Goal: Navigation & Orientation: Find specific page/section

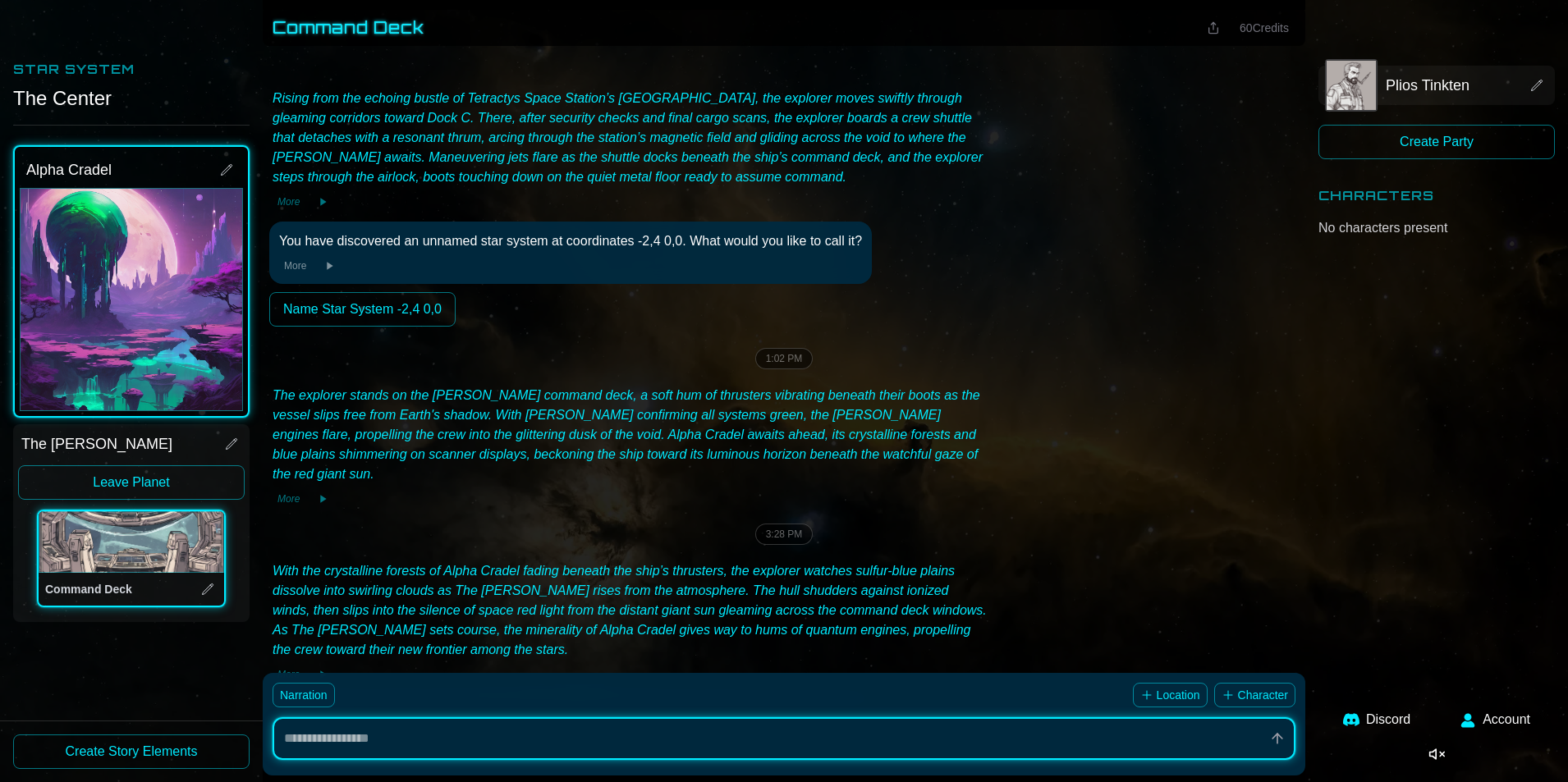
scroll to position [299, 0]
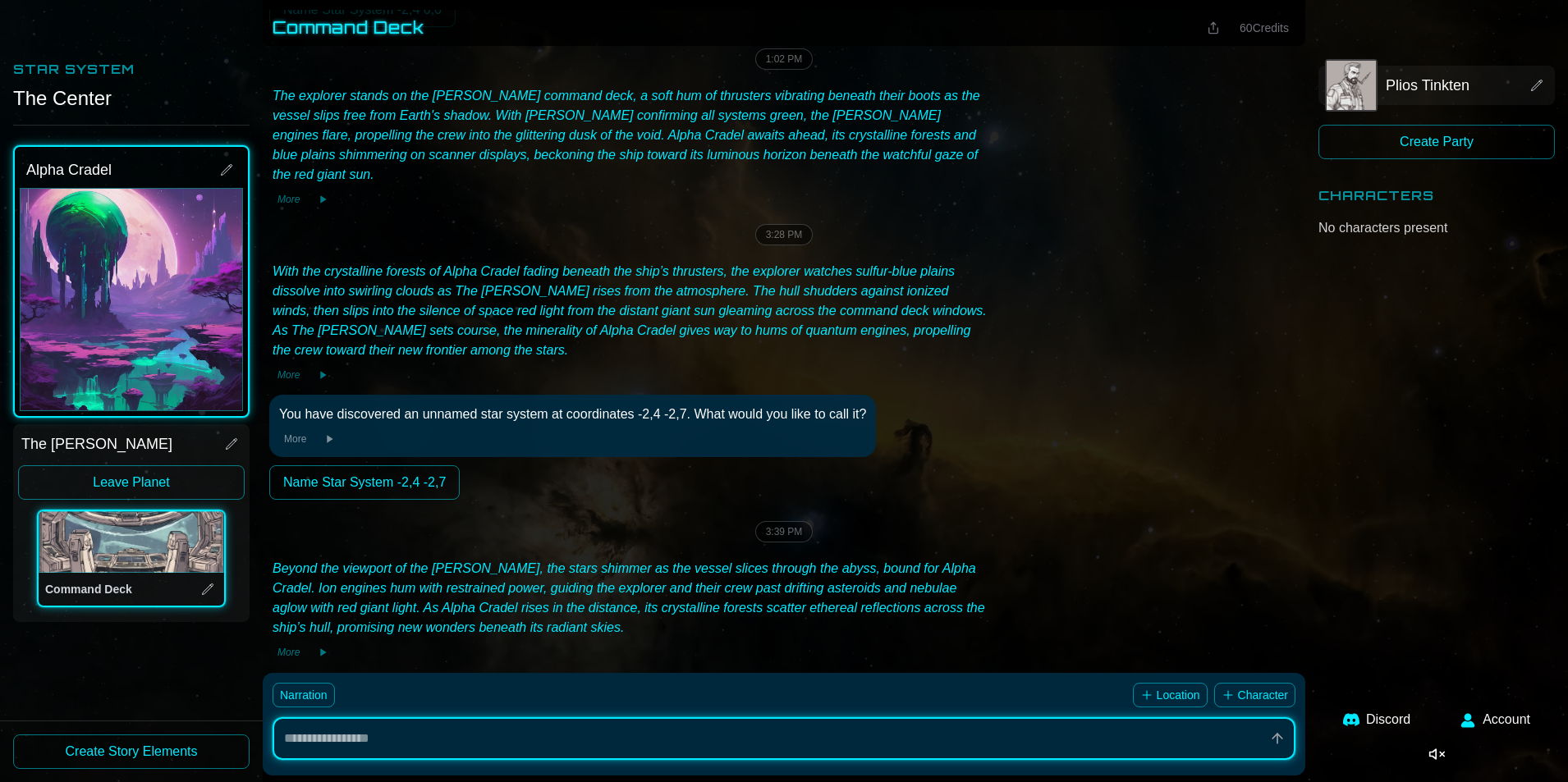
click at [140, 554] on button "Command Deck" at bounding box center [131, 542] width 184 height 60
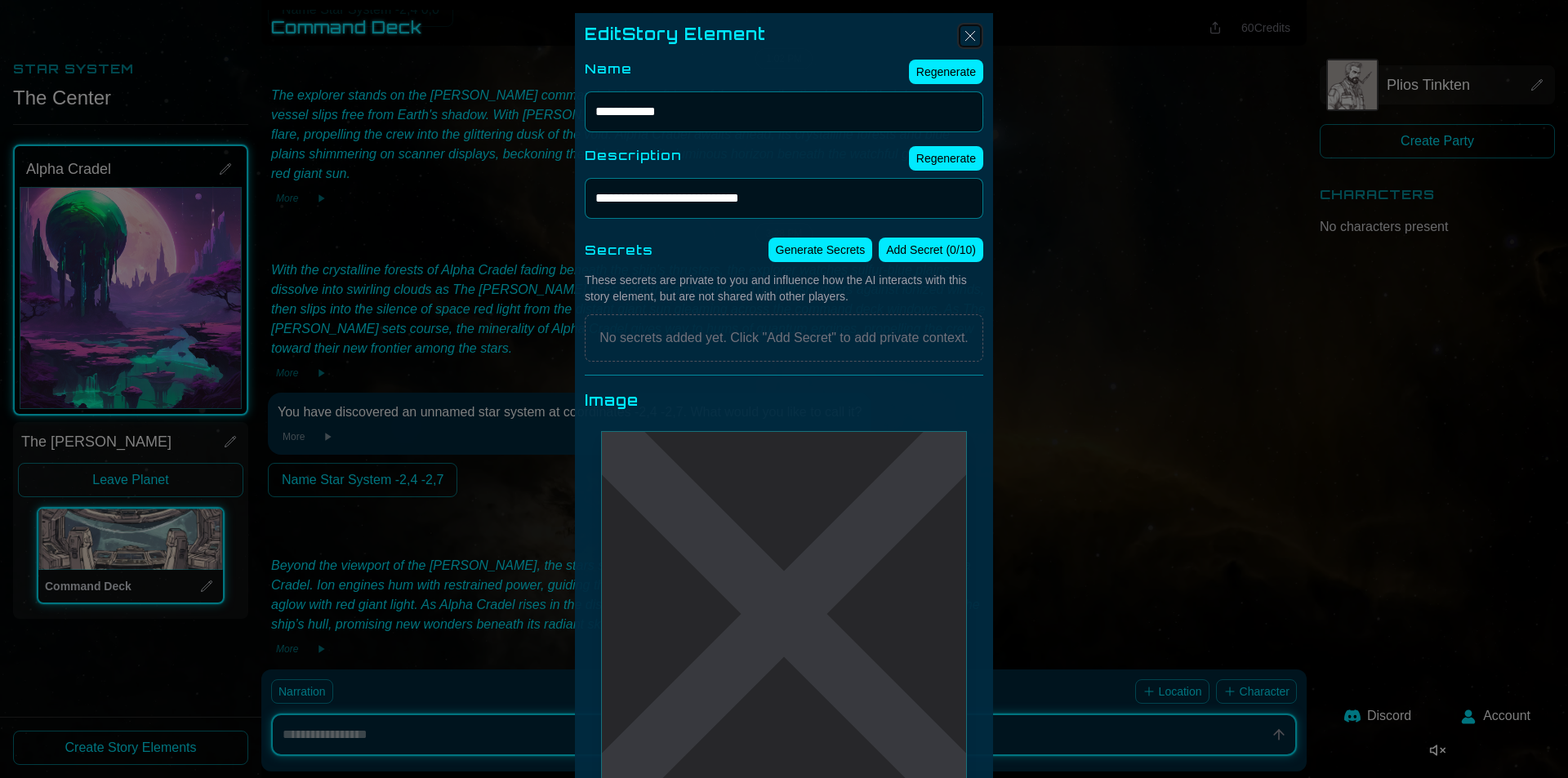
click at [966, 28] on img "Close" at bounding box center [970, 36] width 19 height 19
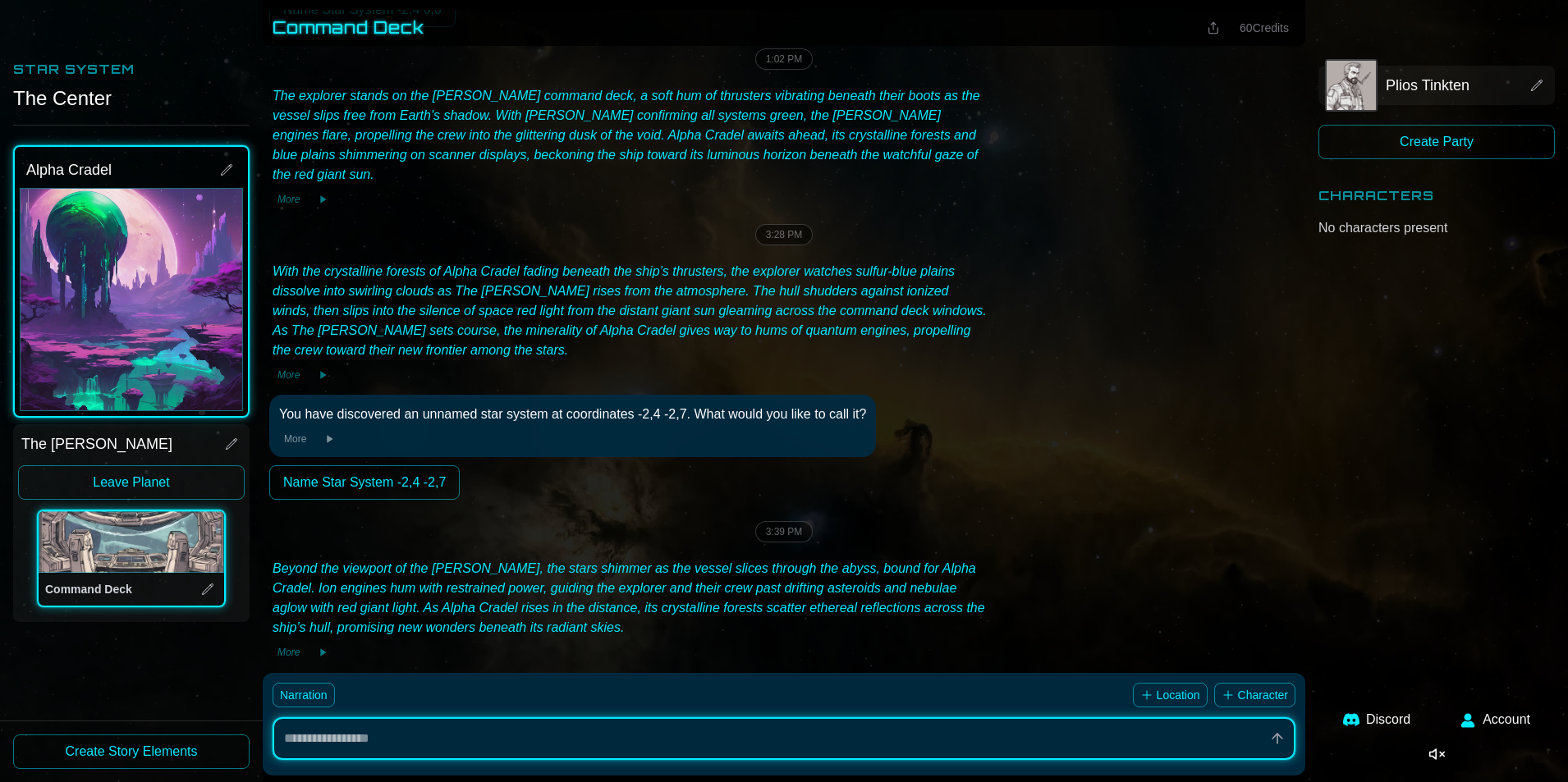
click at [189, 551] on button "Command Deck" at bounding box center [131, 542] width 184 height 60
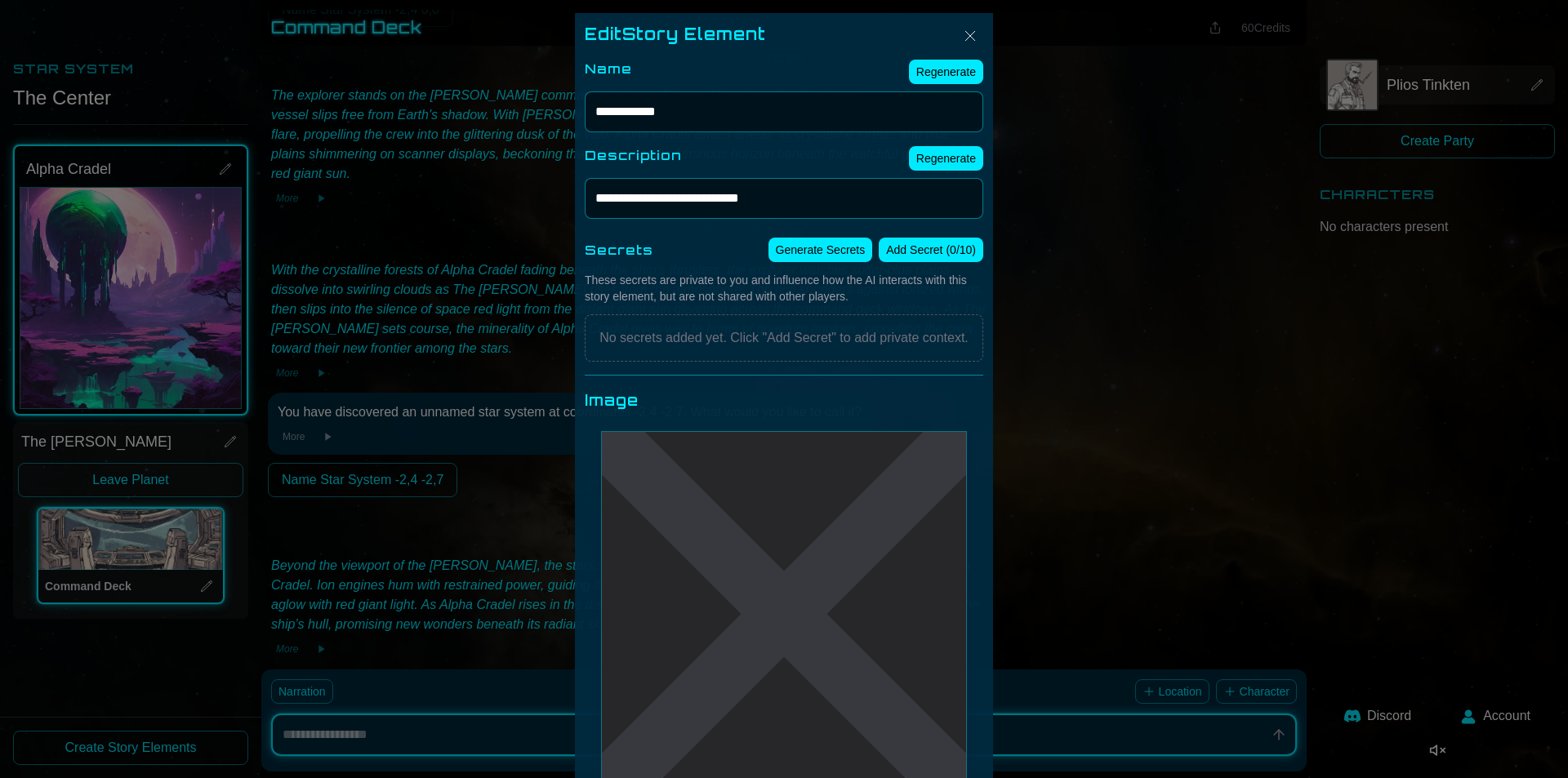
click at [976, 32] on div "Edit Story Element" at bounding box center [784, 34] width 398 height 23
click at [970, 30] on img "Close" at bounding box center [970, 36] width 19 height 19
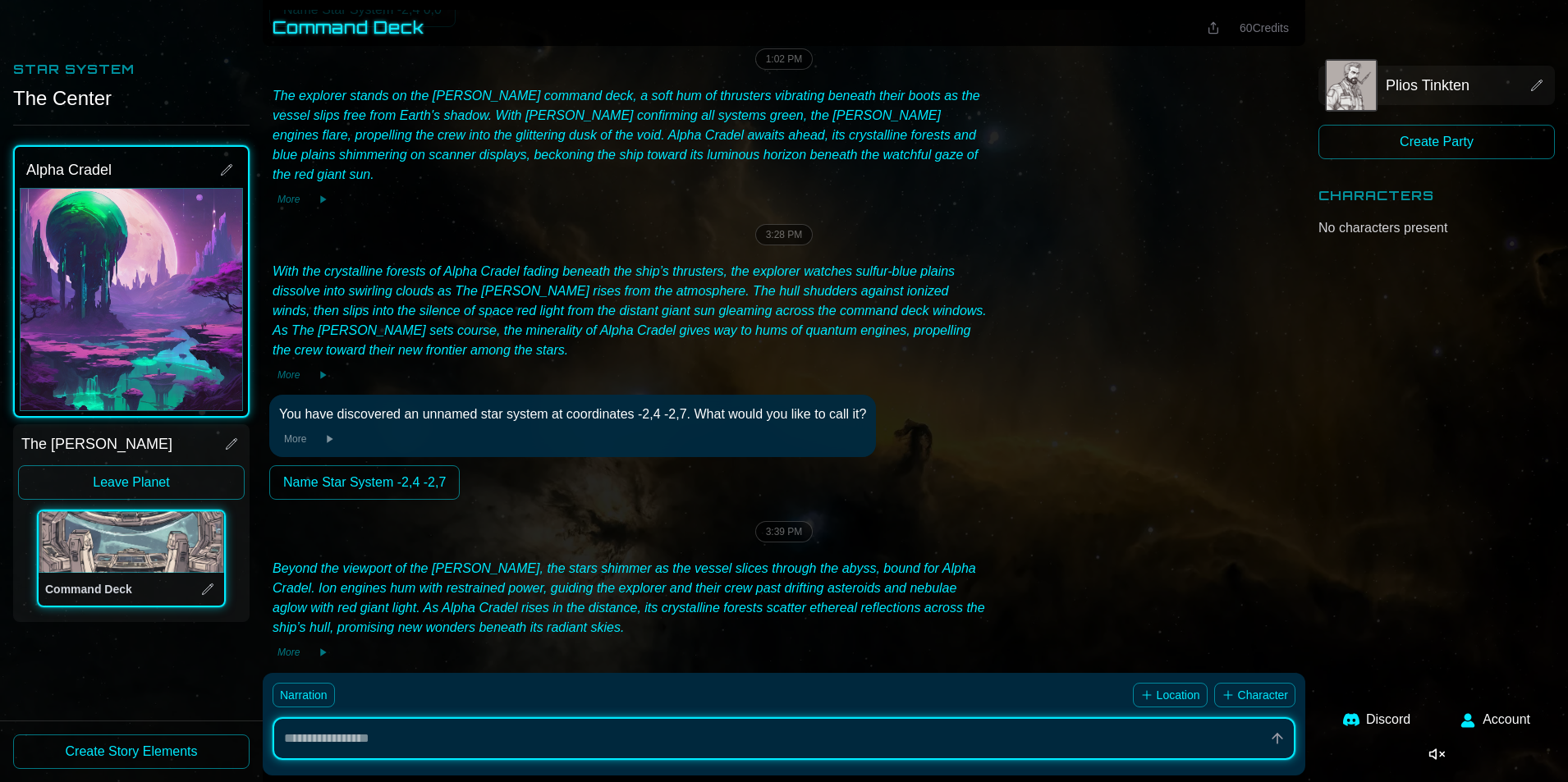
click at [90, 479] on button "Leave Planet" at bounding box center [131, 482] width 227 height 34
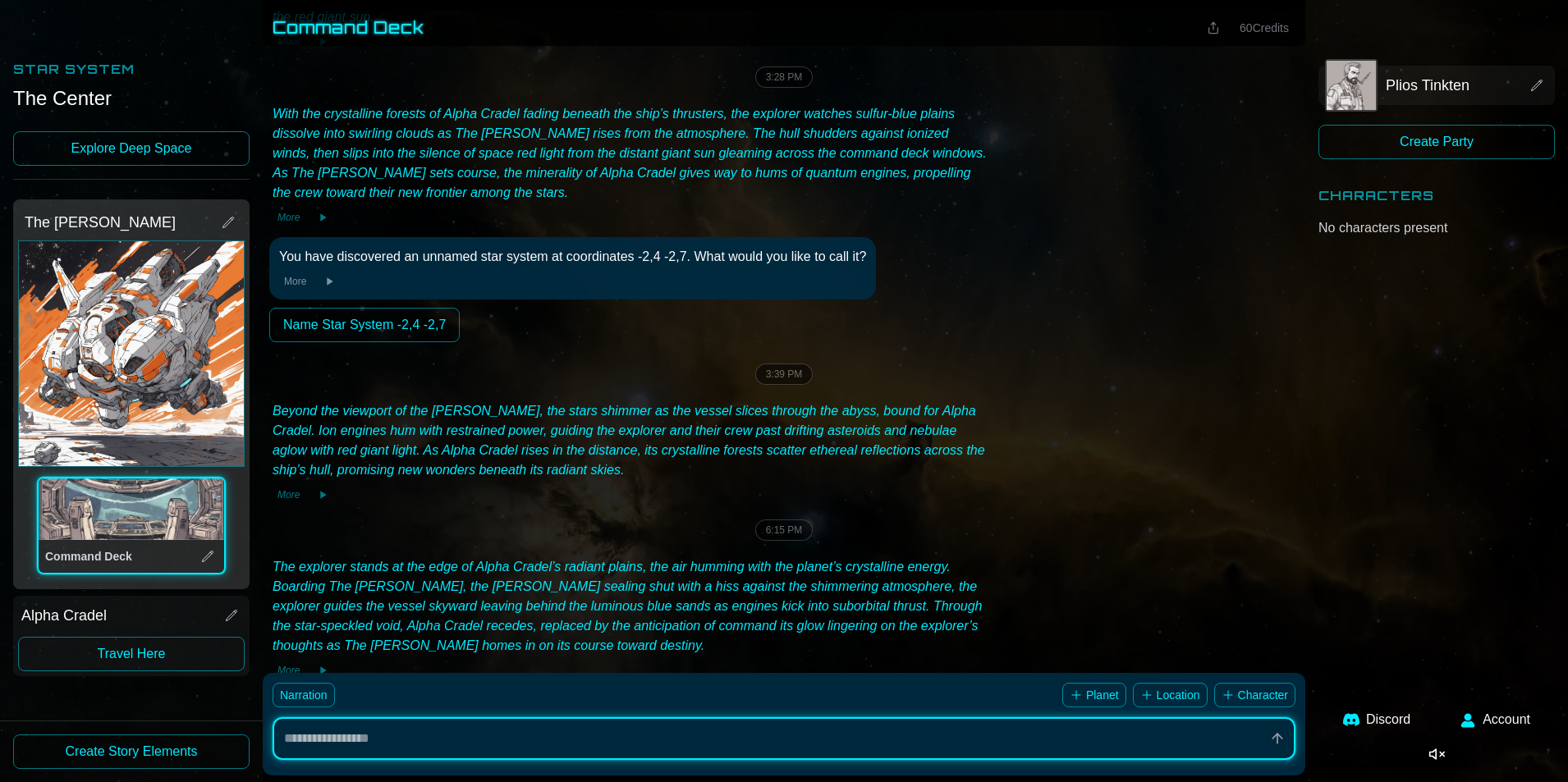
scroll to position [476, 0]
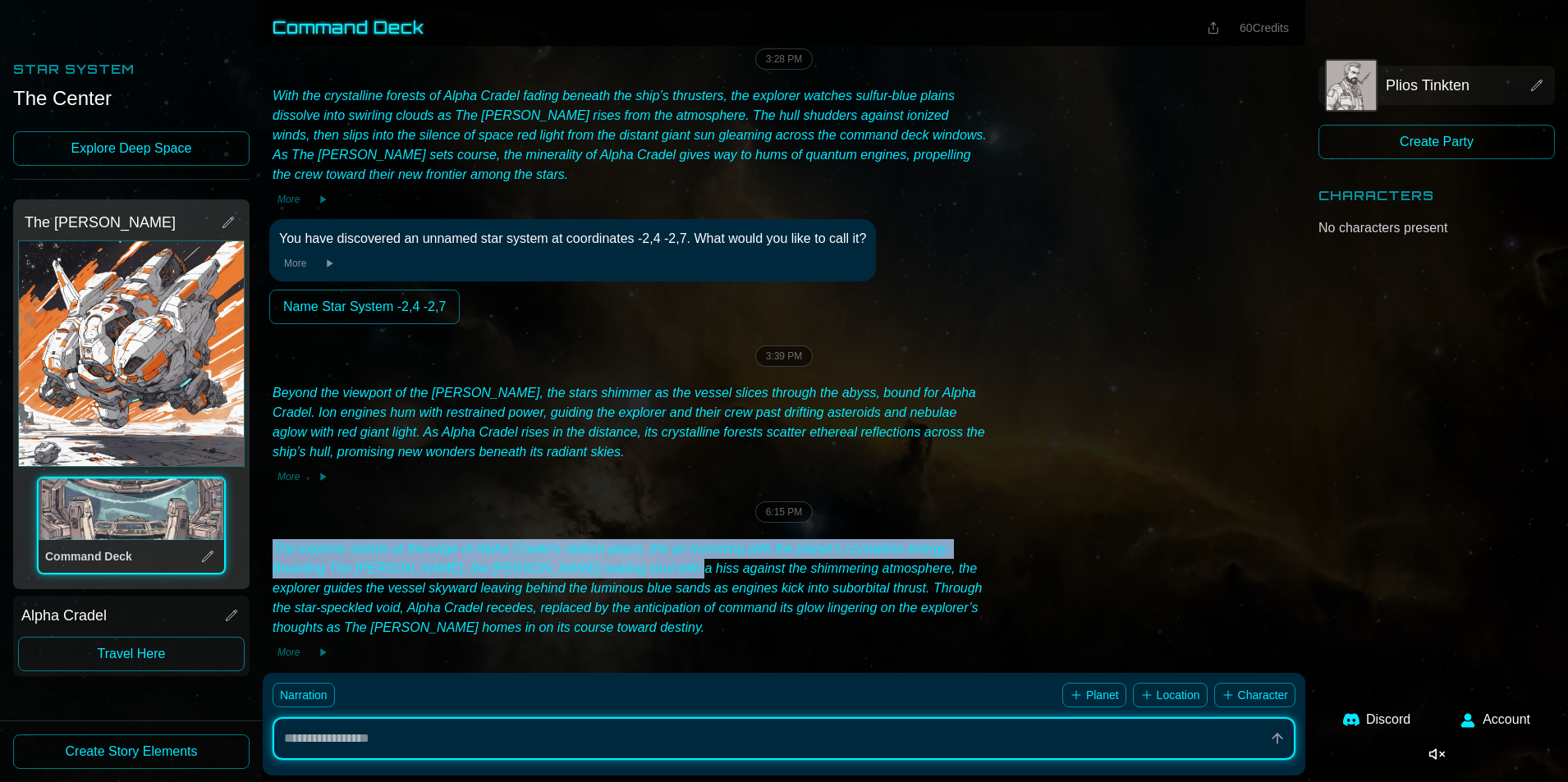
drag, startPoint x: 272, startPoint y: 529, endPoint x: 632, endPoint y: 539, distance: 360.1
click at [637, 542] on div "The explorer stands at the edge of Alpha Cradel’s radiant plains, the air hummi…" at bounding box center [629, 600] width 721 height 128
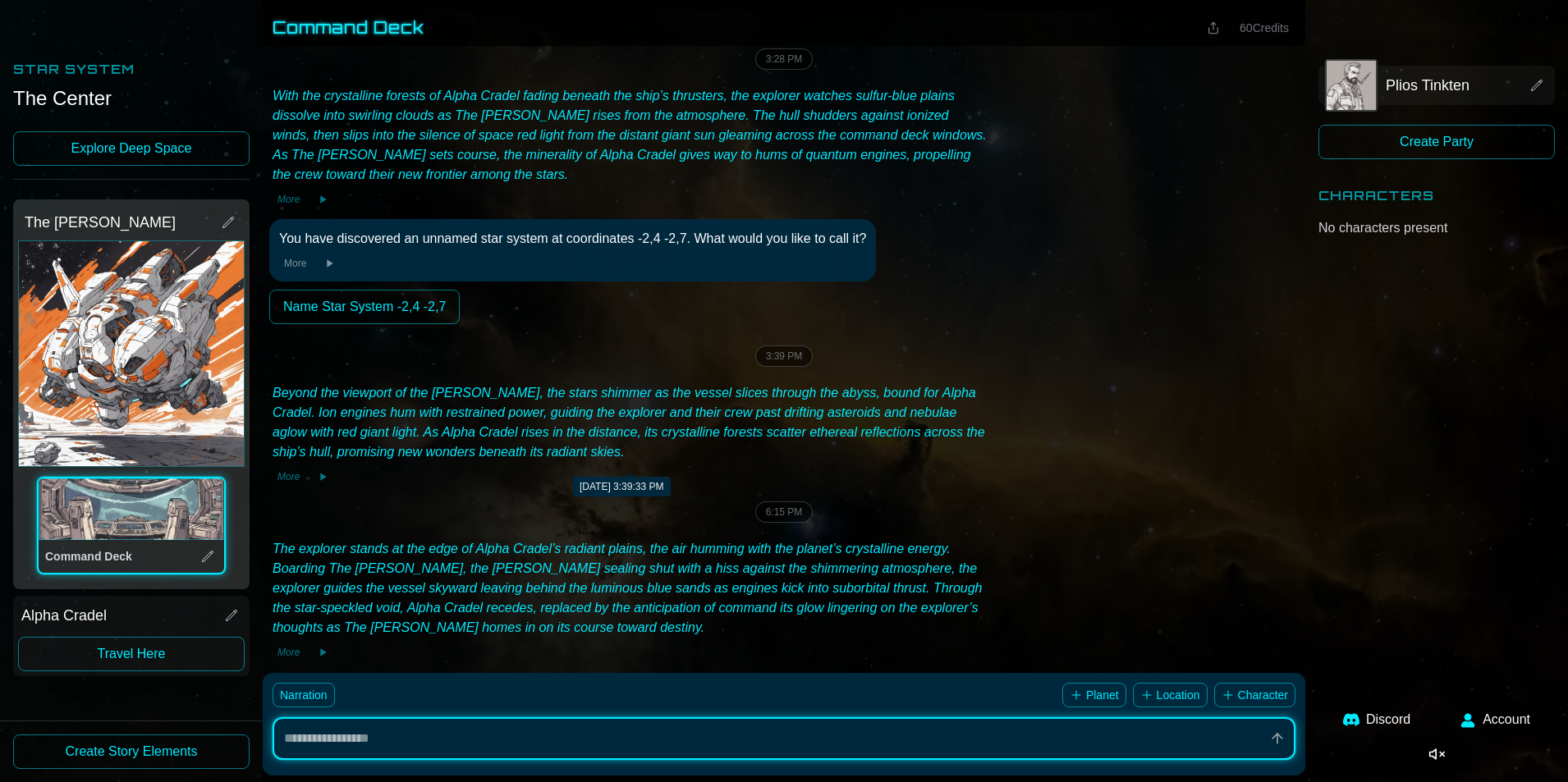
click at [452, 502] on div "6:15 PM" at bounding box center [783, 512] width 1029 height 21
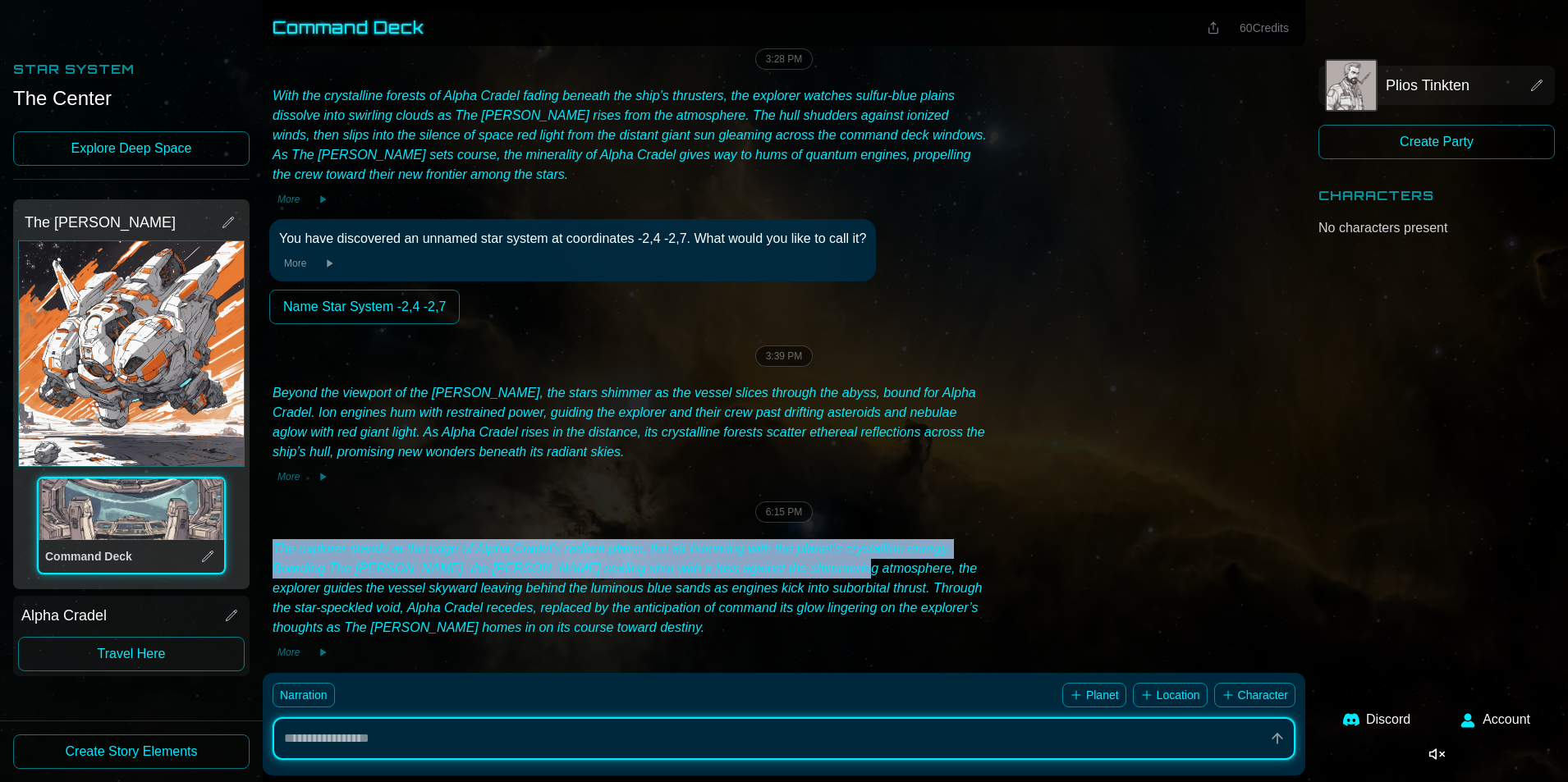
drag, startPoint x: 275, startPoint y: 528, endPoint x: 859, endPoint y: 572, distance: 585.7
click at [818, 555] on div "The explorer stands at the edge of Alpha Cradel’s radiant plains, the air hummi…" at bounding box center [629, 588] width 714 height 98
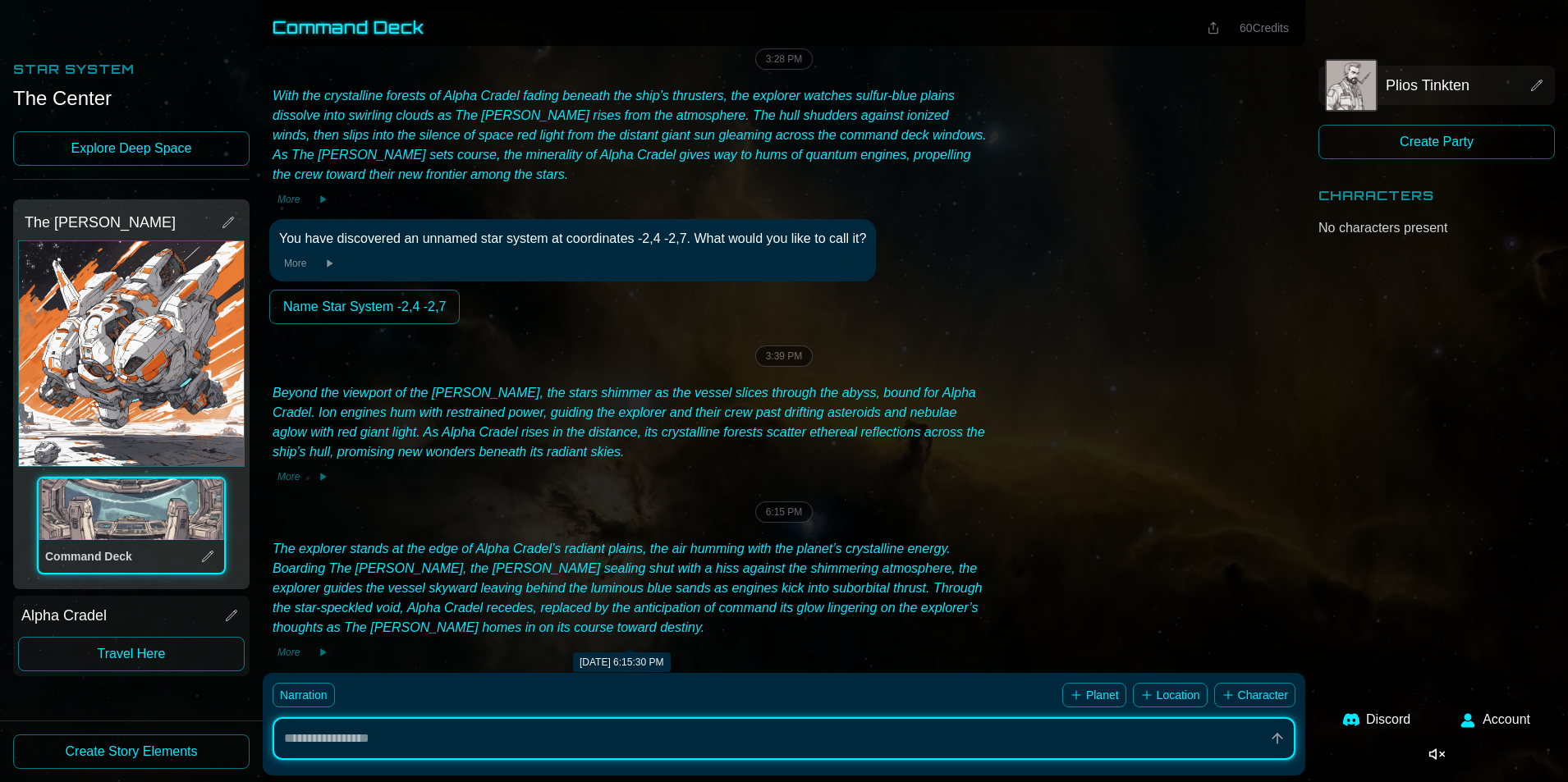
click at [880, 588] on div "The explorer stands at the edge of Alpha Cradel’s radiant plains, the air hummi…" at bounding box center [629, 588] width 714 height 98
click at [766, 559] on div "The explorer stands at the edge of Alpha Cradel’s radiant plains, the air hummi…" at bounding box center [629, 588] width 714 height 98
drag, startPoint x: 508, startPoint y: 548, endPoint x: 411, endPoint y: 548, distance: 97.0
click at [415, 548] on div "The explorer stands at the edge of Alpha Cradel’s radiant plains, the air hummi…" at bounding box center [629, 588] width 714 height 98
drag, startPoint x: 322, startPoint y: 542, endPoint x: 307, endPoint y: 541, distance: 15.0
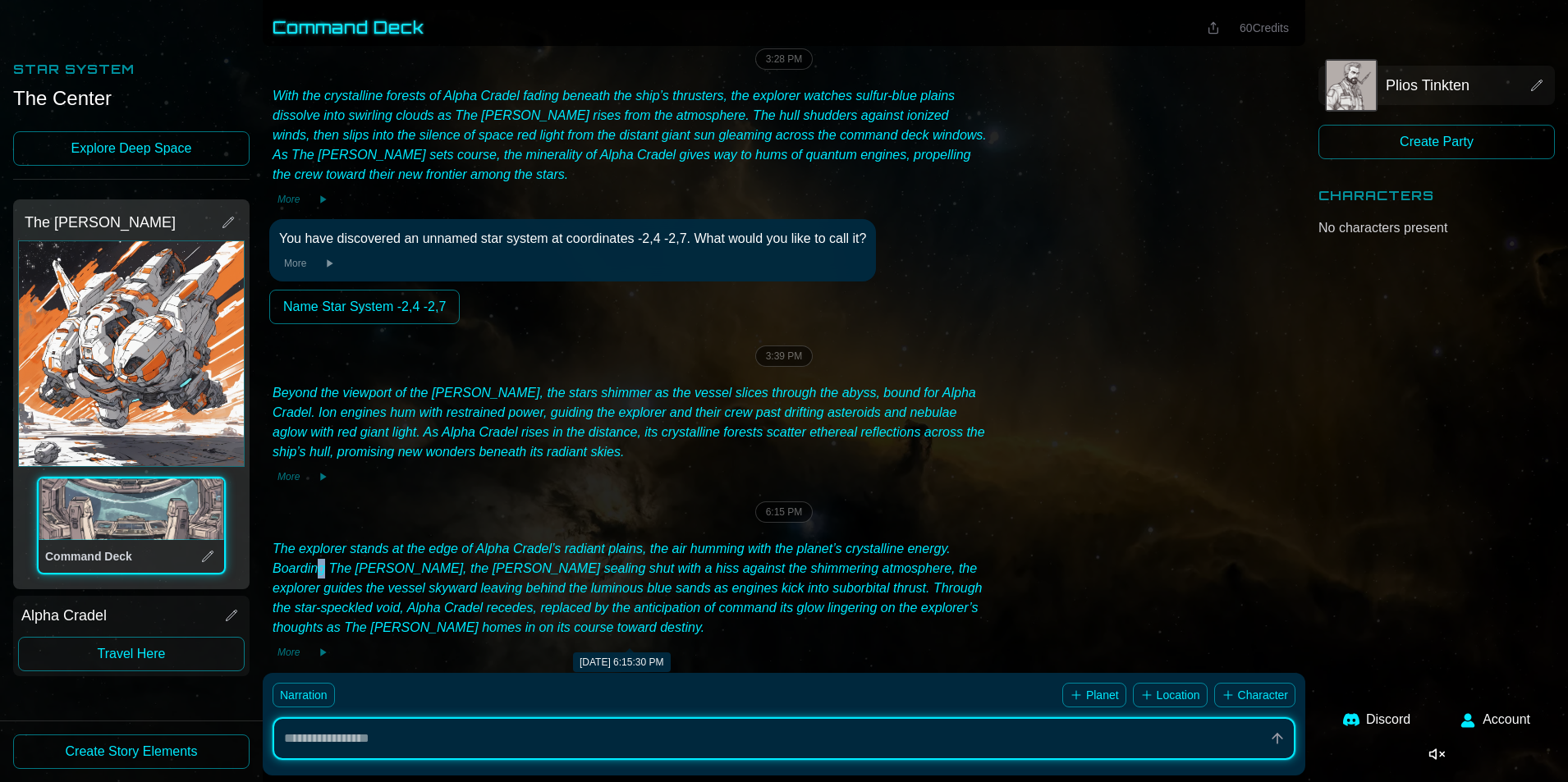
click at [316, 542] on div "The explorer stands at the edge of Alpha Cradel’s radiant plains, the air hummi…" at bounding box center [629, 588] width 714 height 98
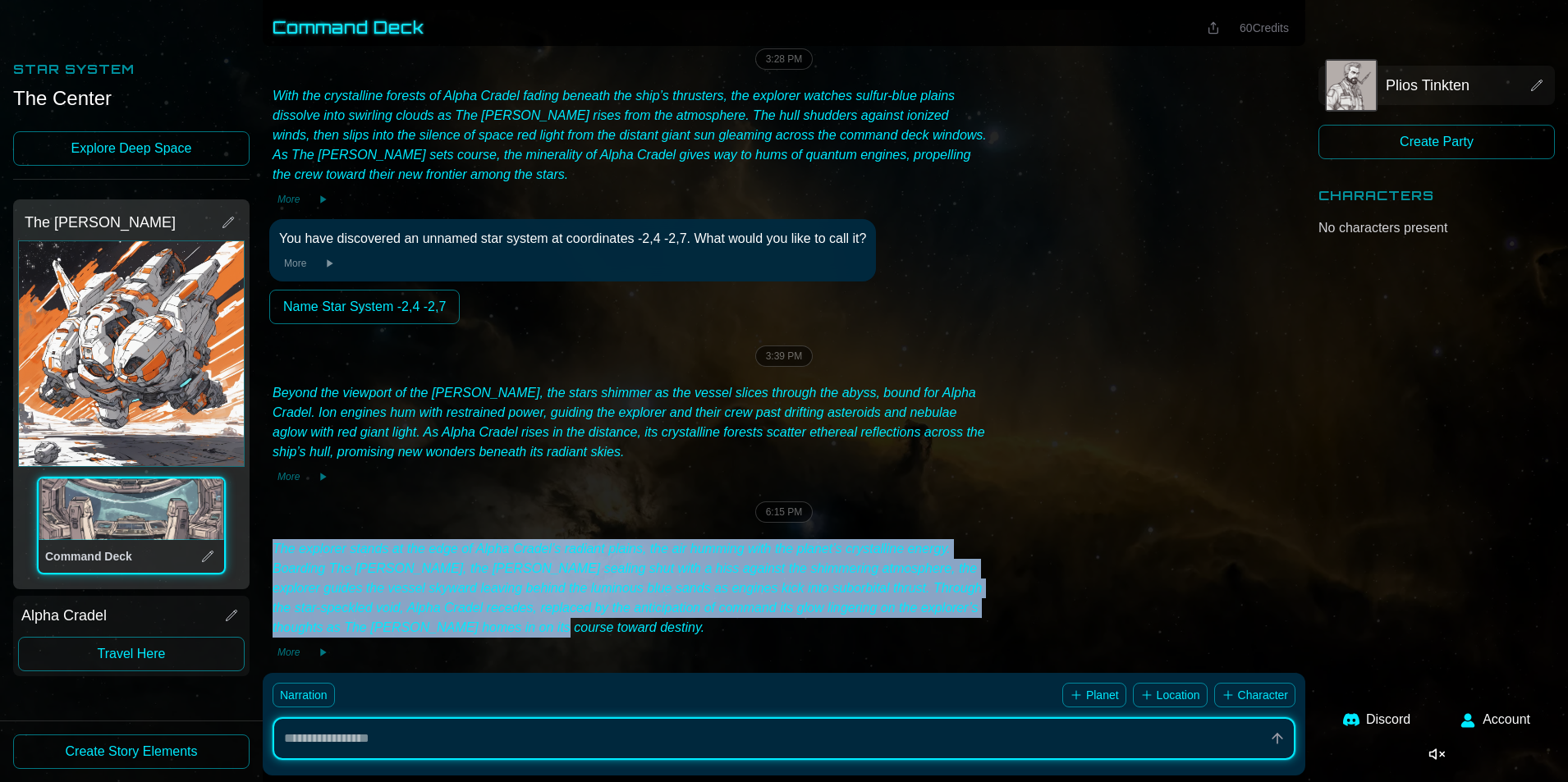
drag, startPoint x: 271, startPoint y: 528, endPoint x: 1069, endPoint y: 603, distance: 801.5
click at [1082, 607] on div "The explorer stands at the edge of Alpha Cradel’s radiant plains, the air hummi…" at bounding box center [783, 600] width 1029 height 128
click at [919, 572] on div "The explorer stands at the edge of Alpha Cradel’s radiant plains, the air hummi…" at bounding box center [629, 588] width 714 height 98
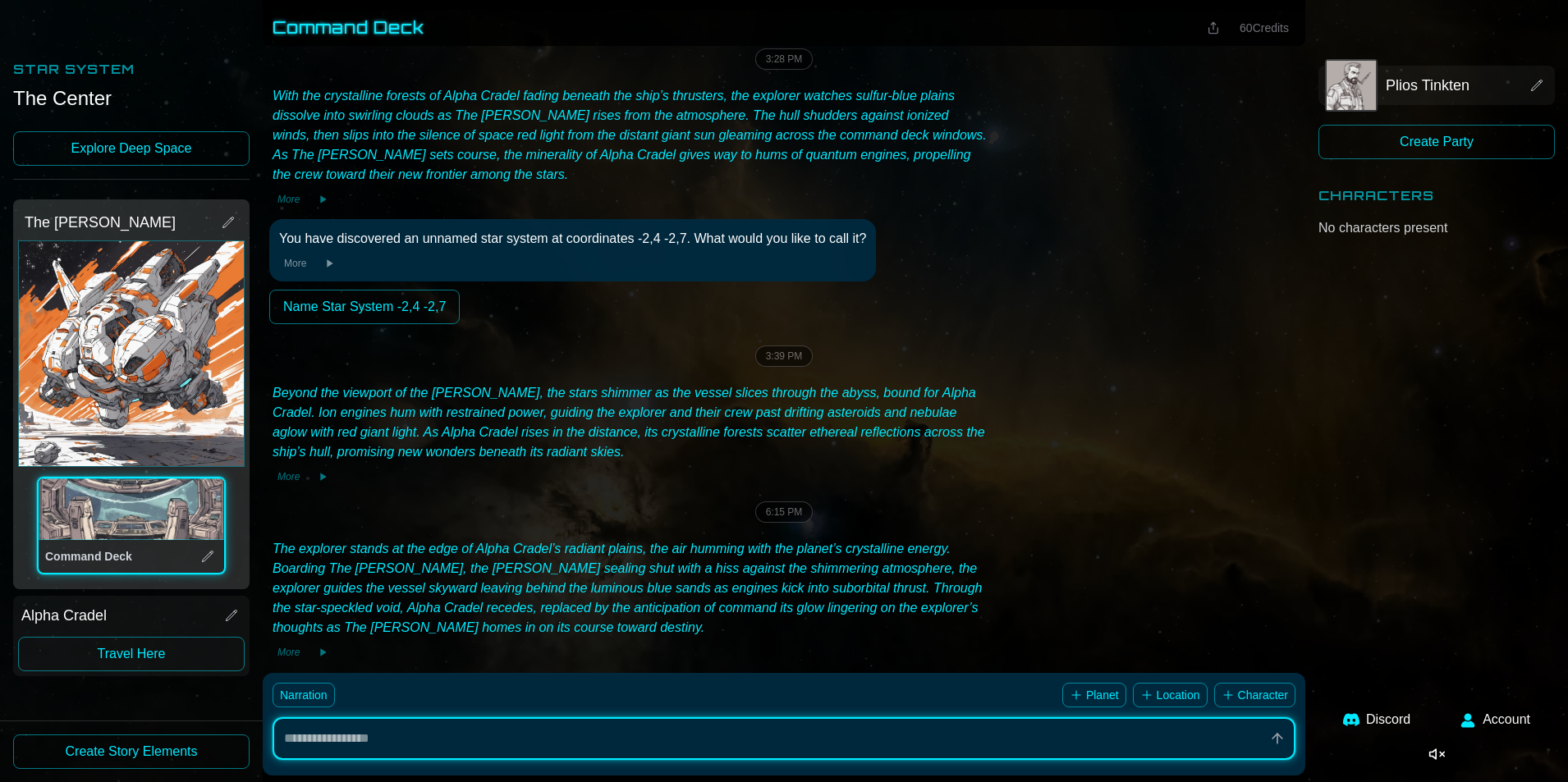
drag, startPoint x: 762, startPoint y: 561, endPoint x: 525, endPoint y: 539, distance: 238.0
click at [761, 561] on div "The explorer stands at the edge of Alpha Cradel’s radiant plains, the air hummi…" at bounding box center [629, 588] width 714 height 98
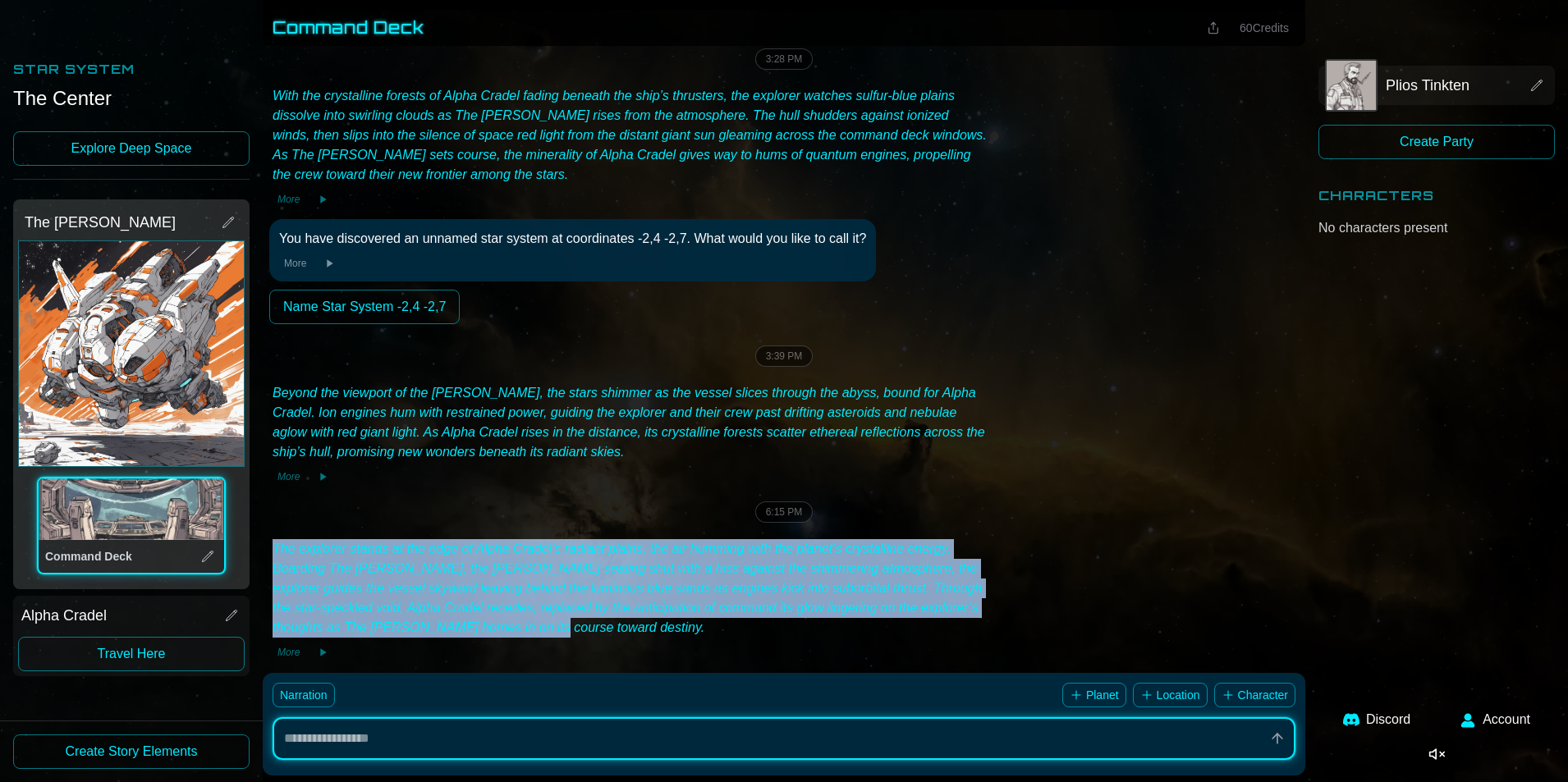
drag, startPoint x: 272, startPoint y: 526, endPoint x: 1098, endPoint y: 609, distance: 830.2
click at [1098, 609] on div "The explorer stands at the edge of Alpha Cradel’s radiant plains, the air hummi…" at bounding box center [783, 600] width 1029 height 128
click at [1037, 536] on div "The explorer stands at the edge of Alpha Cradel’s radiant plains, the air hummi…" at bounding box center [783, 600] width 1029 height 128
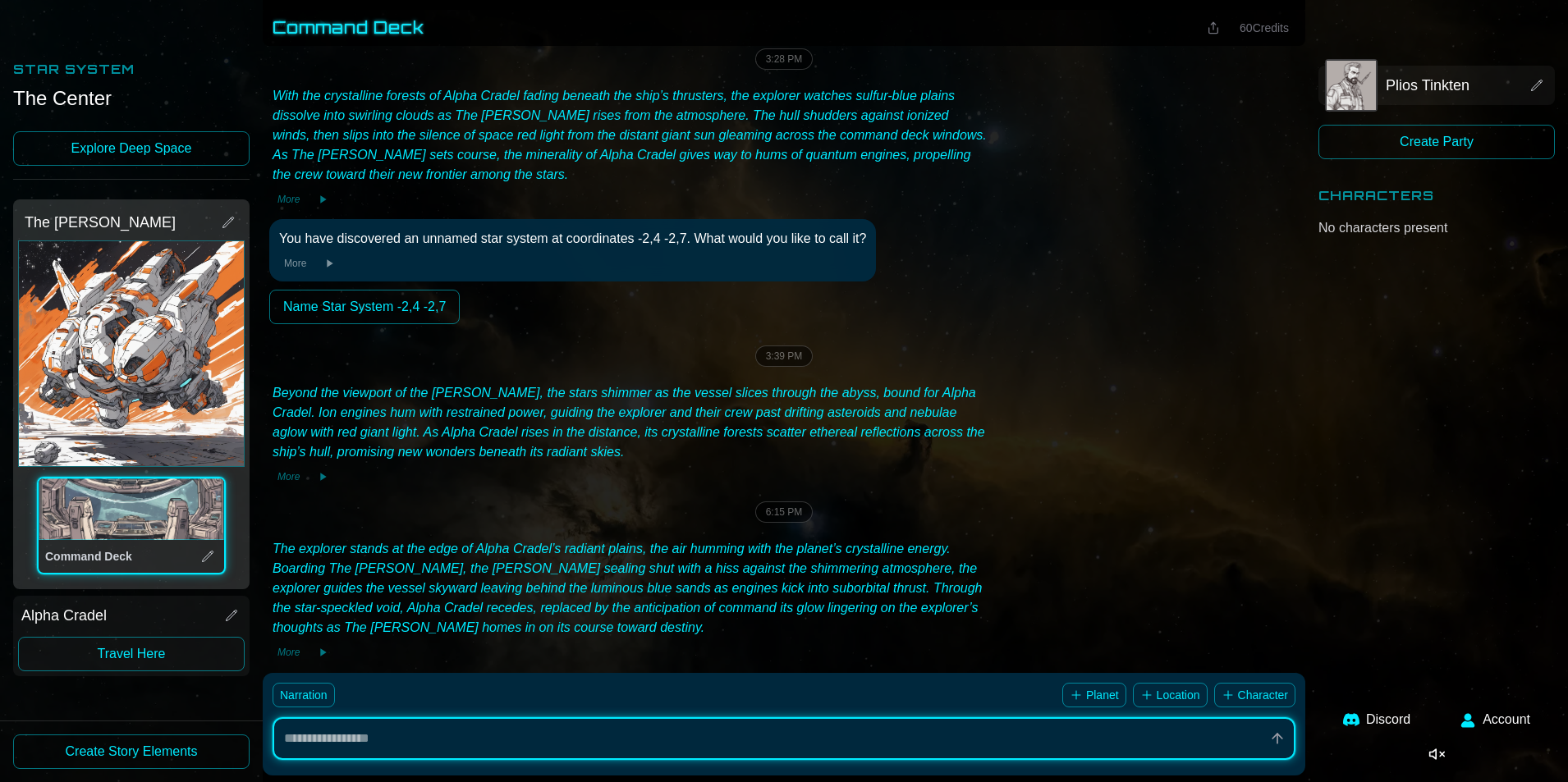
click at [301, 545] on div "The explorer stands at the edge of Alpha Cradel’s radiant plains, the air hummi…" at bounding box center [629, 588] width 714 height 98
drag, startPoint x: 334, startPoint y: 551, endPoint x: 461, endPoint y: 548, distance: 127.0
click at [452, 549] on div "The explorer stands at the edge of Alpha Cradel’s radiant plains, the air hummi…" at bounding box center [629, 588] width 714 height 98
drag, startPoint x: 572, startPoint y: 547, endPoint x: 716, endPoint y: 550, distance: 144.0
click at [596, 547] on div "The explorer stands at the edge of Alpha Cradel’s radiant plains, the air hummi…" at bounding box center [629, 588] width 714 height 98
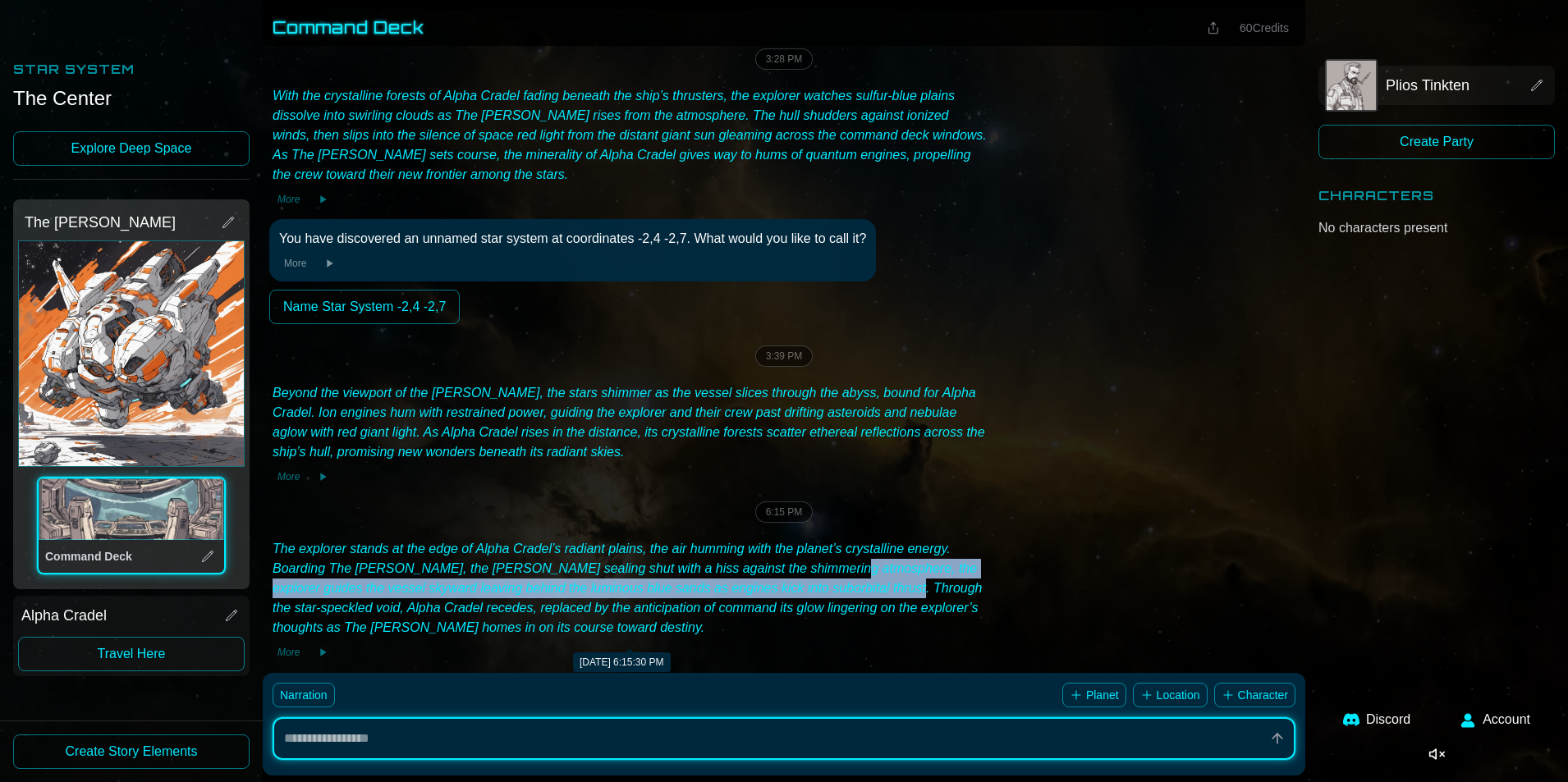
drag, startPoint x: 830, startPoint y: 561, endPoint x: 886, endPoint y: 562, distance: 56.0
click at [869, 562] on div "The explorer stands at the edge of Alpha Cradel’s radiant plains, the air hummi…" at bounding box center [629, 588] width 714 height 98
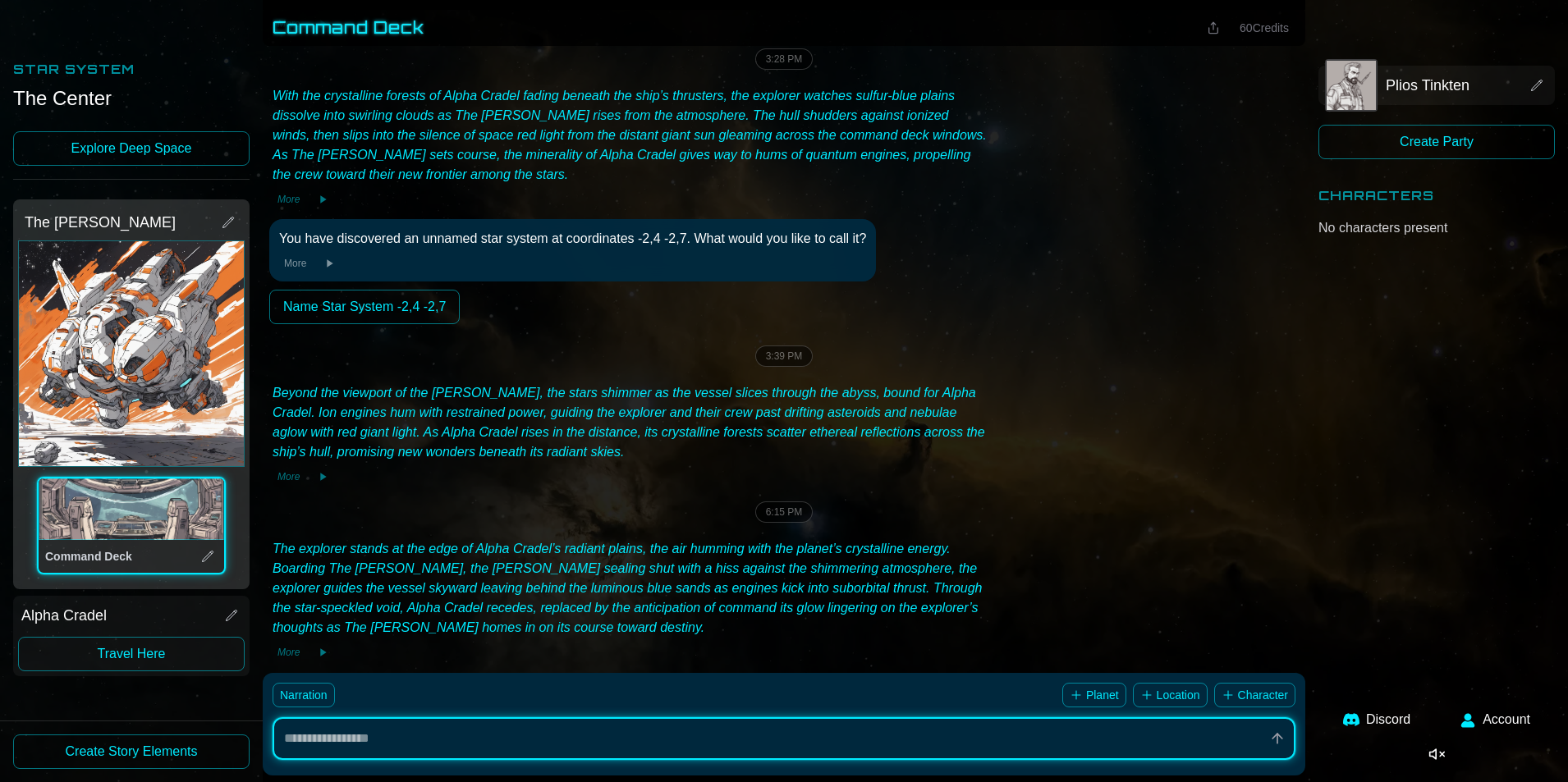
click at [726, 540] on div "The explorer stands at the edge of Alpha Cradel’s radiant plains, the air hummi…" at bounding box center [629, 588] width 714 height 98
drag, startPoint x: 655, startPoint y: 534, endPoint x: 463, endPoint y: 521, distance: 192.4
click at [569, 539] on div "The explorer stands at the edge of Alpha Cradel’s radiant plains, the air hummi…" at bounding box center [629, 588] width 714 height 98
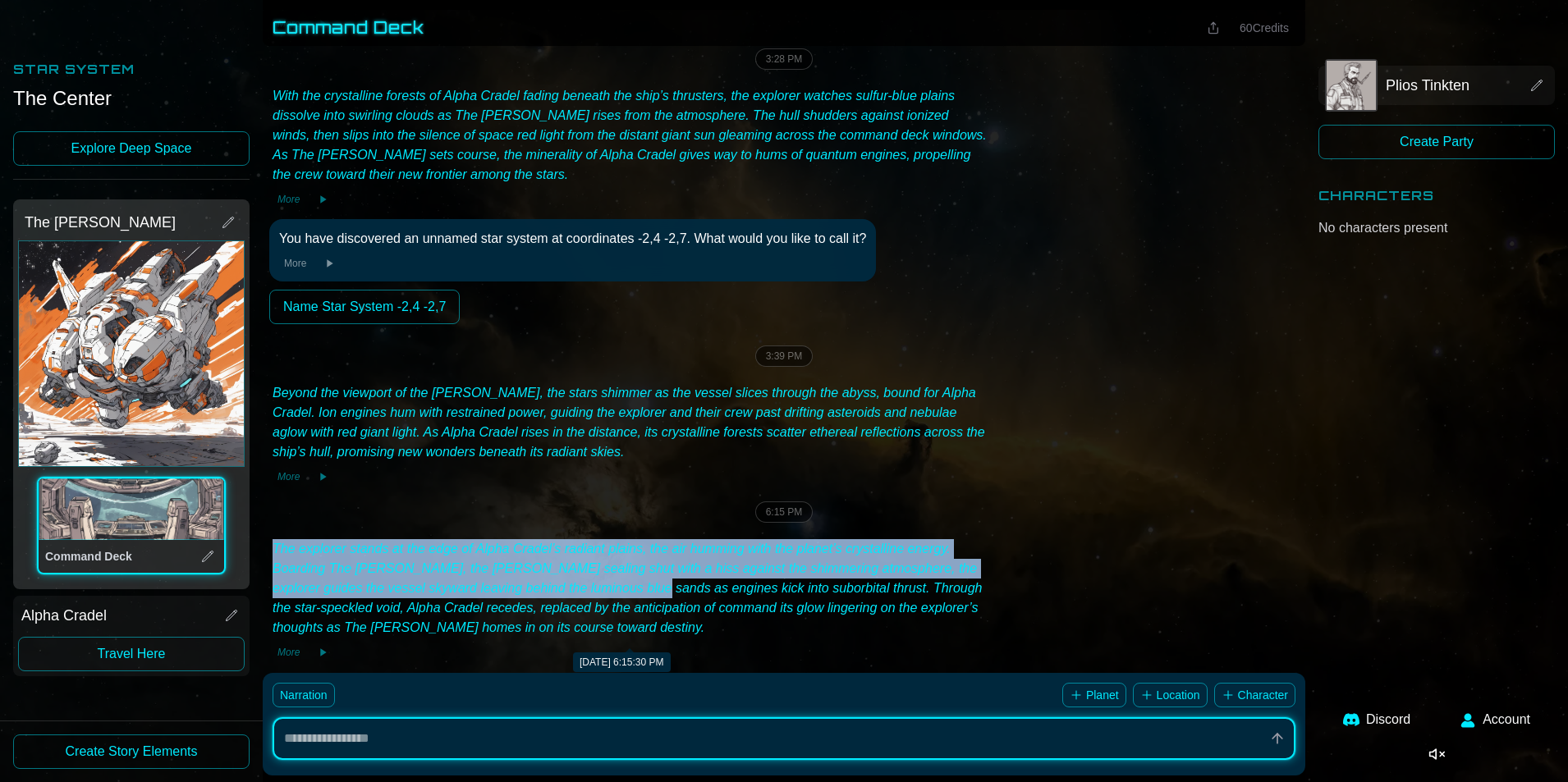
drag, startPoint x: 268, startPoint y: 521, endPoint x: 672, endPoint y: 567, distance: 406.6
click at [662, 567] on div "Rising from the echoing bustle of Tetractys Space Station’s [GEOGRAPHIC_DATA], …" at bounding box center [784, 163] width 1042 height 1277
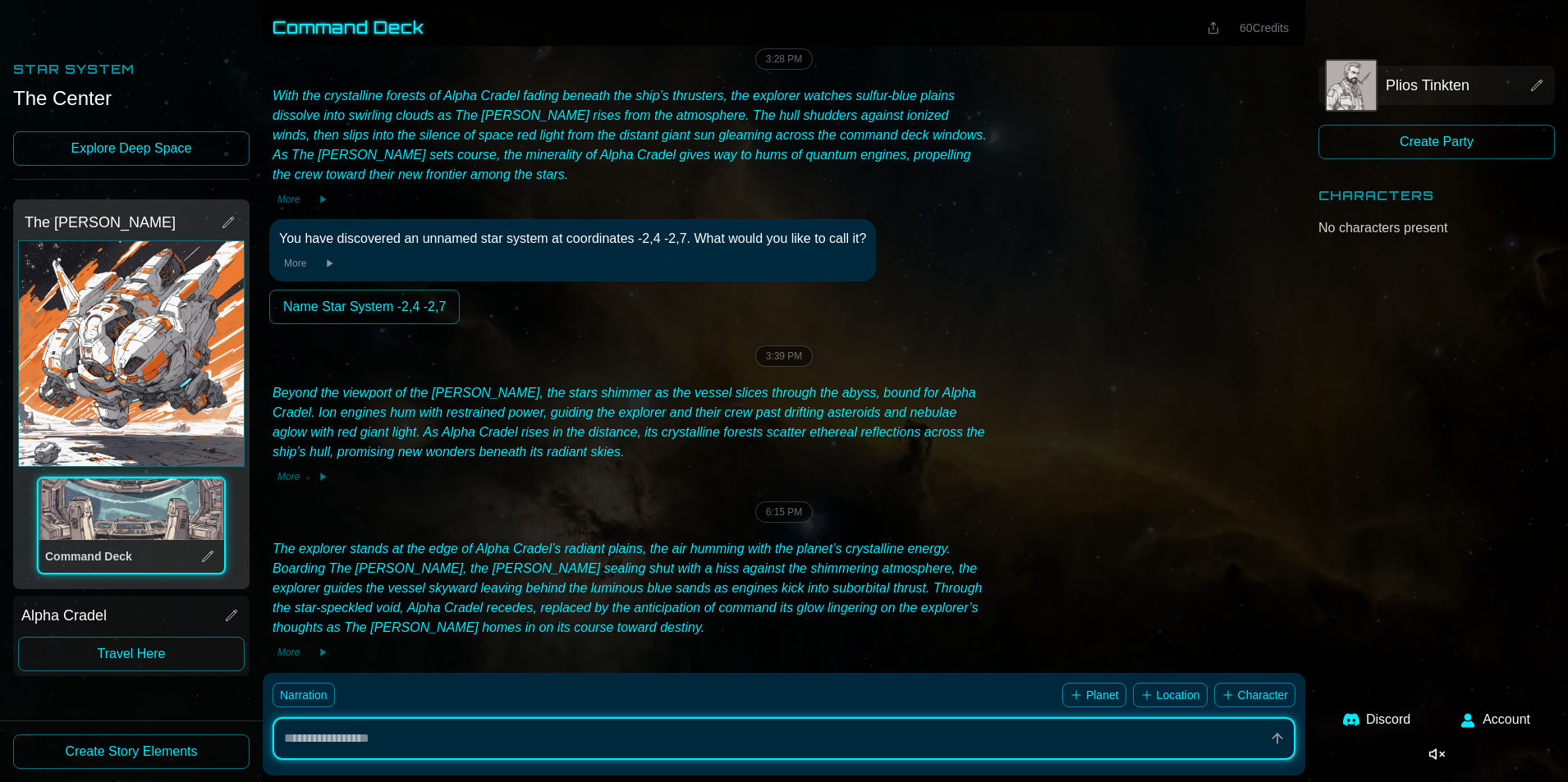
click at [760, 581] on div "The explorer stands at the edge of Alpha Cradel’s radiant plains, the air hummi…" at bounding box center [629, 588] width 714 height 98
click at [524, 544] on div "The explorer stands at the edge of Alpha Cradel’s radiant plains, the air hummi…" at bounding box center [629, 588] width 714 height 98
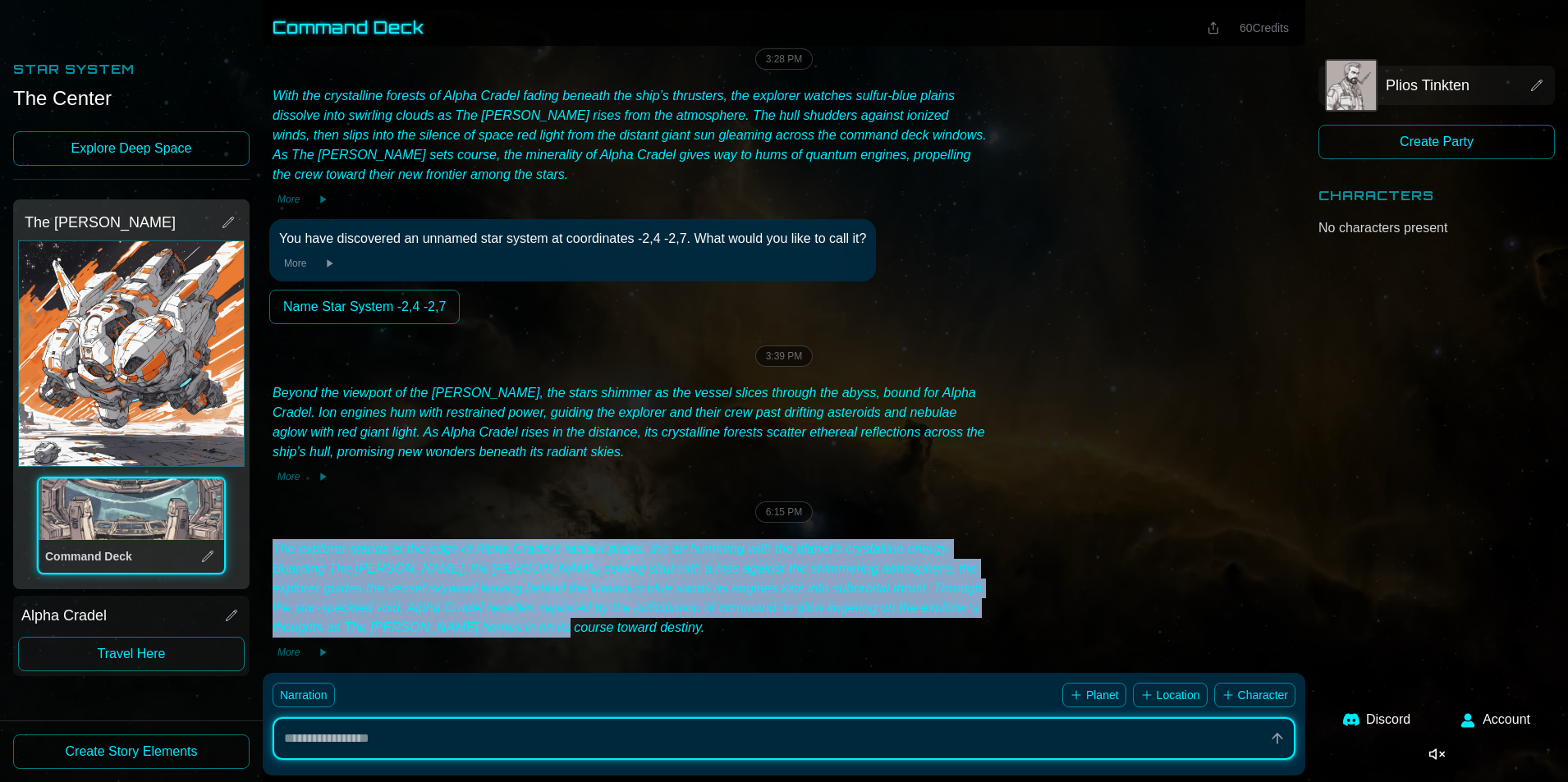
drag, startPoint x: 284, startPoint y: 533, endPoint x: 639, endPoint y: 603, distance: 361.8
click at [957, 610] on div "The explorer stands at the edge of Alpha Cradel’s radiant plains, the air hummi…" at bounding box center [629, 600] width 721 height 128
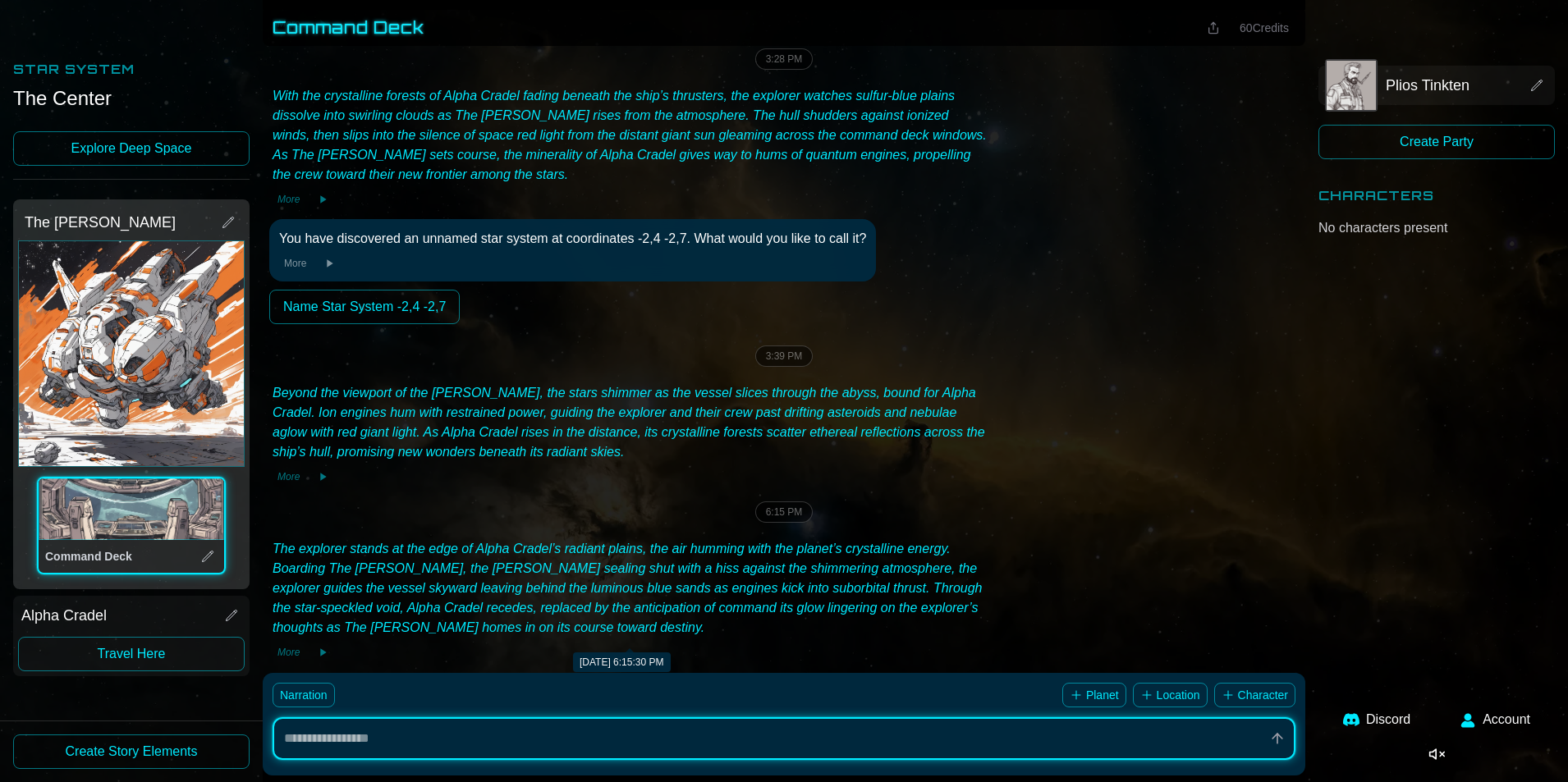
click at [559, 645] on div "More" at bounding box center [629, 652] width 714 height 17
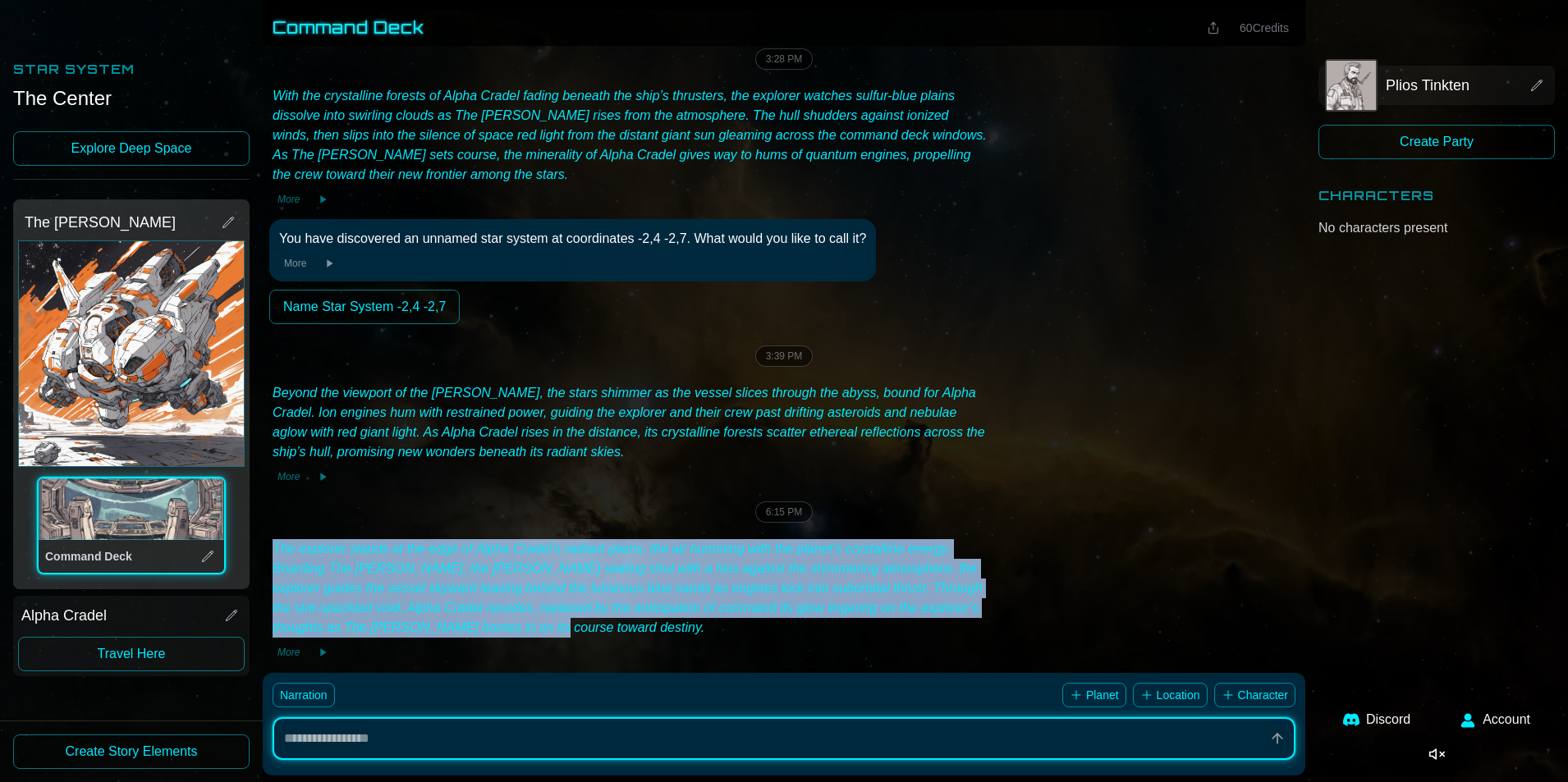
drag, startPoint x: 272, startPoint y: 521, endPoint x: 864, endPoint y: 606, distance: 598.1
click at [864, 606] on div "The explorer stands at the edge of Alpha Cradel’s radiant plains, the air hummi…" at bounding box center [629, 588] width 714 height 98
click at [556, 616] on div "The explorer stands at the edge of Alpha Cradel’s radiant plains, the air hummi…" at bounding box center [629, 588] width 714 height 98
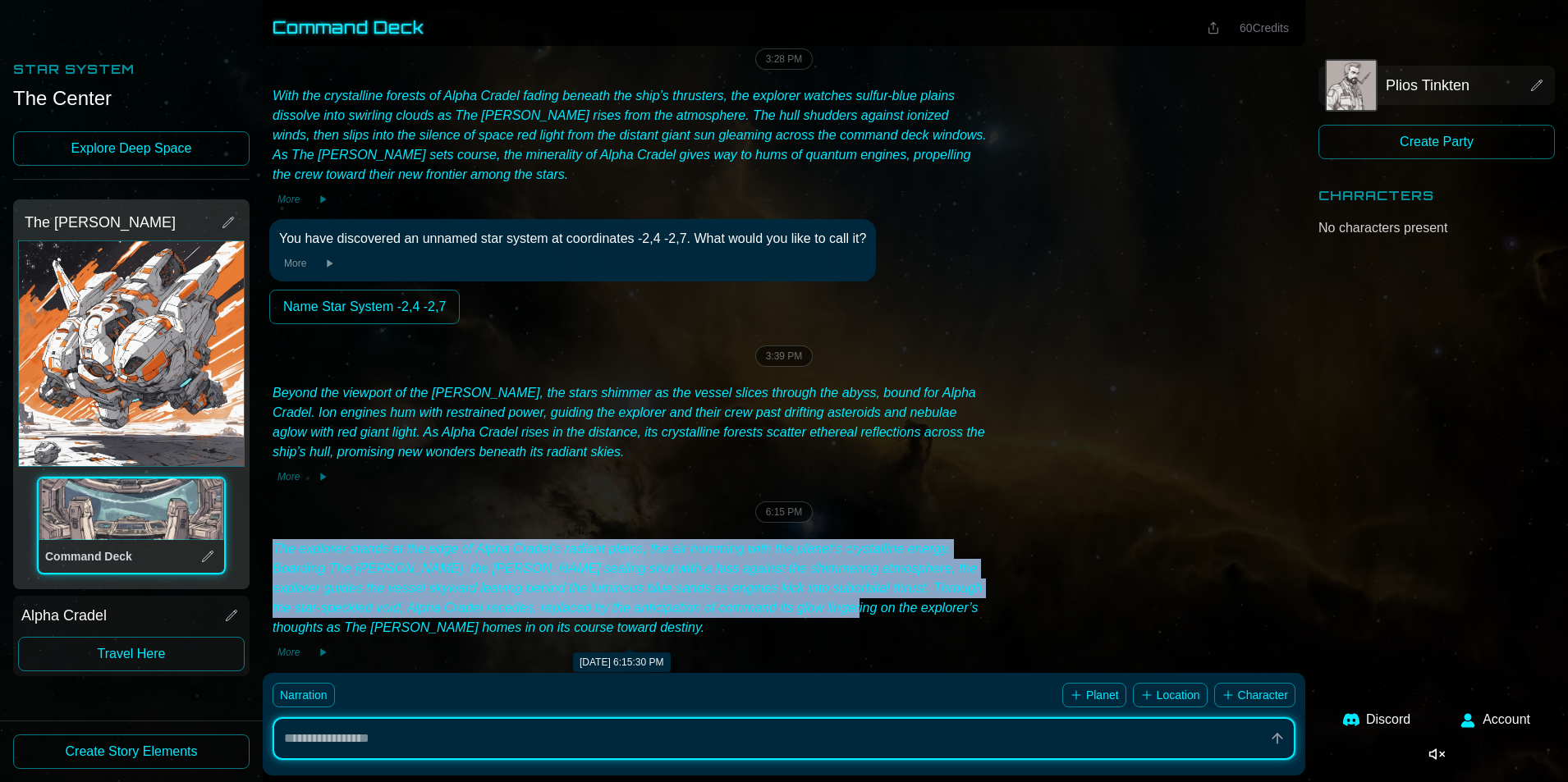
drag, startPoint x: 269, startPoint y: 524, endPoint x: 820, endPoint y: 579, distance: 553.7
click at [820, 579] on div "The explorer stands at the edge of Alpha Cradel’s radiant plains, the air hummi…" at bounding box center [783, 600] width 1029 height 128
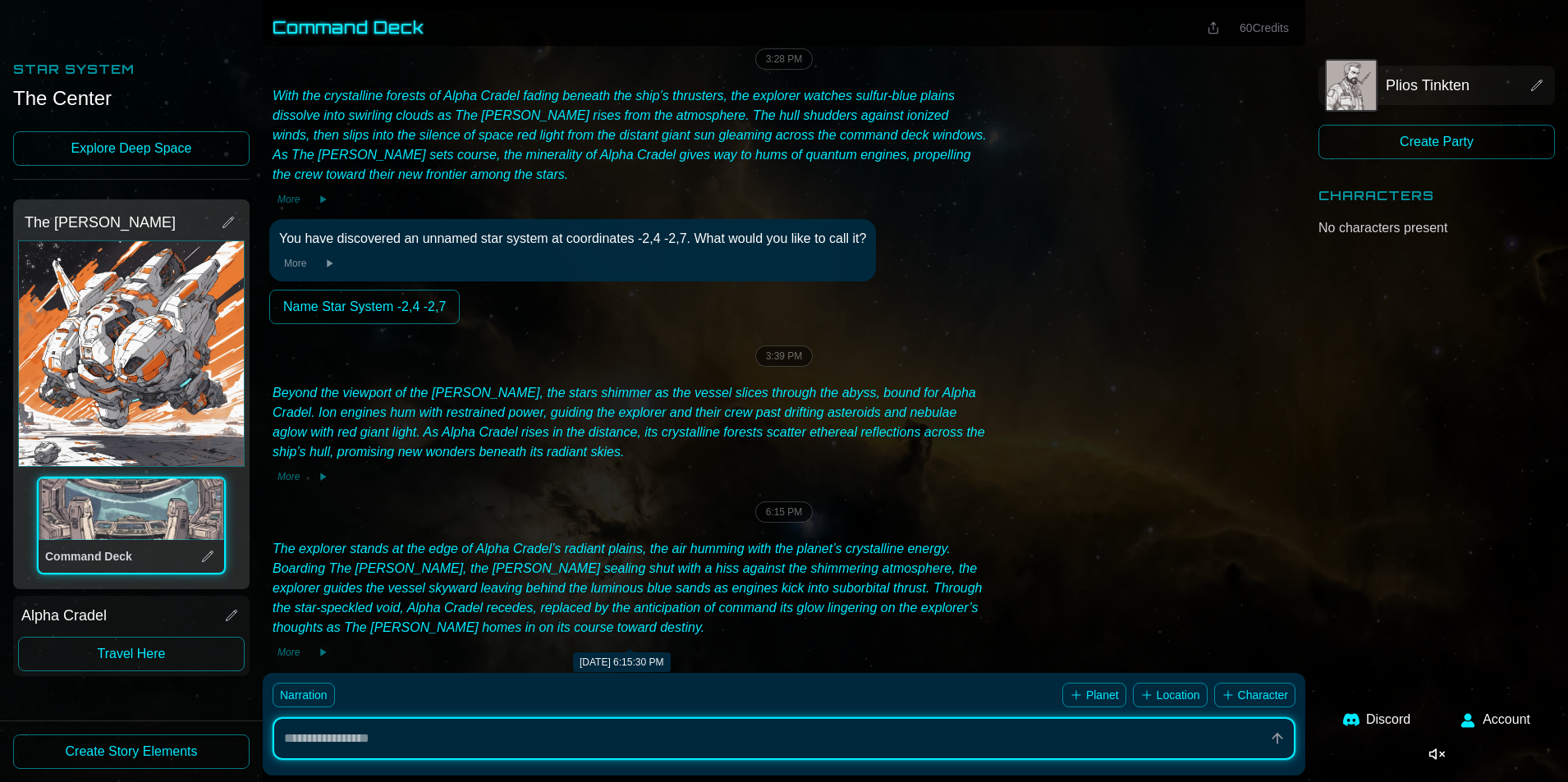
click at [1070, 590] on div "The explorer stands at the edge of Alpha Cradel’s radiant plains, the air hummi…" at bounding box center [783, 600] width 1029 height 128
click at [999, 507] on div "Rising from the echoing bustle of Tetractys Space Station’s [GEOGRAPHIC_DATA], …" at bounding box center [784, 163] width 1042 height 1277
click at [1063, 562] on div "The explorer stands at the edge of Alpha Cradel’s radiant plains, the air hummi…" at bounding box center [783, 600] width 1029 height 128
click at [844, 562] on div "The explorer stands at the edge of Alpha Cradel’s radiant plains, the air hummi…" at bounding box center [629, 588] width 714 height 98
click at [696, 539] on div "The explorer stands at the edge of Alpha Cradel’s radiant plains, the air hummi…" at bounding box center [629, 588] width 714 height 98
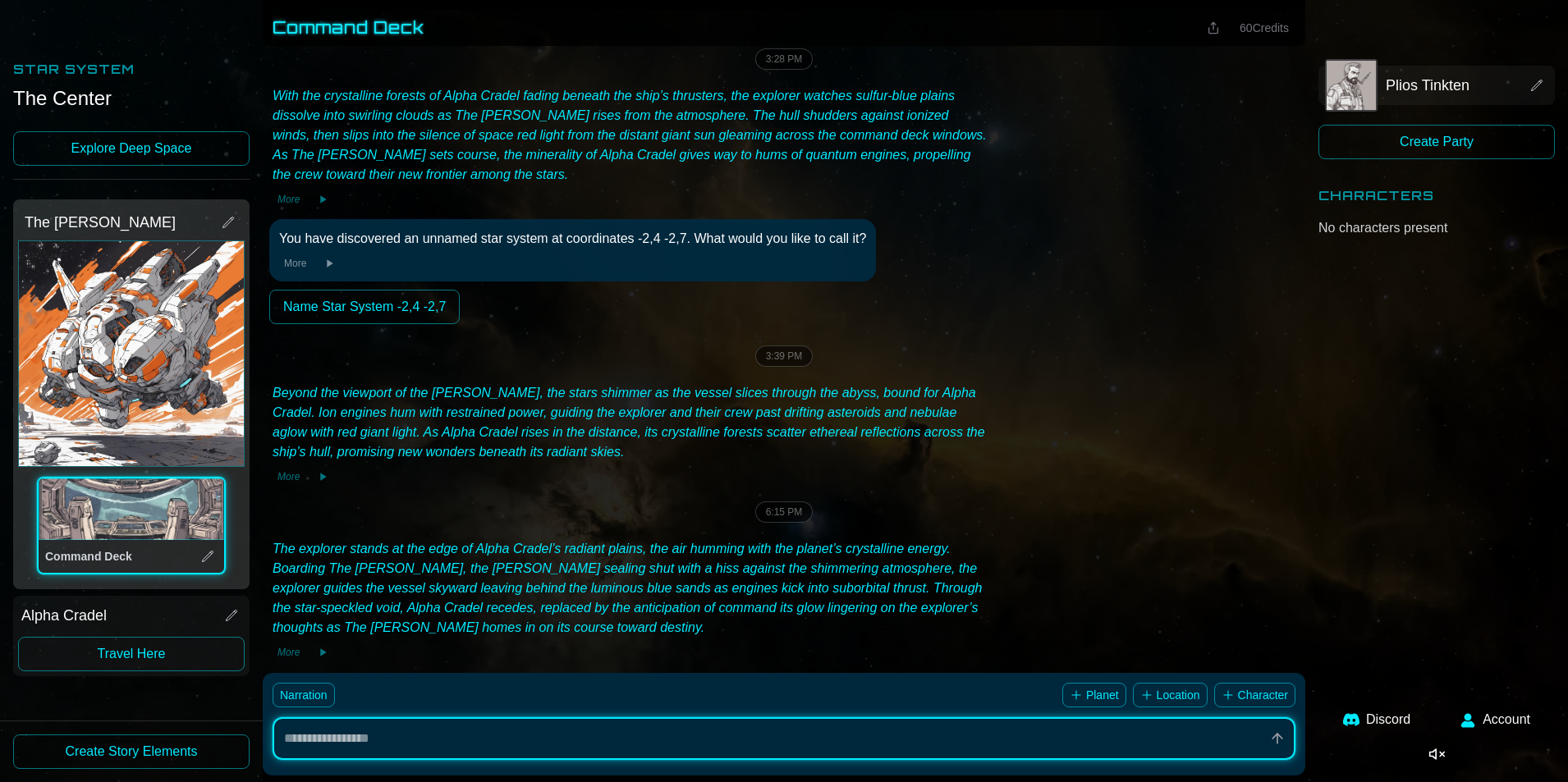
click at [180, 150] on link "Explore Deep Space" at bounding box center [131, 148] width 237 height 34
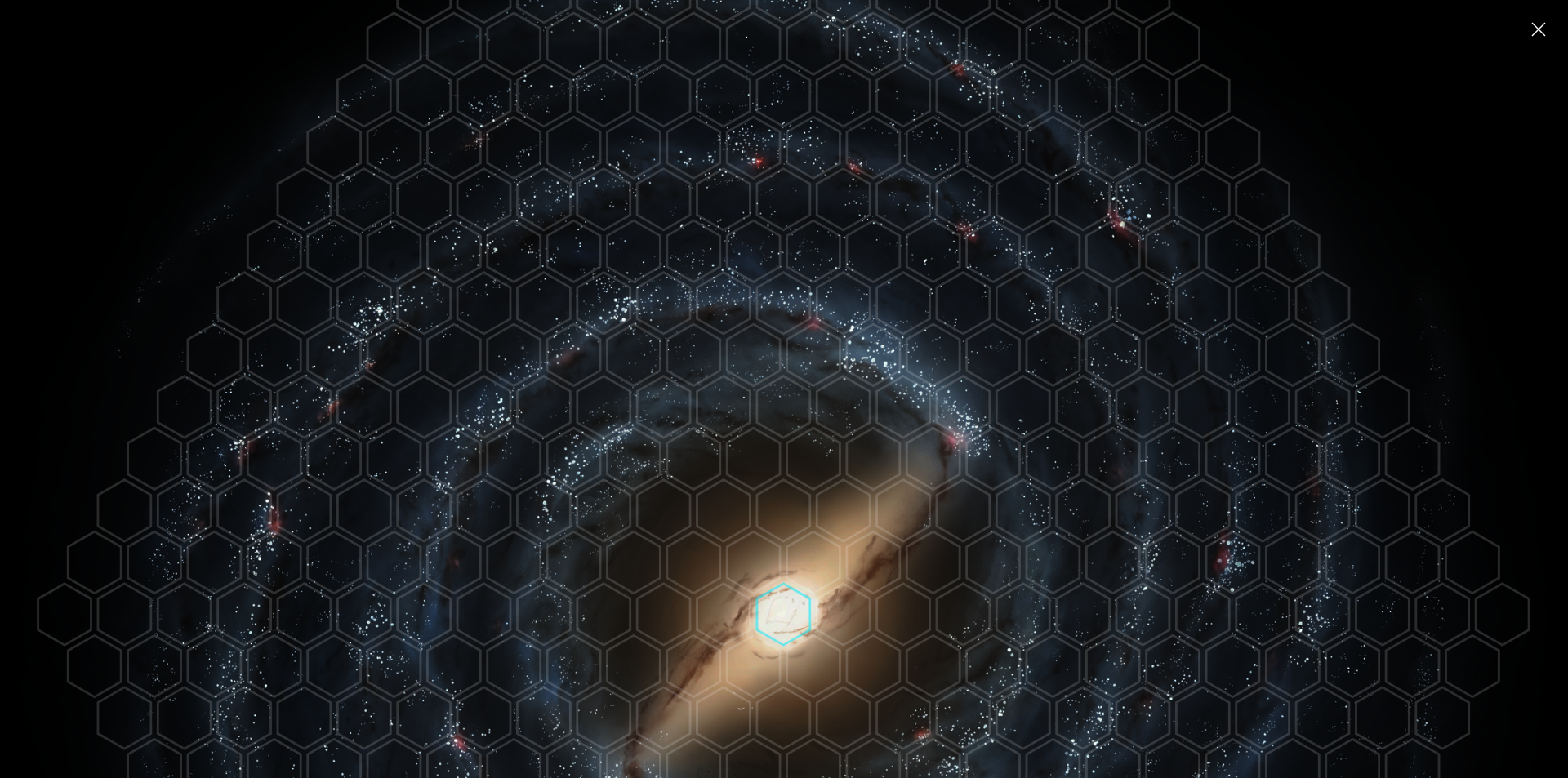
scroll to position [109, 0]
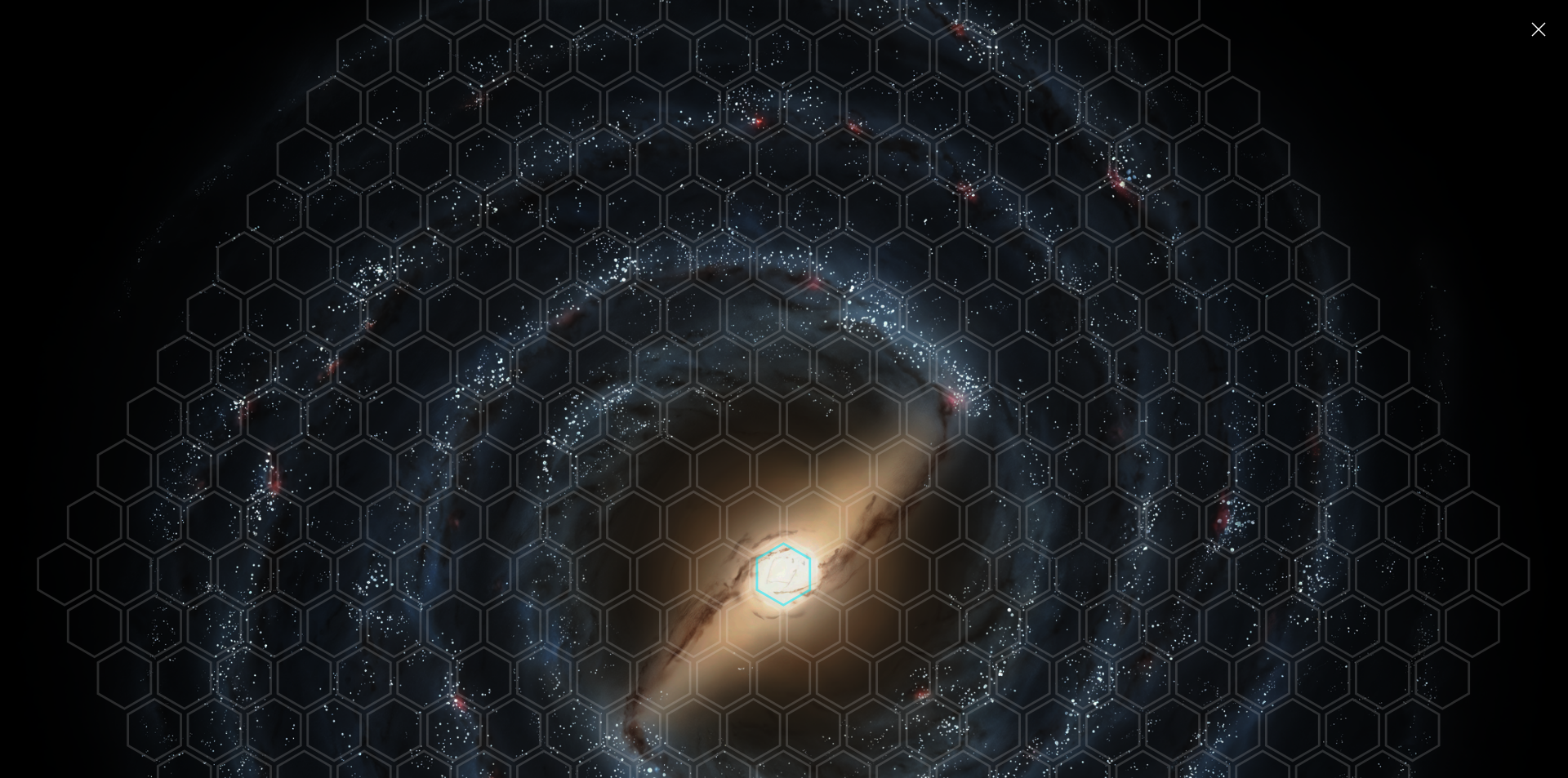
click at [1532, 36] on img "Close" at bounding box center [1539, 30] width 26 height 26
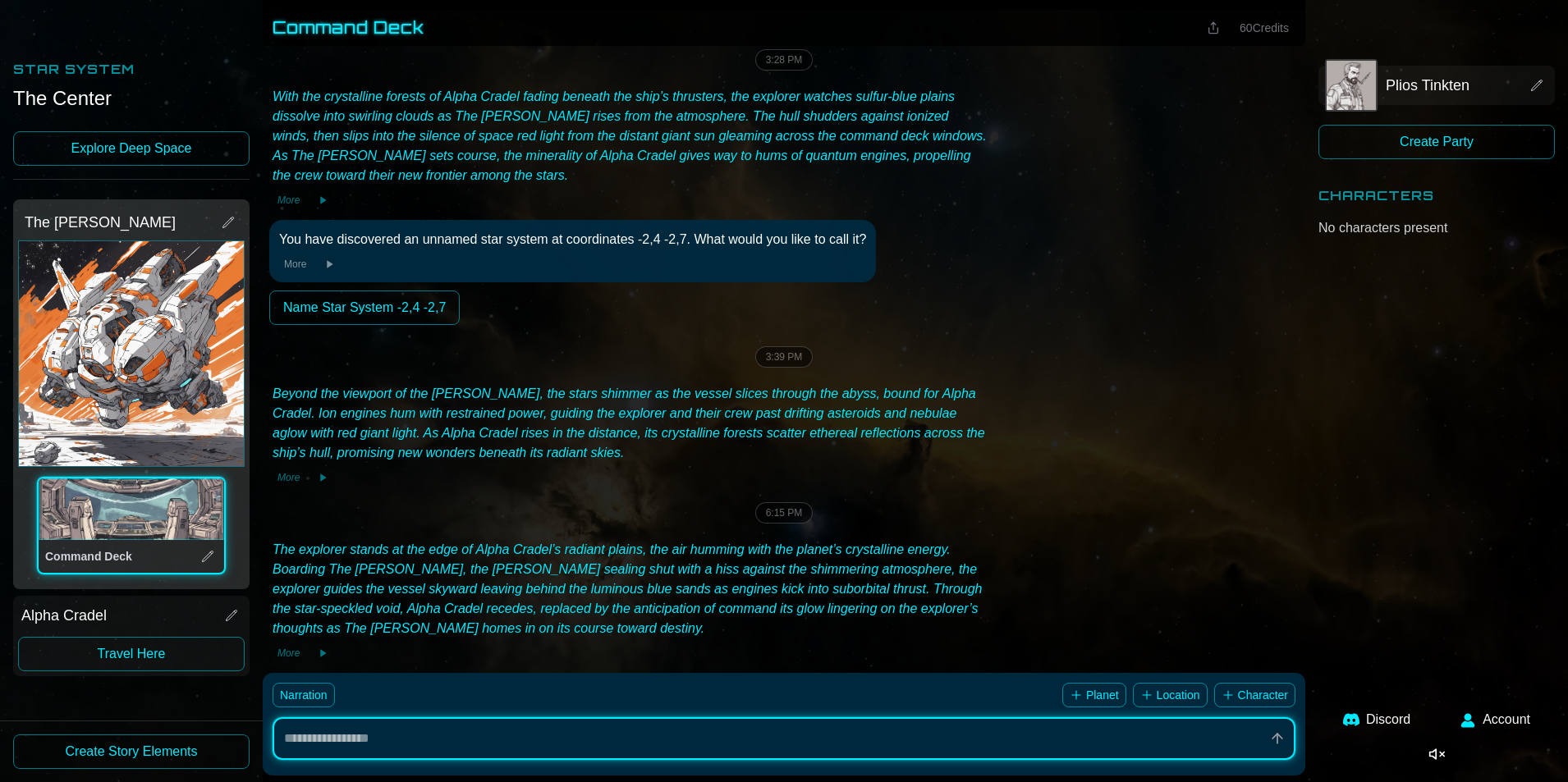
scroll to position [476, 0]
click at [138, 151] on link "Explore Deep Space" at bounding box center [131, 148] width 237 height 34
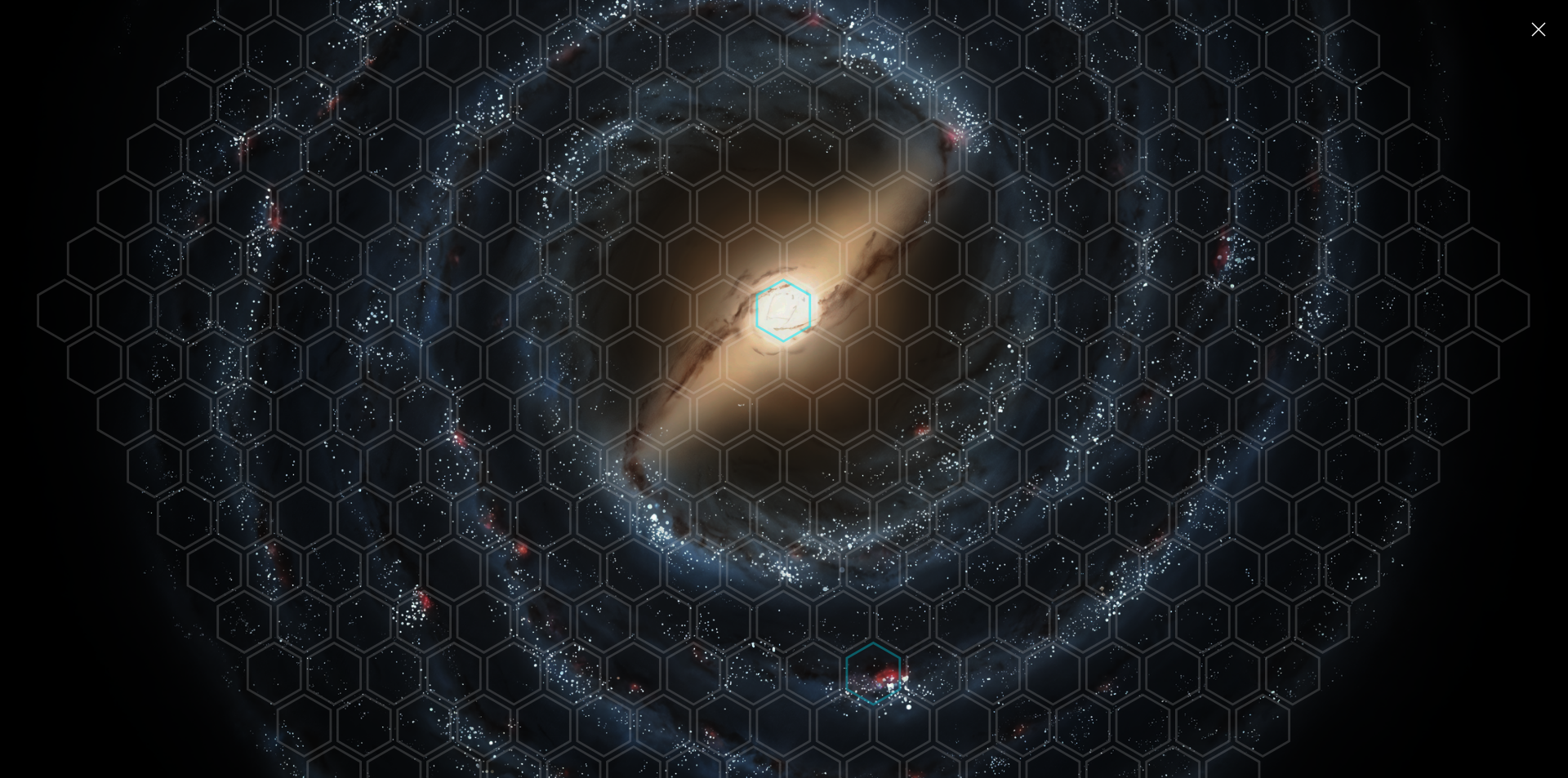
scroll to position [472, 0]
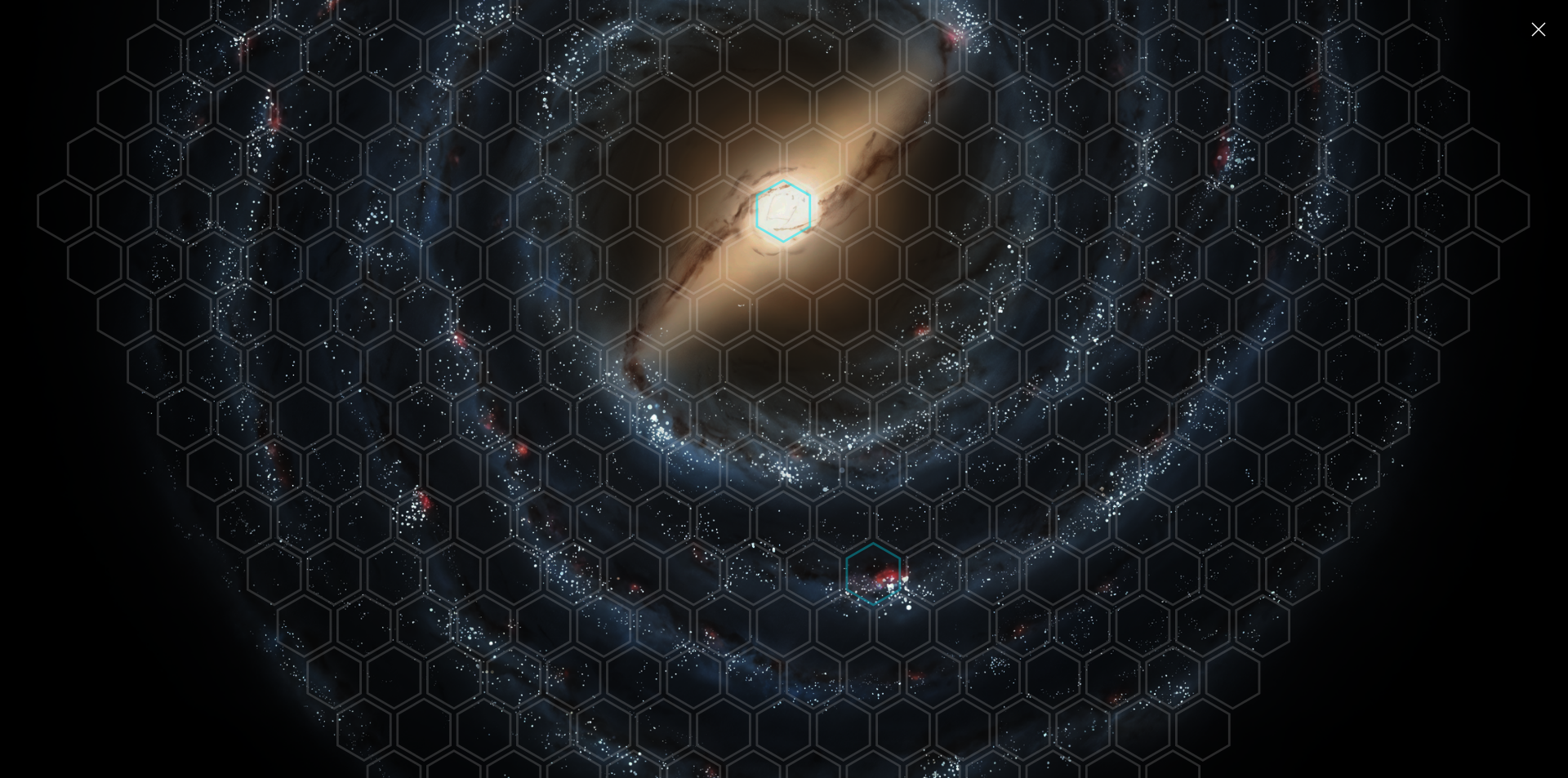
click at [872, 566] on polygon at bounding box center [873, 573] width 53 height 61
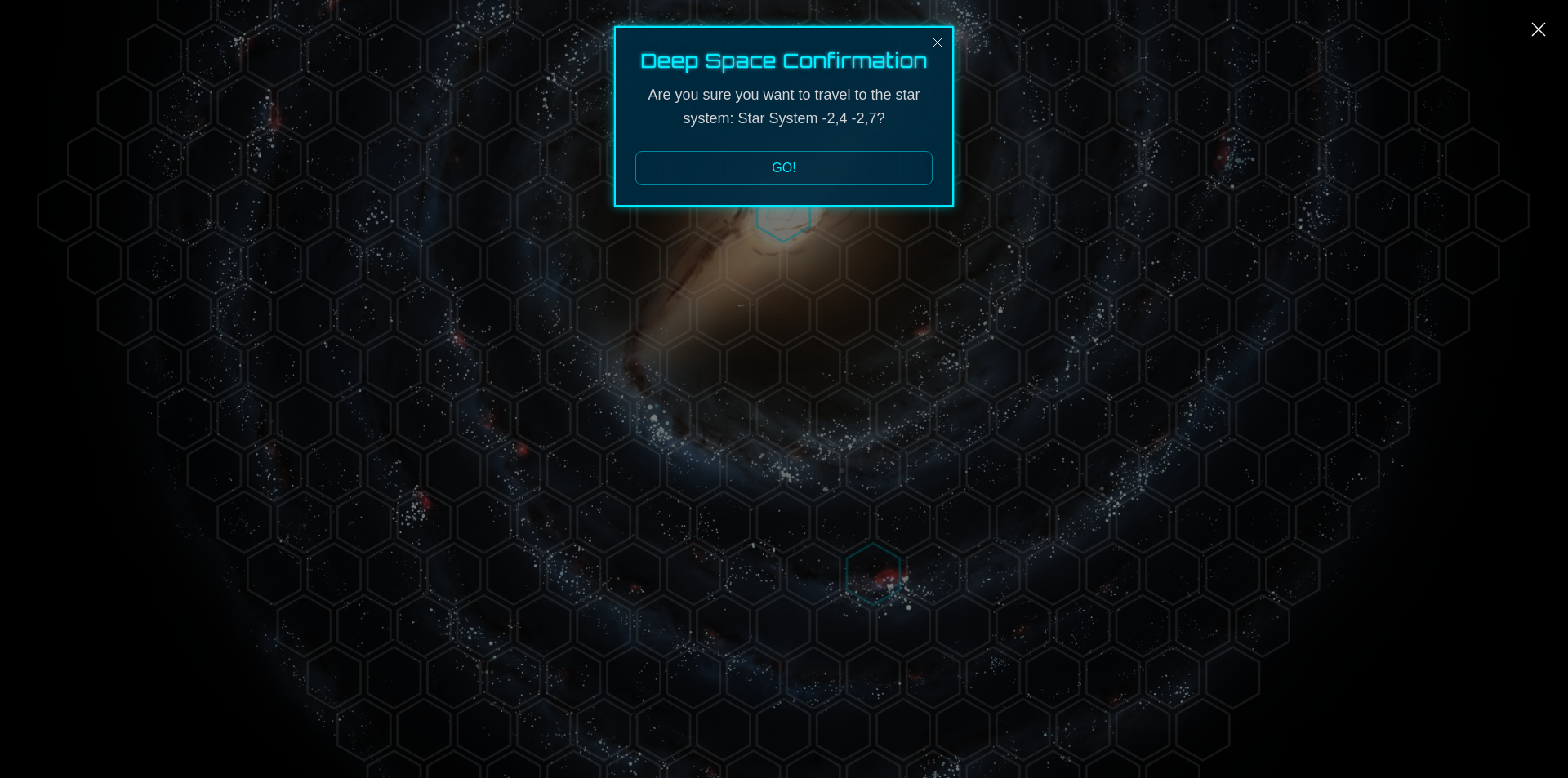
click at [775, 170] on button "GO!" at bounding box center [784, 167] width 297 height 34
click at [751, 172] on button "GO!" at bounding box center [784, 167] width 297 height 34
click at [789, 167] on button "GO!" at bounding box center [784, 167] width 297 height 34
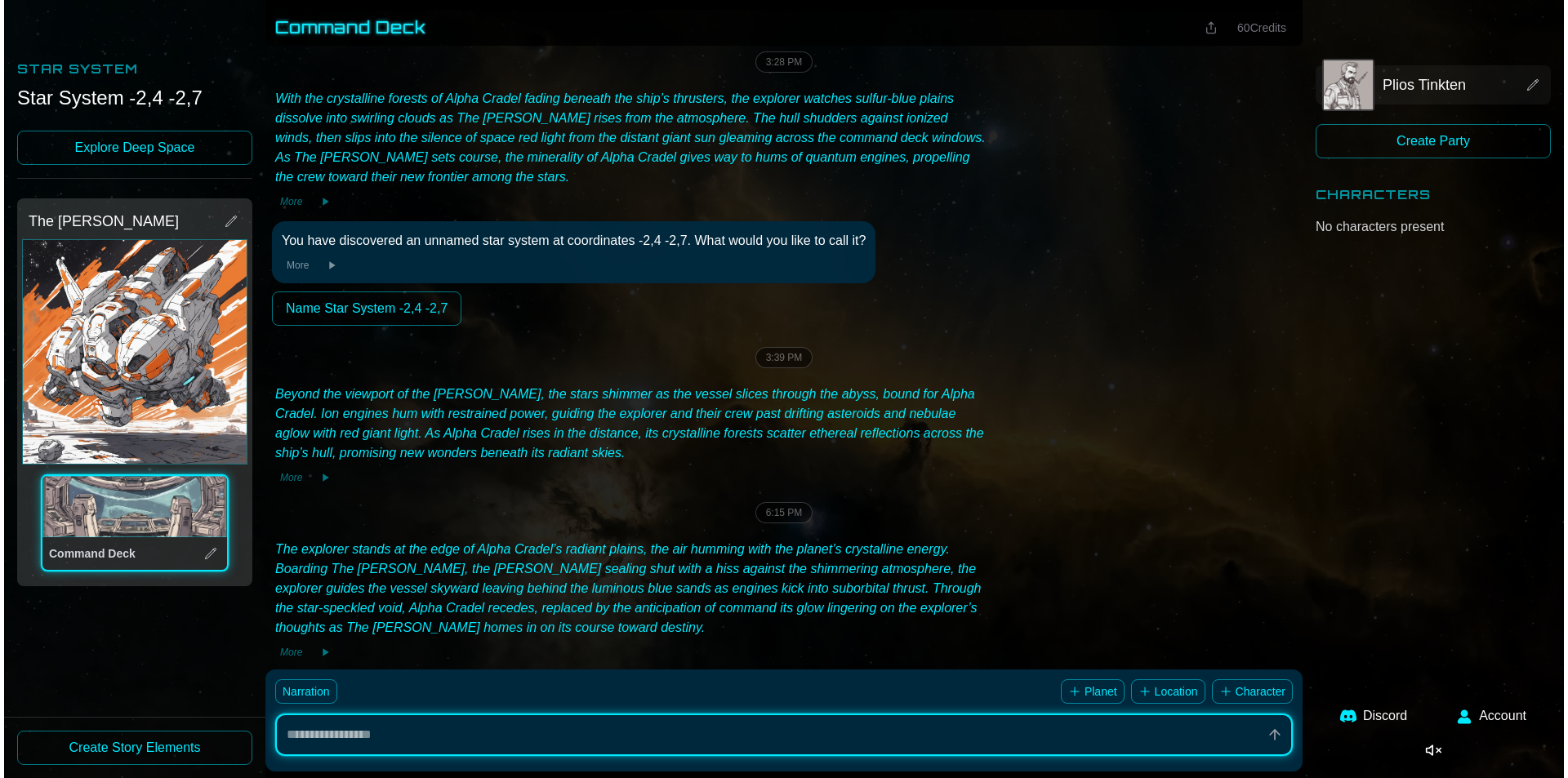
scroll to position [473, 0]
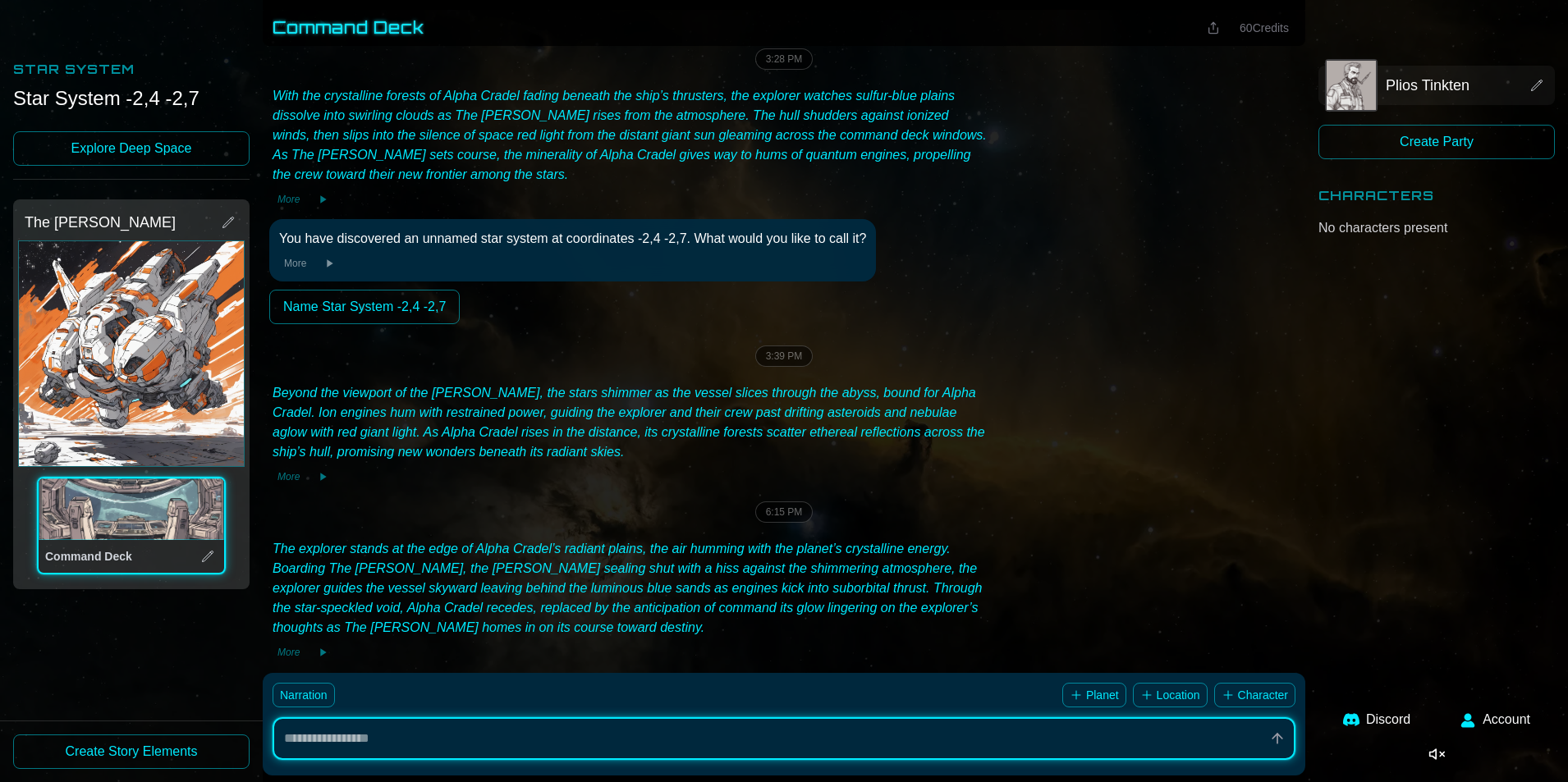
click at [106, 109] on div "Star System -2,4 -2,7" at bounding box center [131, 98] width 237 height 26
click at [44, 83] on div "Star System Star System -2,4 -2,7 Explore Deep Space" at bounding box center [131, 96] width 237 height 166
click at [131, 98] on div "Star System -2,4 -2,7" at bounding box center [131, 98] width 237 height 26
click at [1441, 78] on span "Plios Tinkten" at bounding box center [1428, 85] width 84 height 23
click at [1351, 74] on img at bounding box center [1351, 85] width 49 height 49
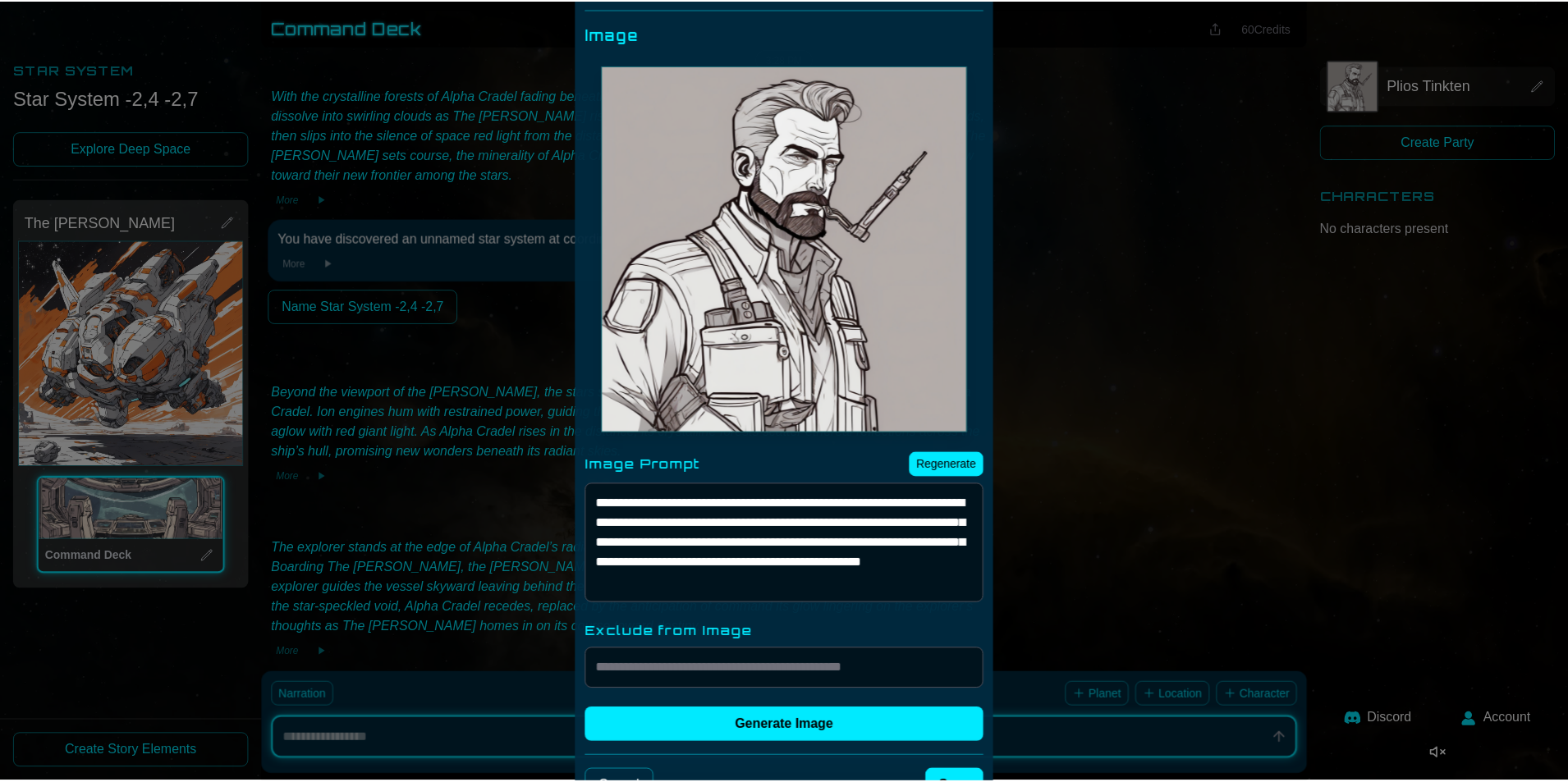
scroll to position [619, 0]
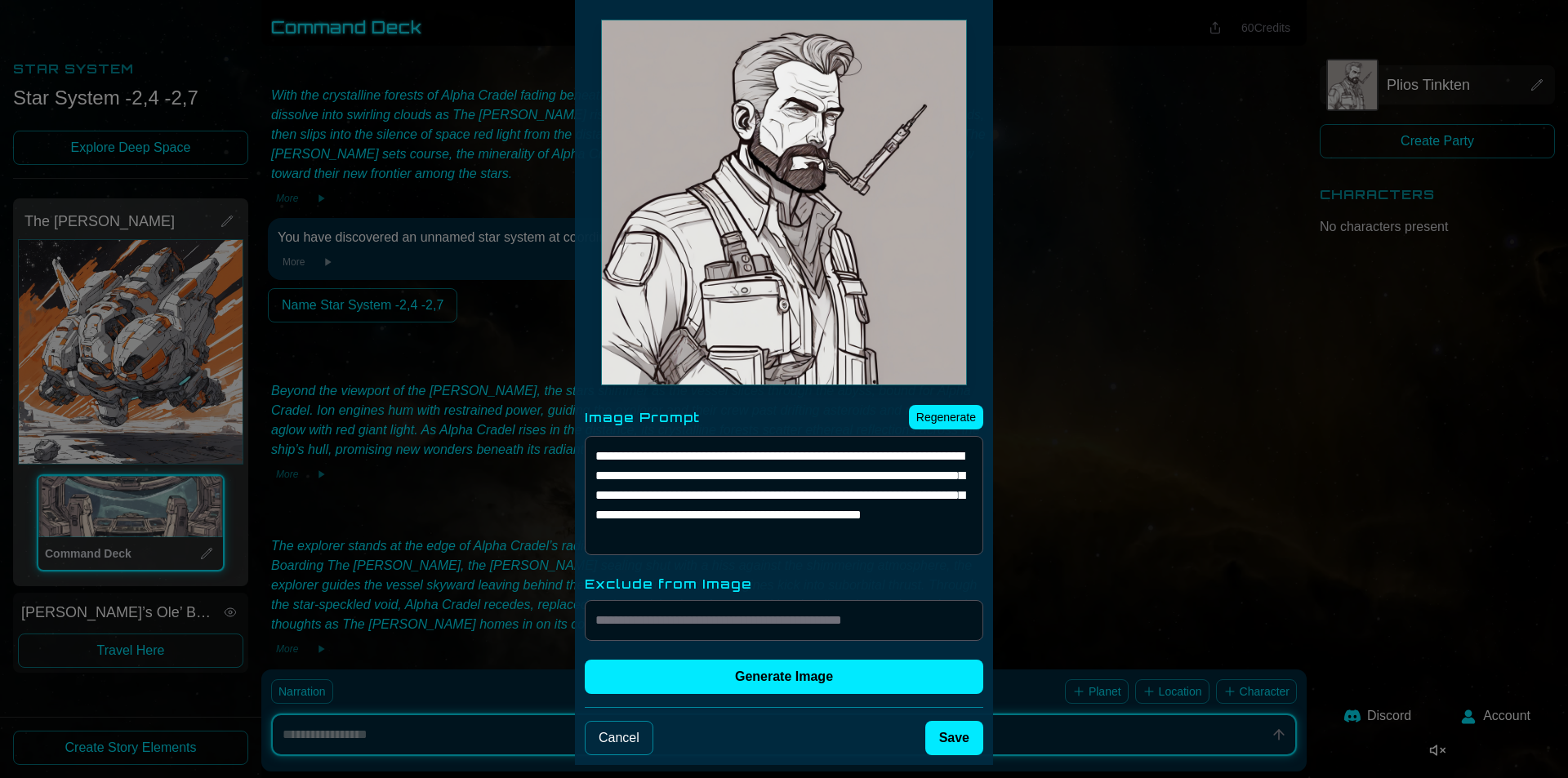
click at [1129, 351] on div at bounding box center [784, 389] width 1568 height 778
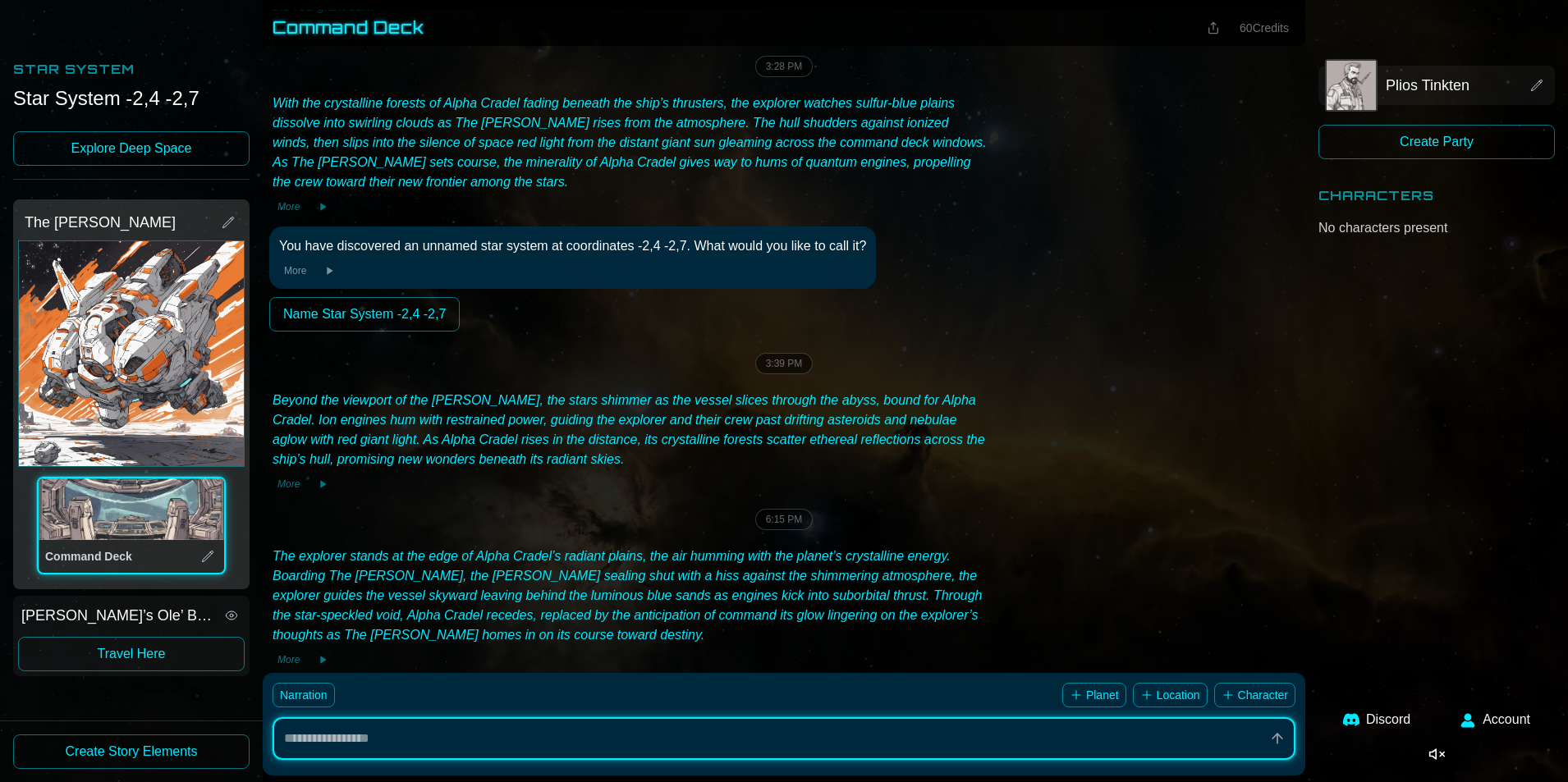
scroll to position [476, 0]
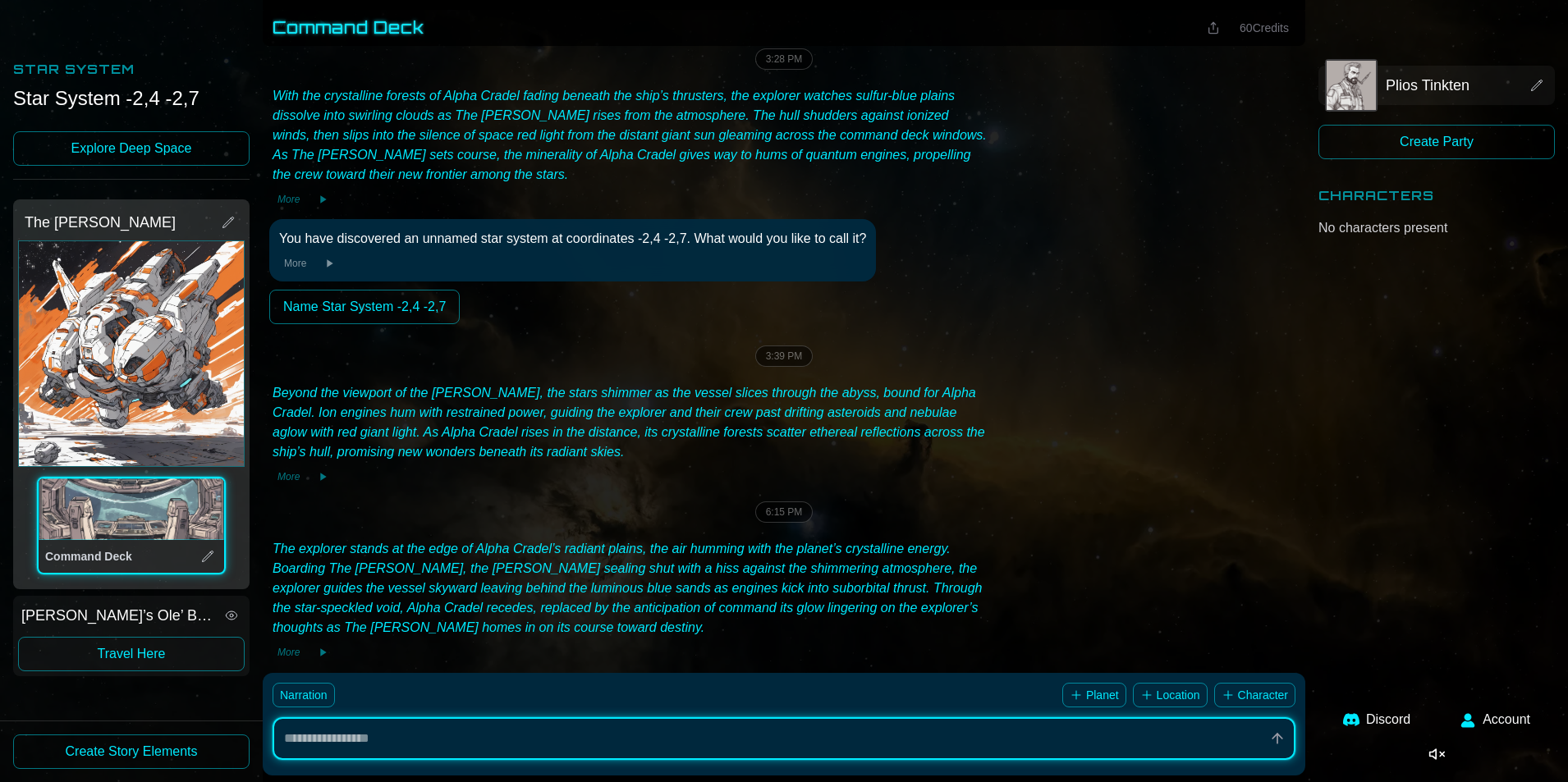
click at [152, 156] on link "Explore Deep Space" at bounding box center [131, 148] width 237 height 34
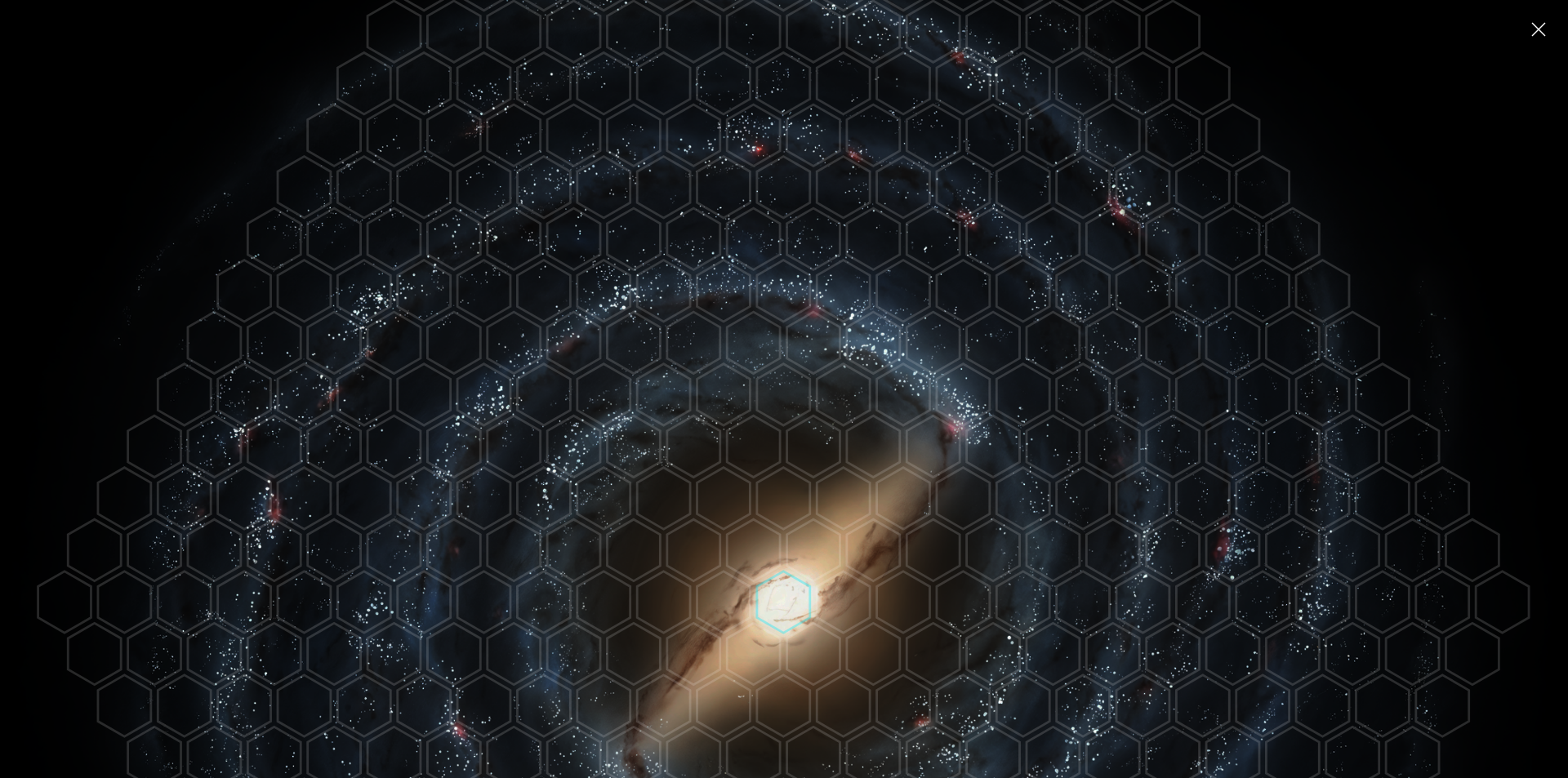
scroll to position [218, 0]
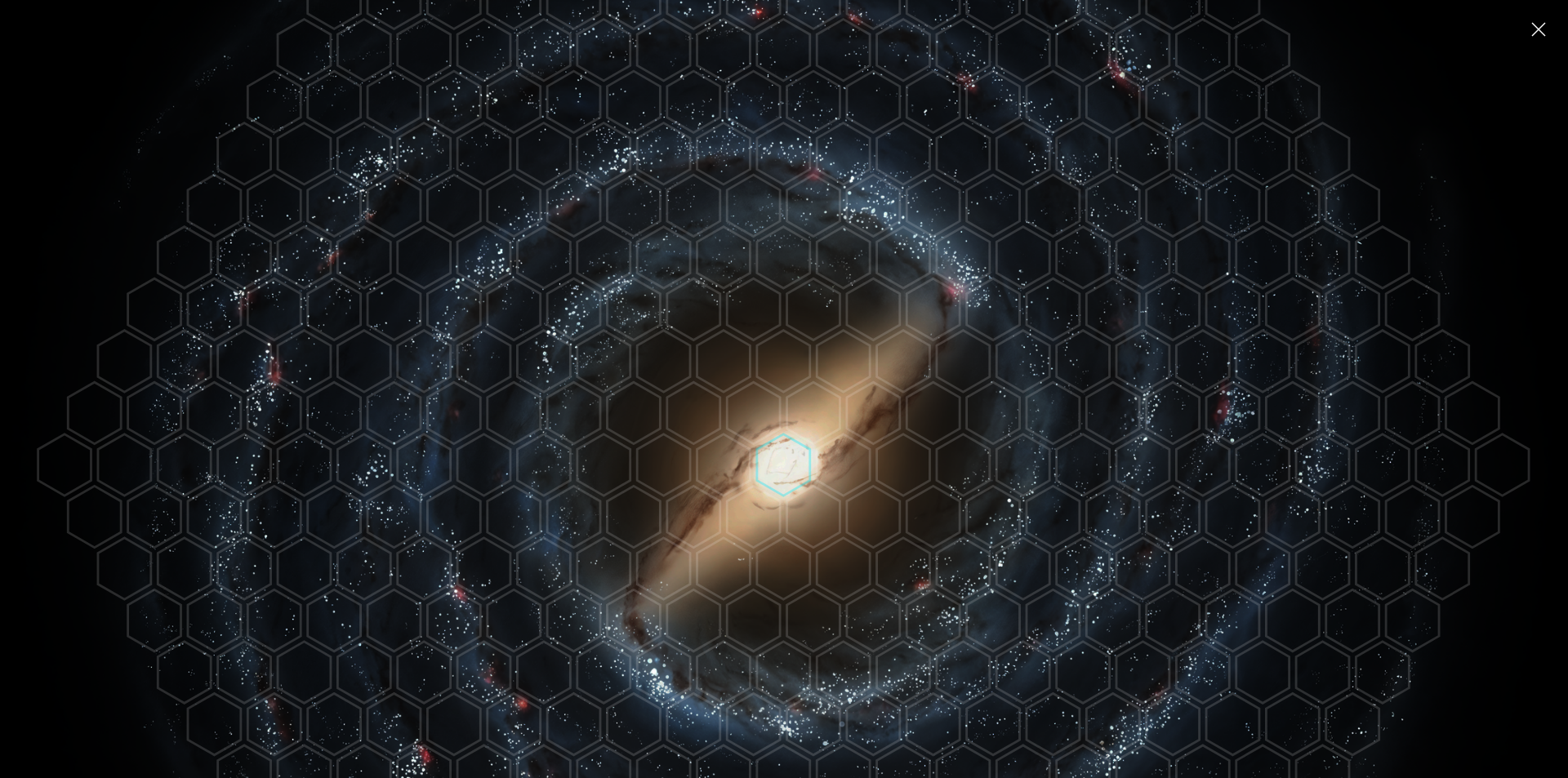
click at [784, 461] on polygon at bounding box center [784, 465] width 53 height 61
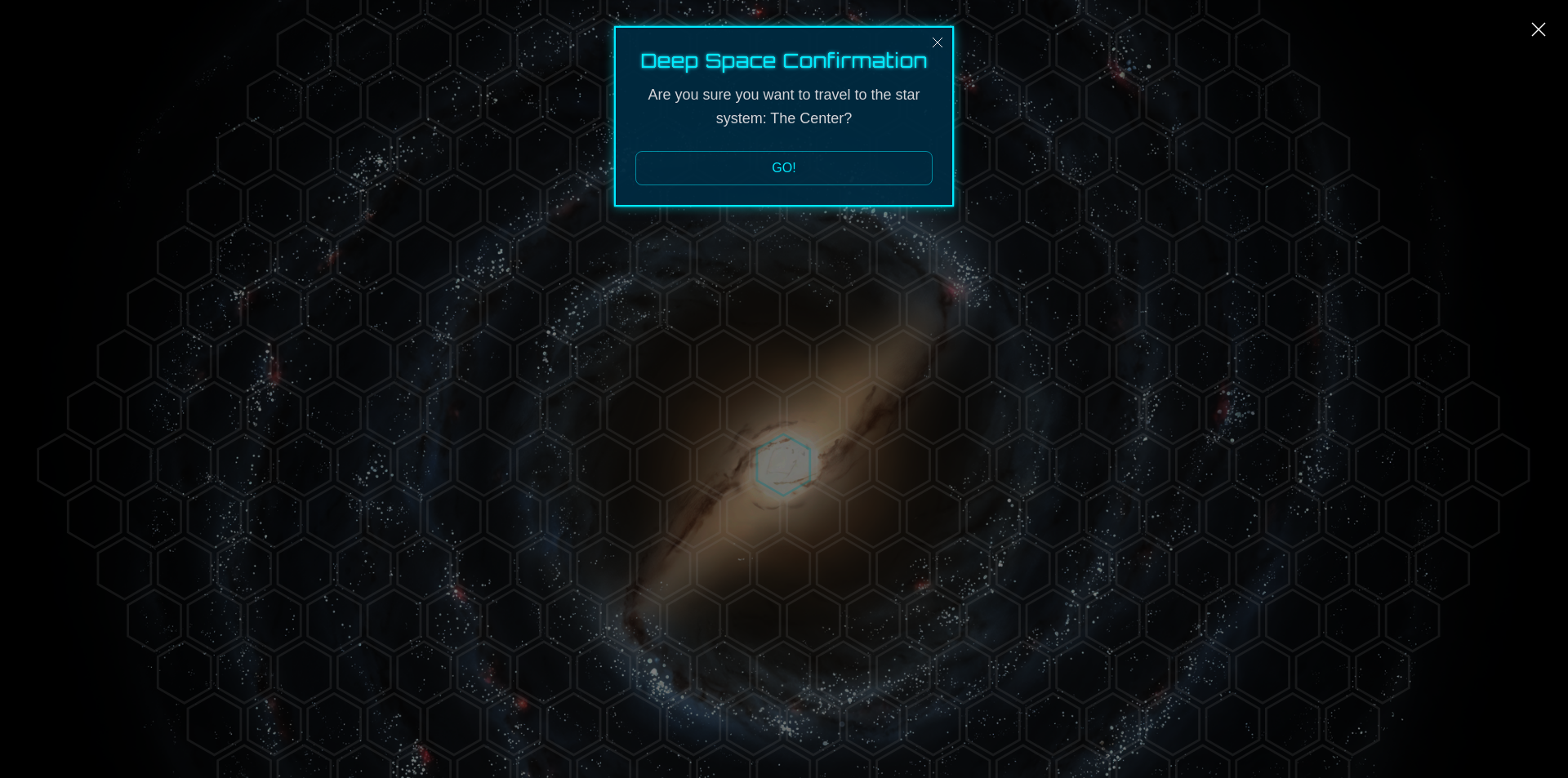
click at [777, 162] on button "GO!" at bounding box center [784, 167] width 297 height 34
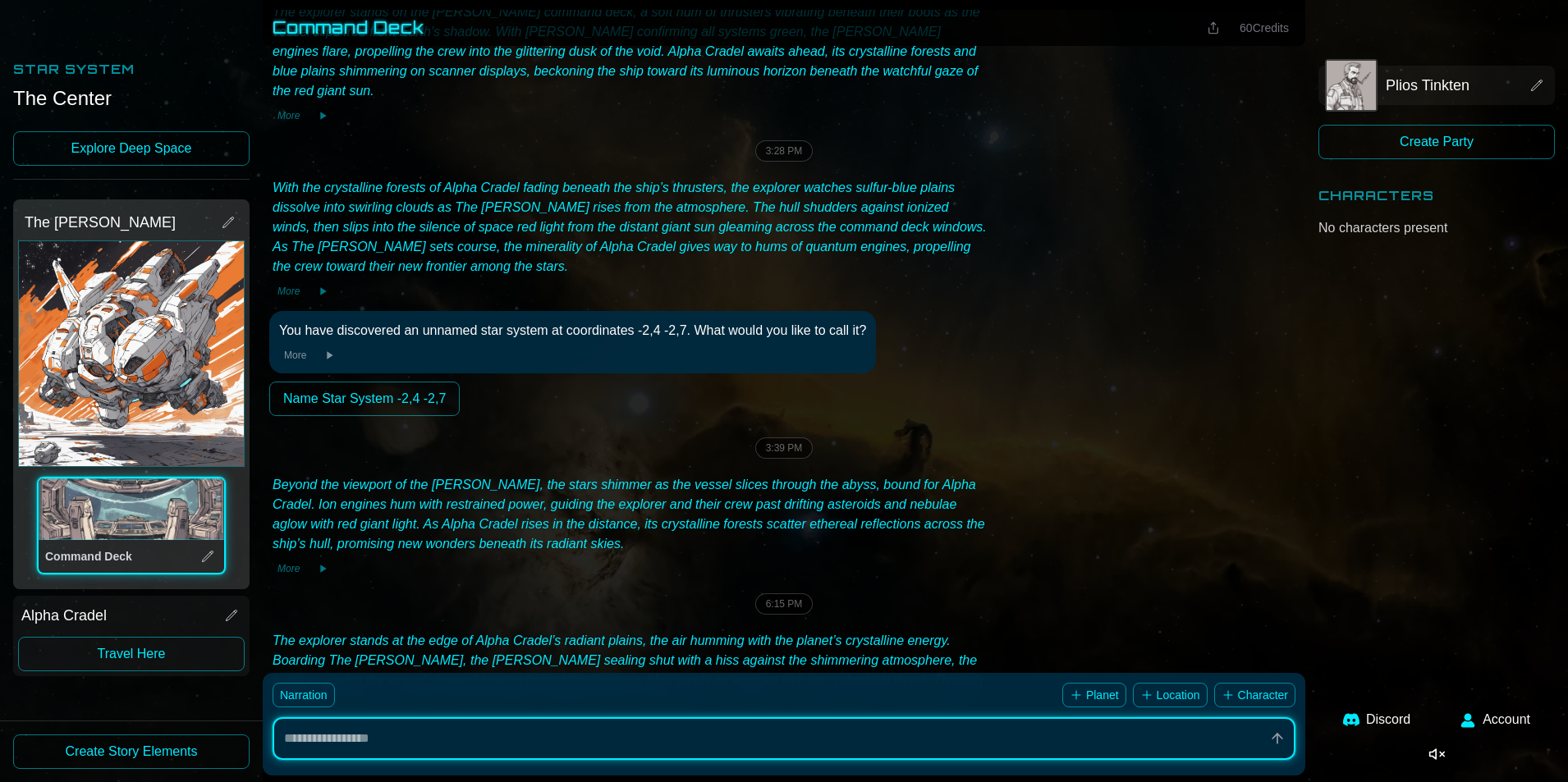
scroll to position [438, 0]
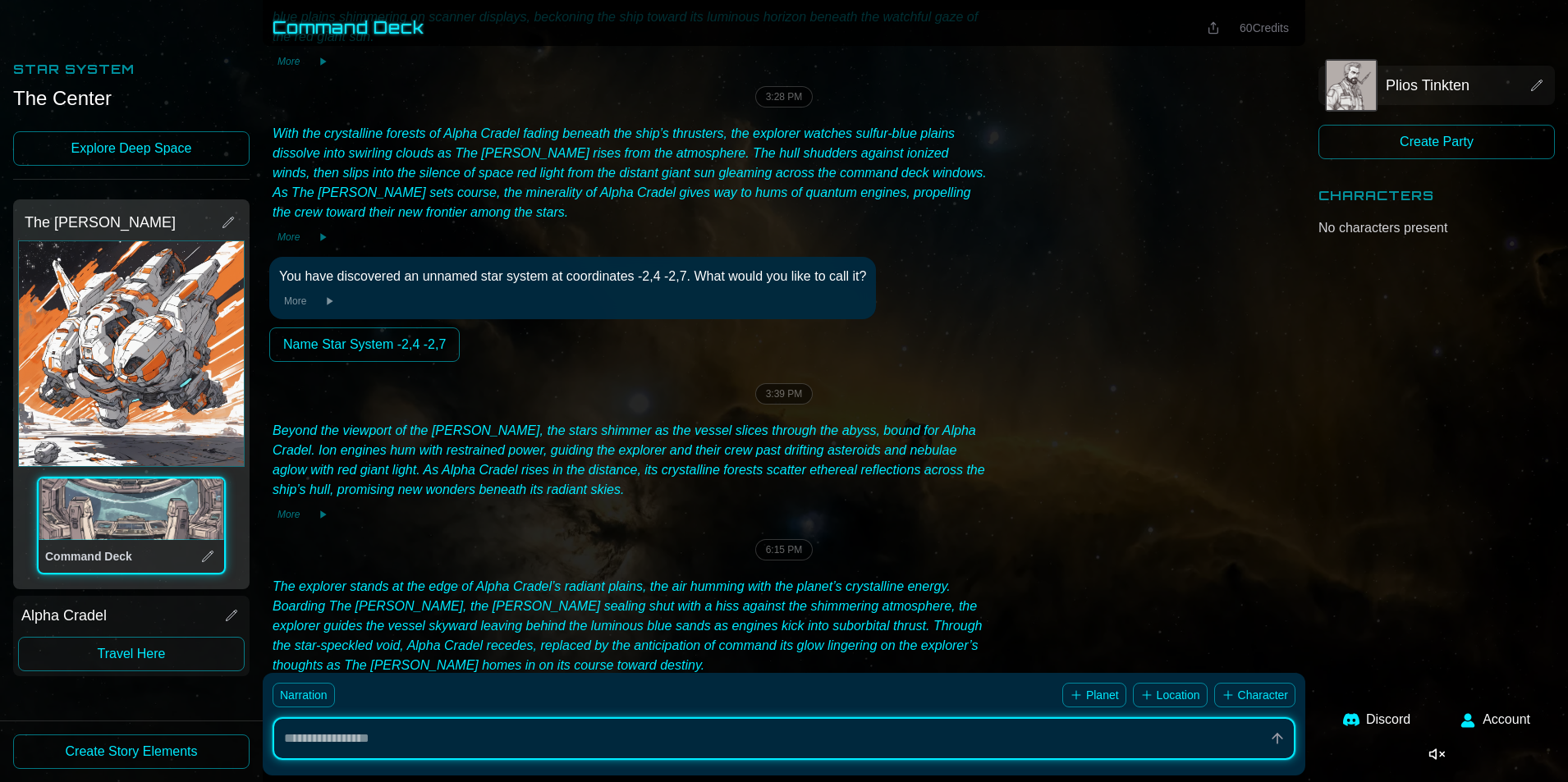
click at [1399, 87] on span "Plios Tinkten" at bounding box center [1428, 85] width 84 height 23
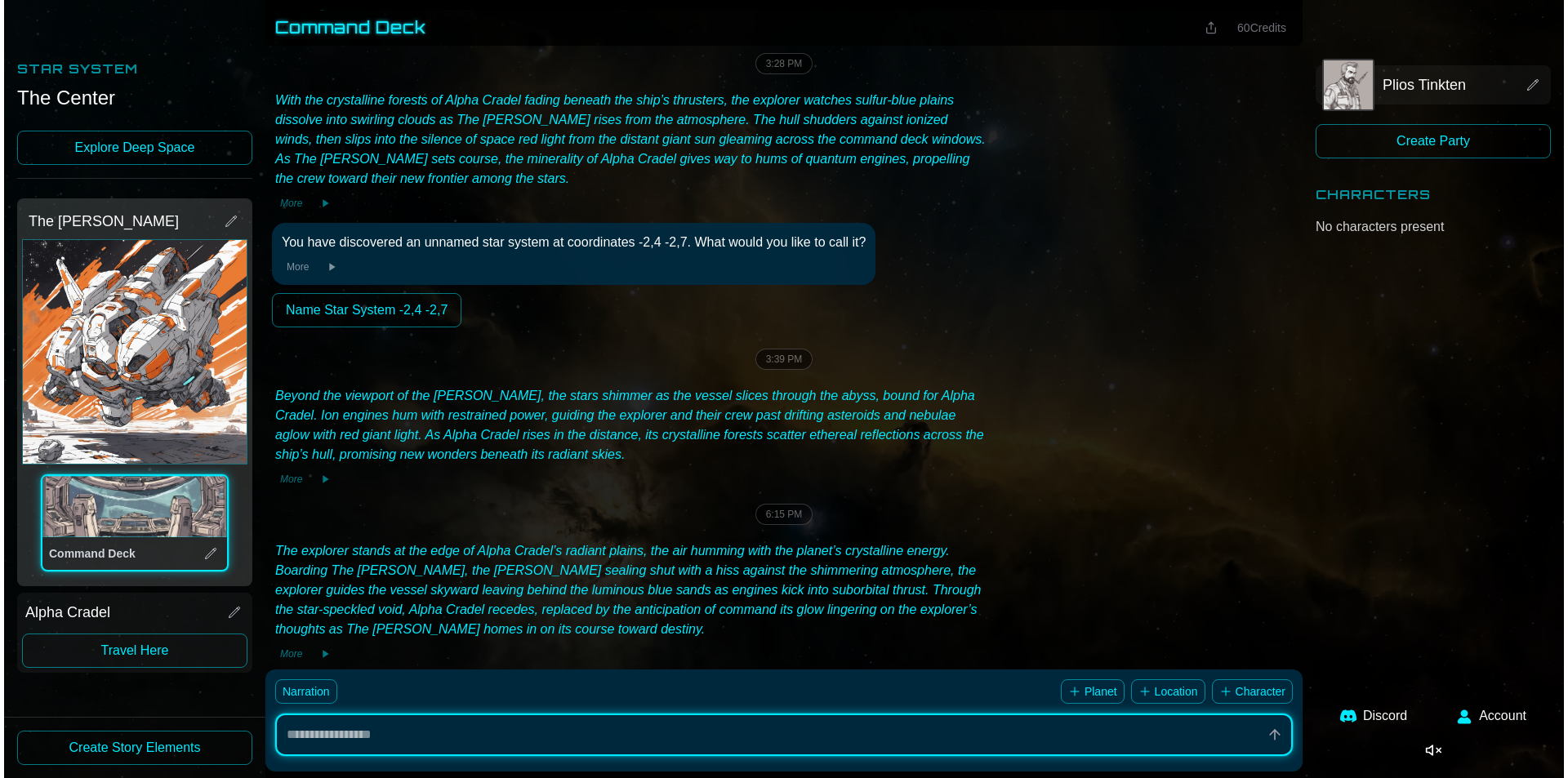
scroll to position [473, 0]
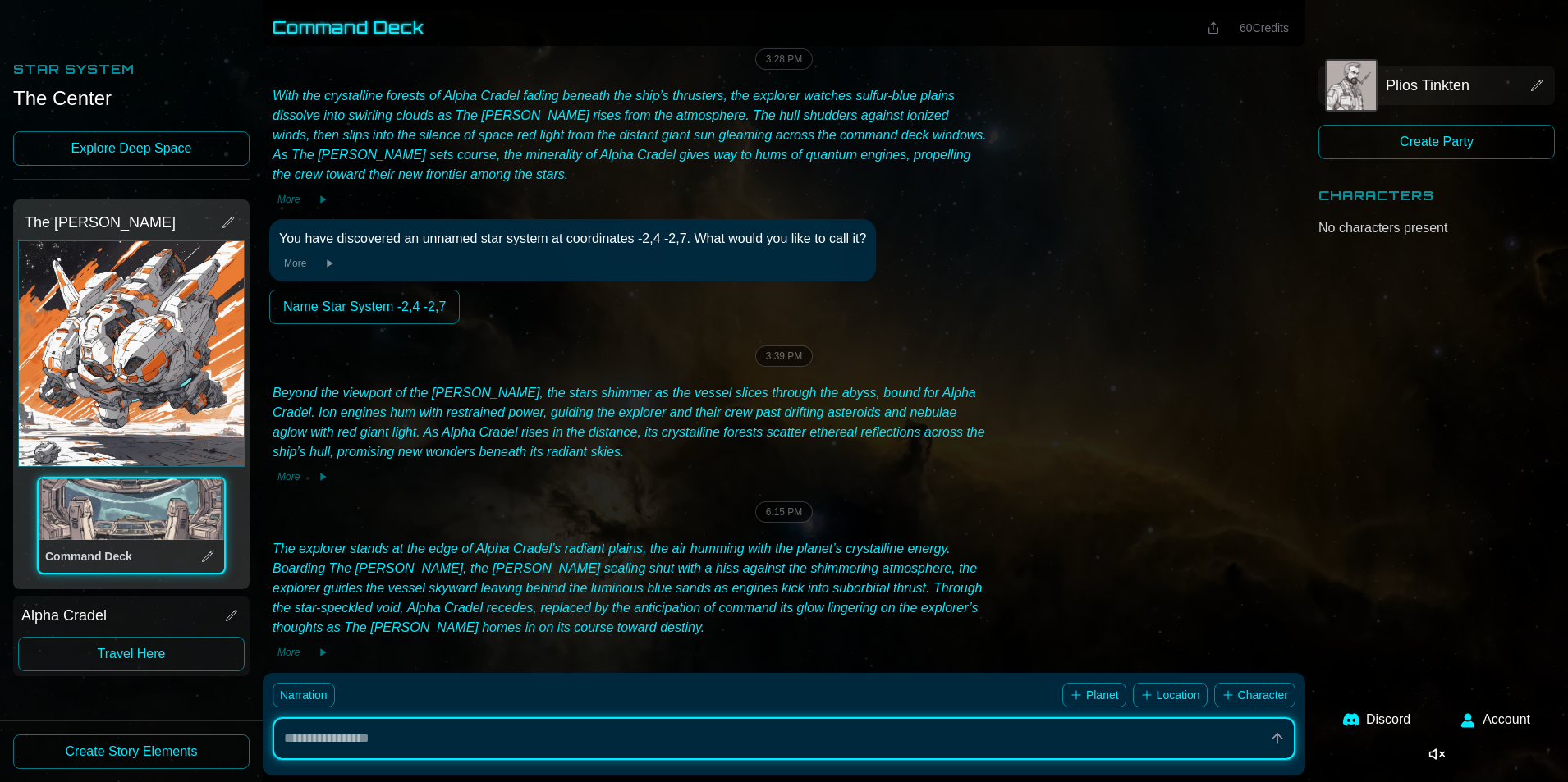
click at [125, 323] on button "The Kraker" at bounding box center [131, 354] width 225 height 225
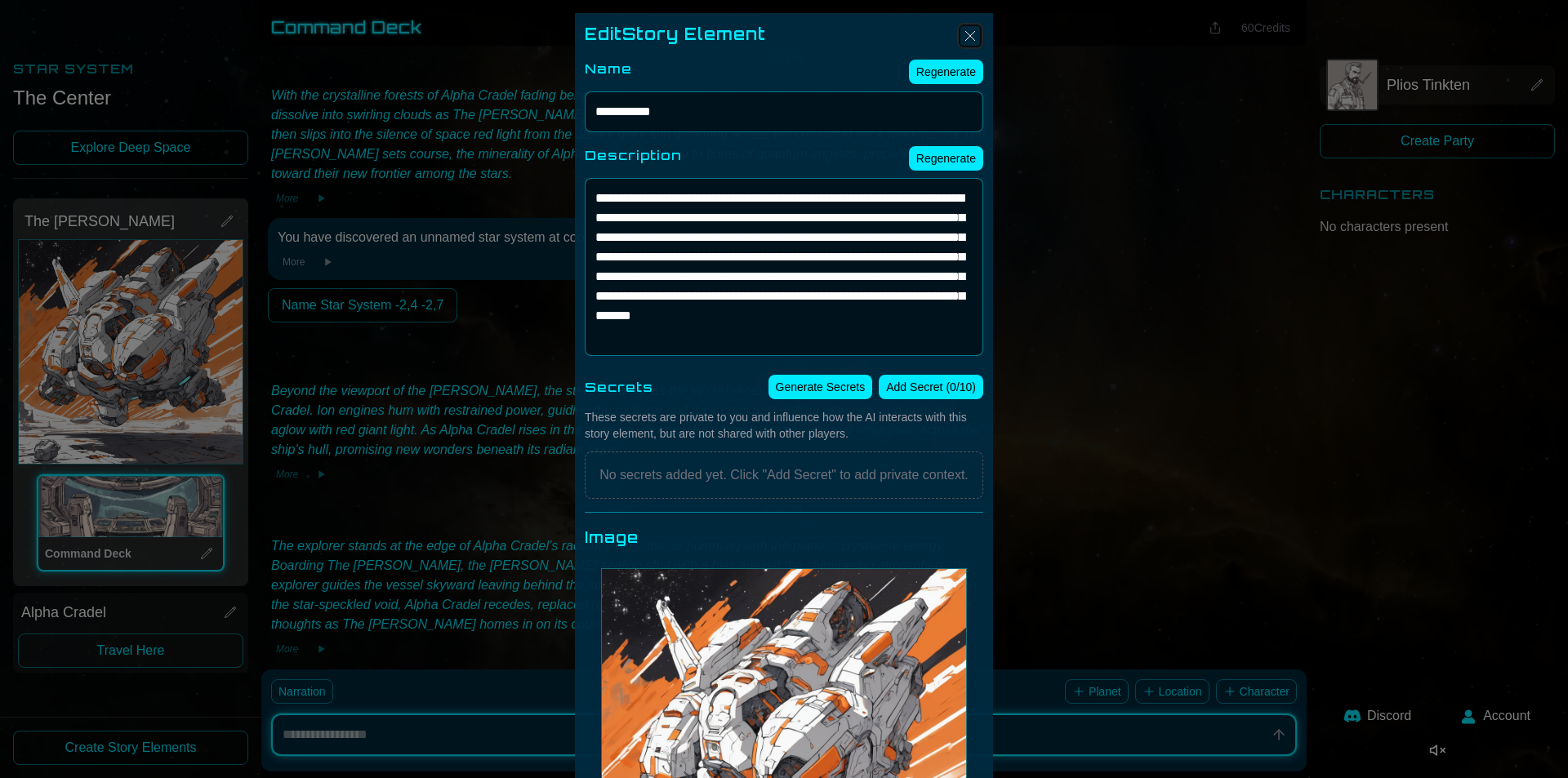
click at [963, 41] on img "Close" at bounding box center [970, 36] width 19 height 19
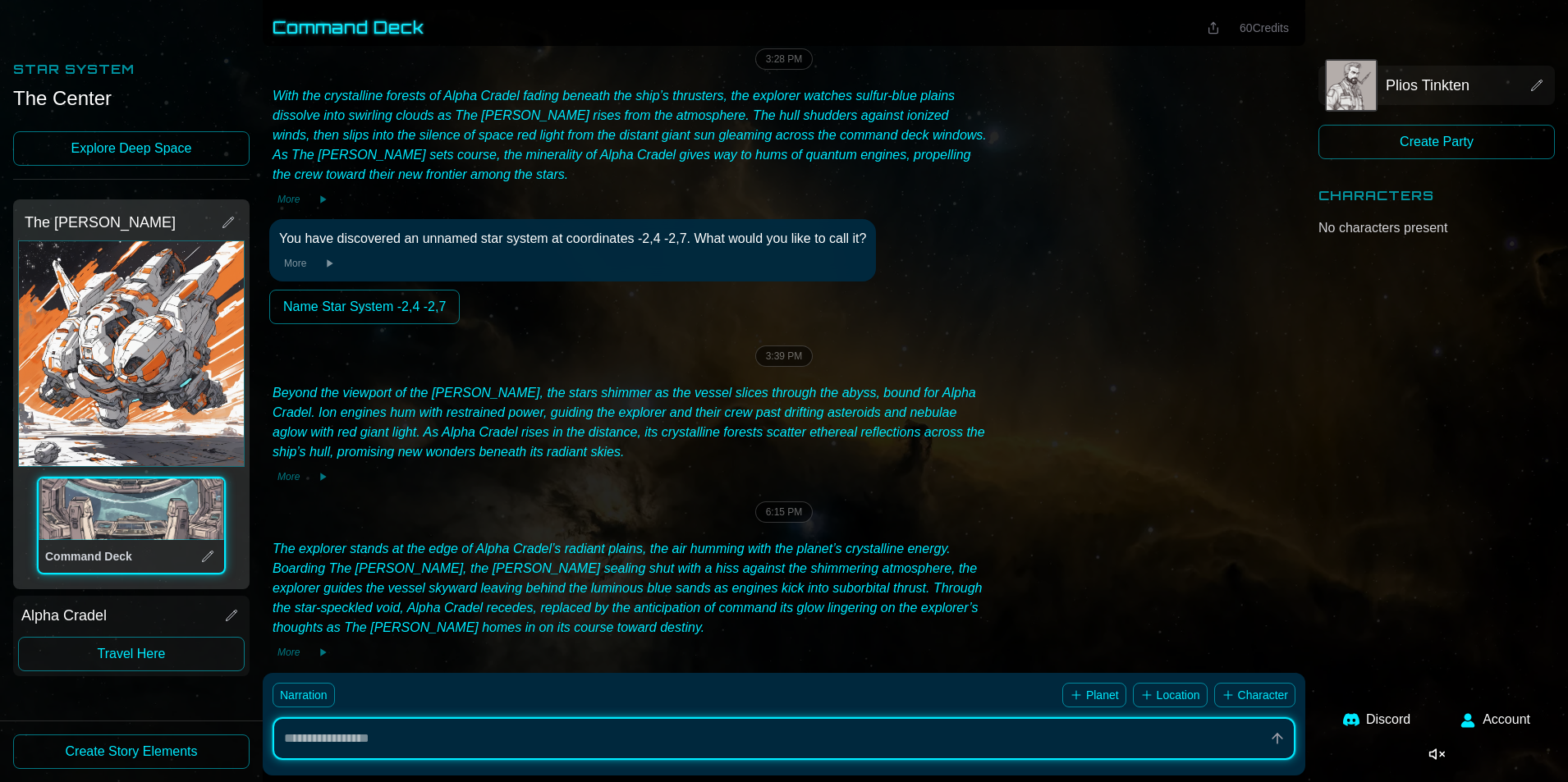
click at [110, 212] on div "The [PERSON_NAME]" at bounding box center [118, 222] width 187 height 23
click at [67, 269] on button "The Kraker" at bounding box center [131, 354] width 225 height 225
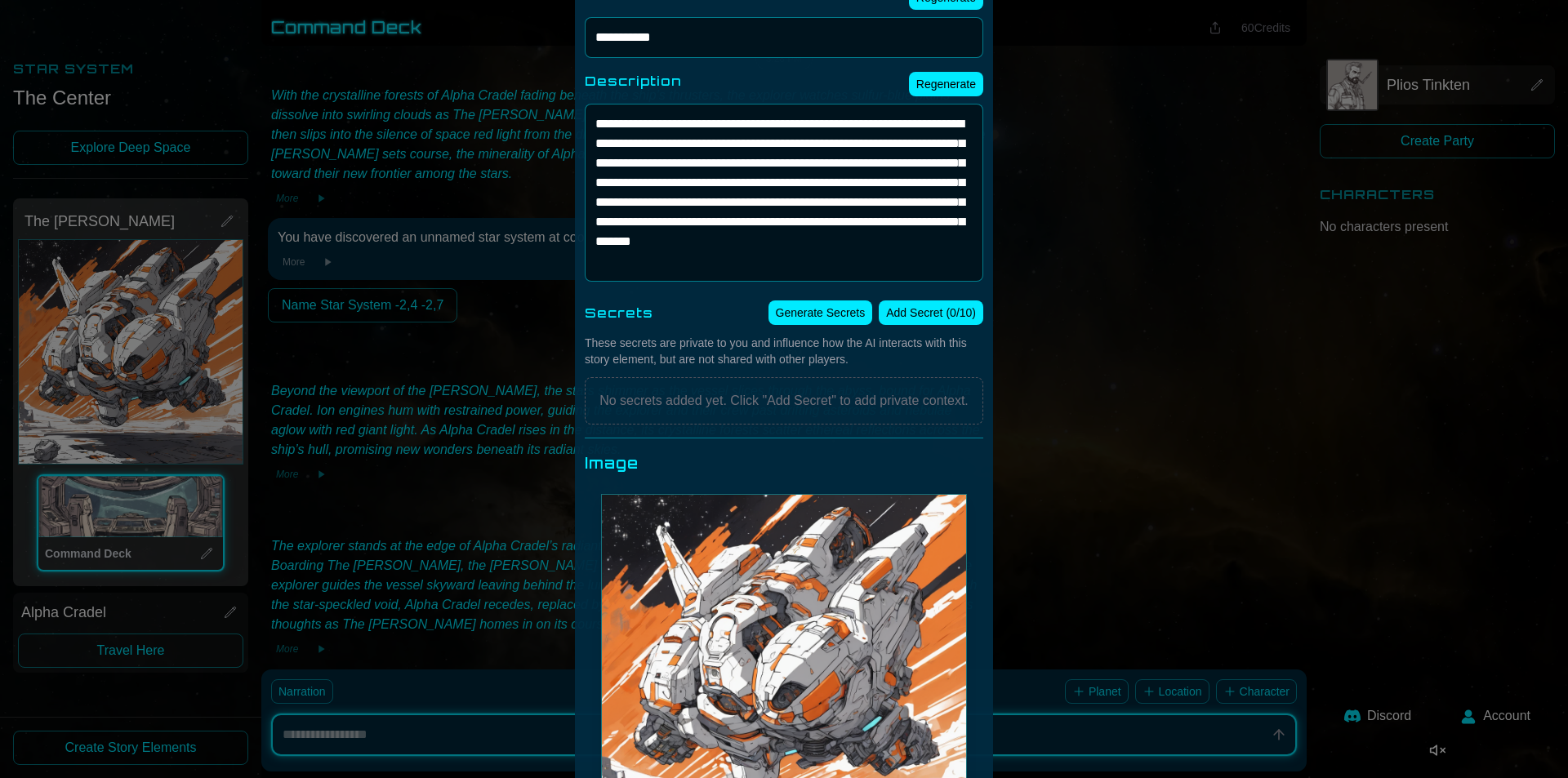
scroll to position [0, 0]
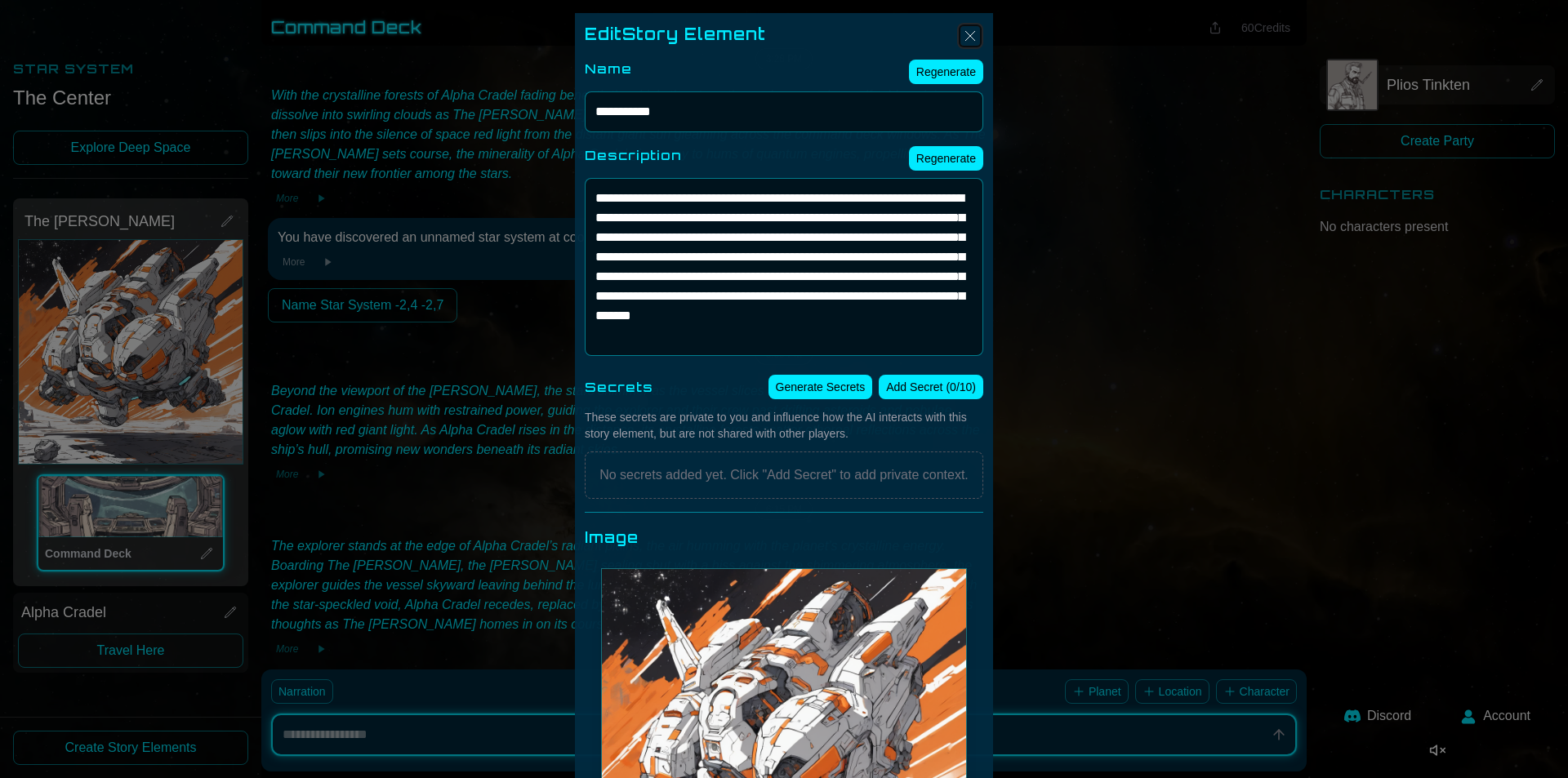
click at [966, 32] on img "Close" at bounding box center [970, 36] width 19 height 19
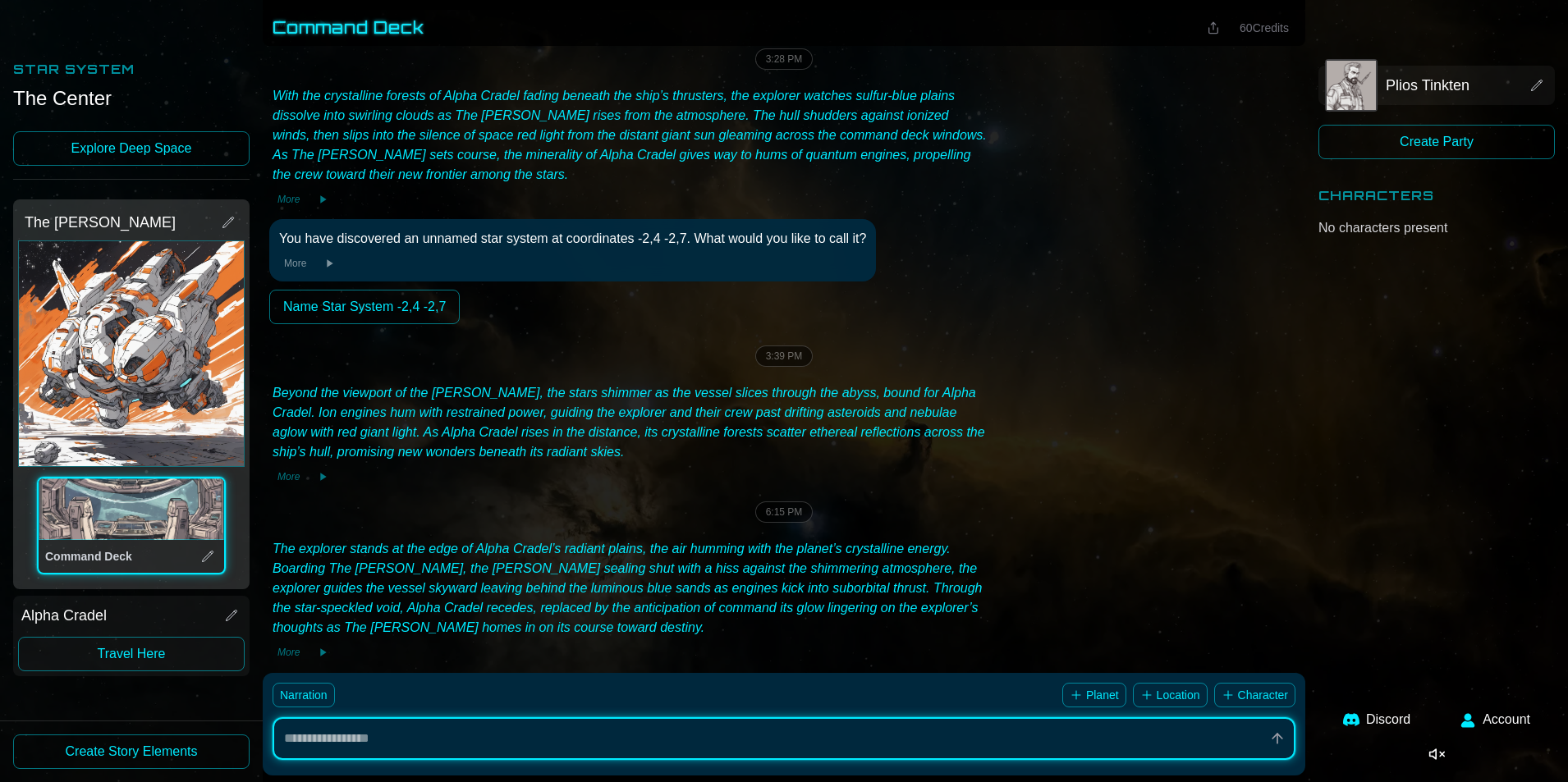
click at [226, 222] on icon at bounding box center [228, 222] width 13 height 13
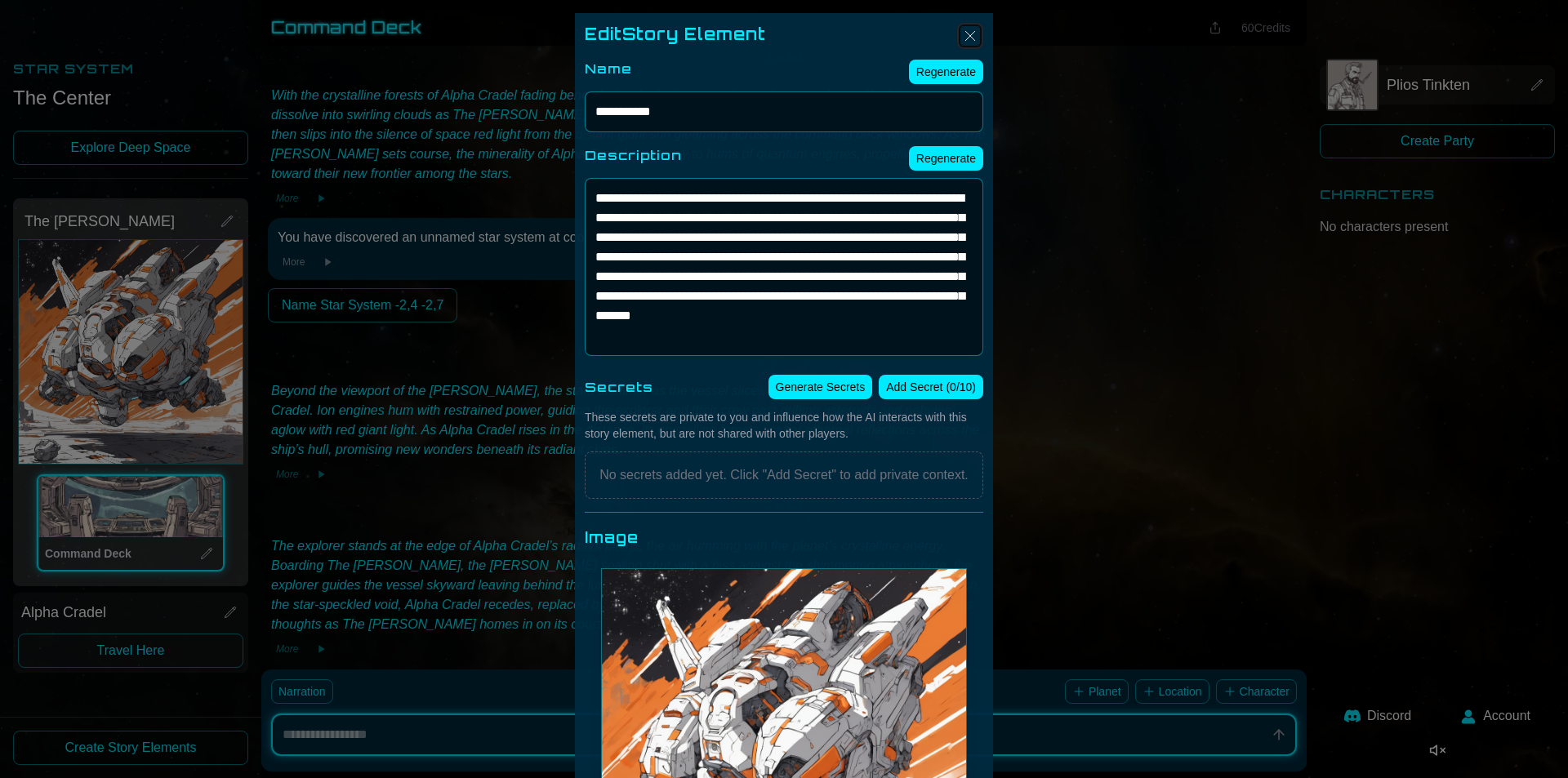
click at [964, 35] on img "Close" at bounding box center [970, 36] width 19 height 19
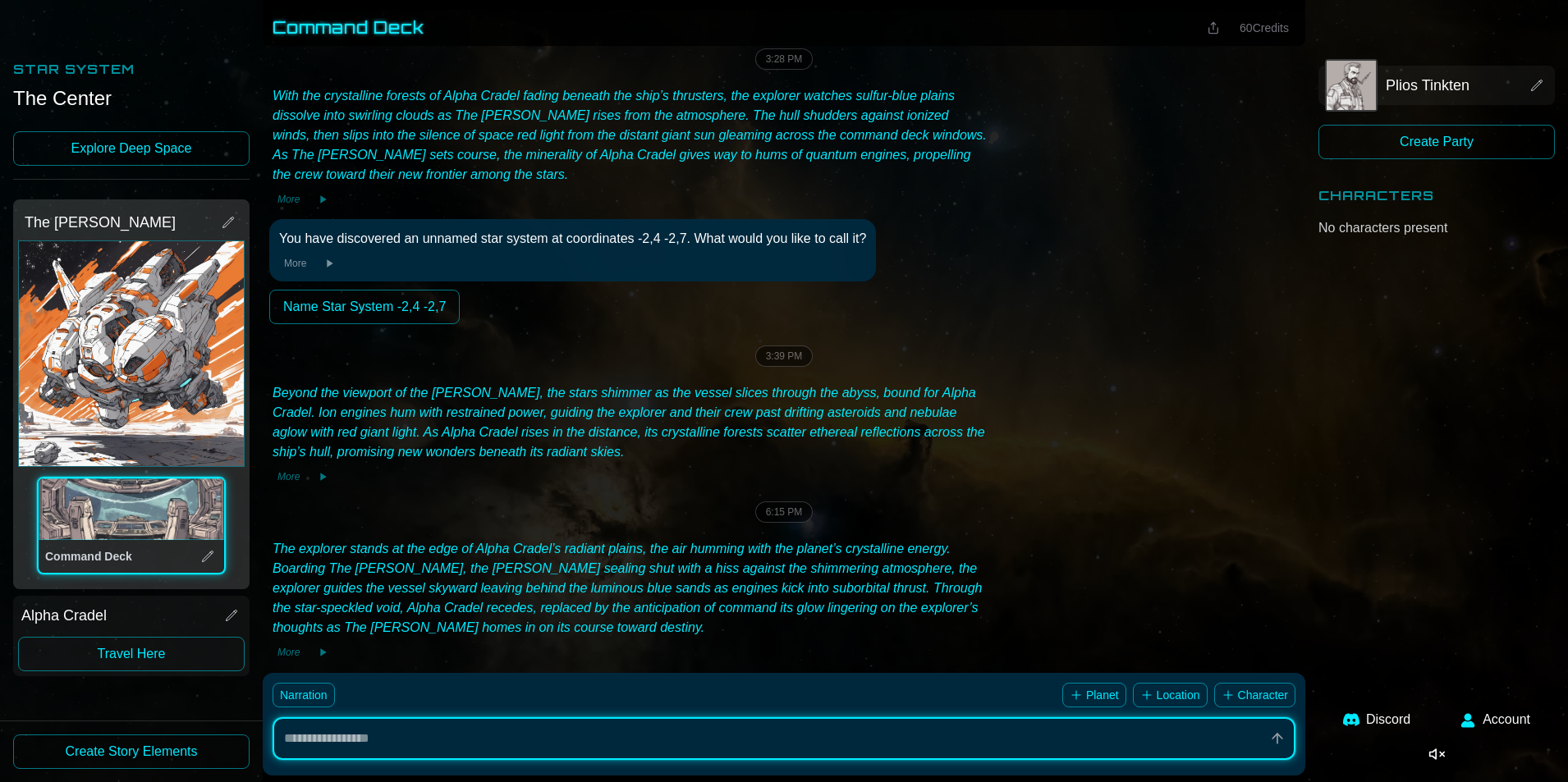
click at [68, 344] on button "The Kraker" at bounding box center [131, 354] width 225 height 225
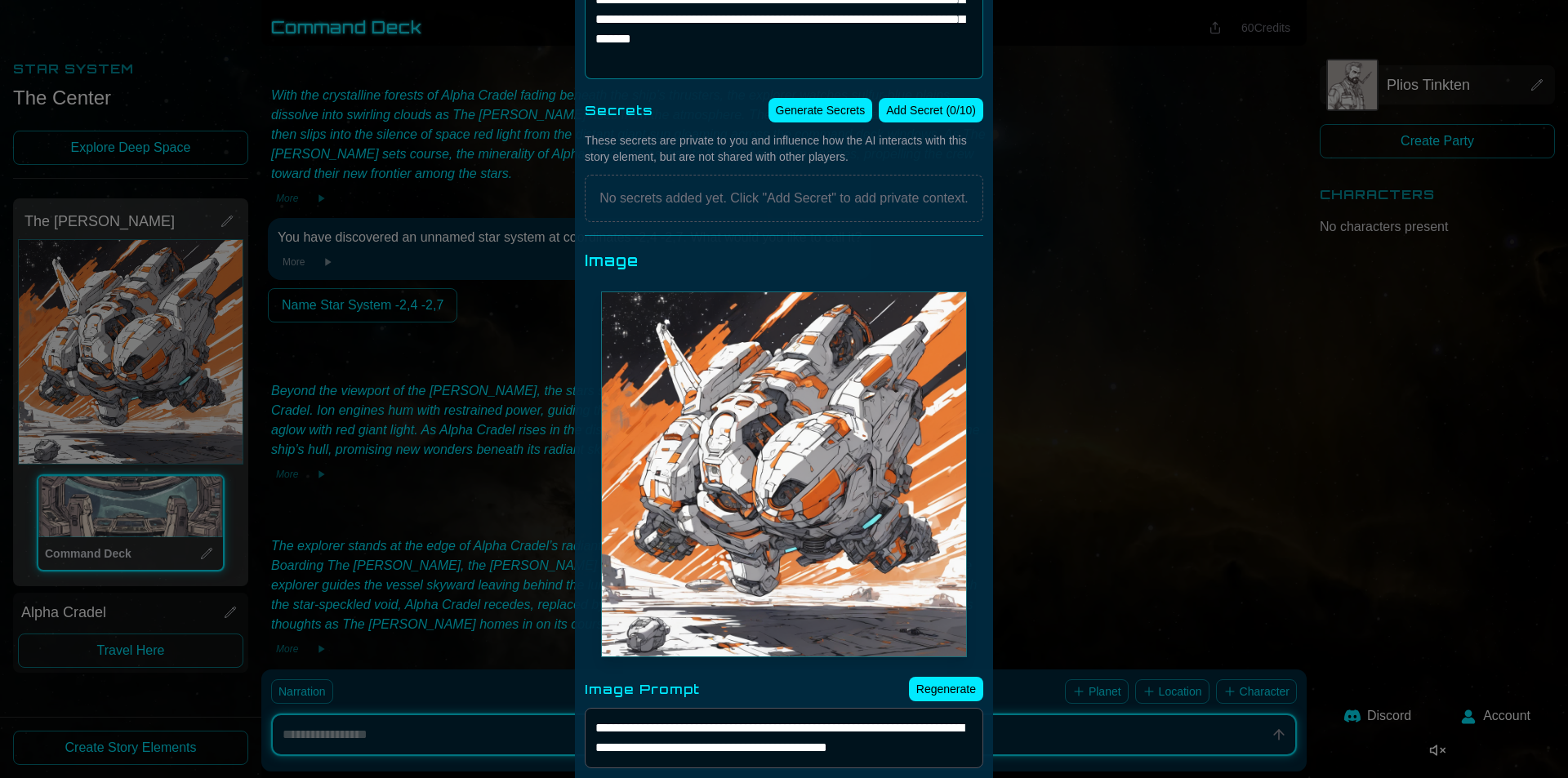
scroll to position [327, 0]
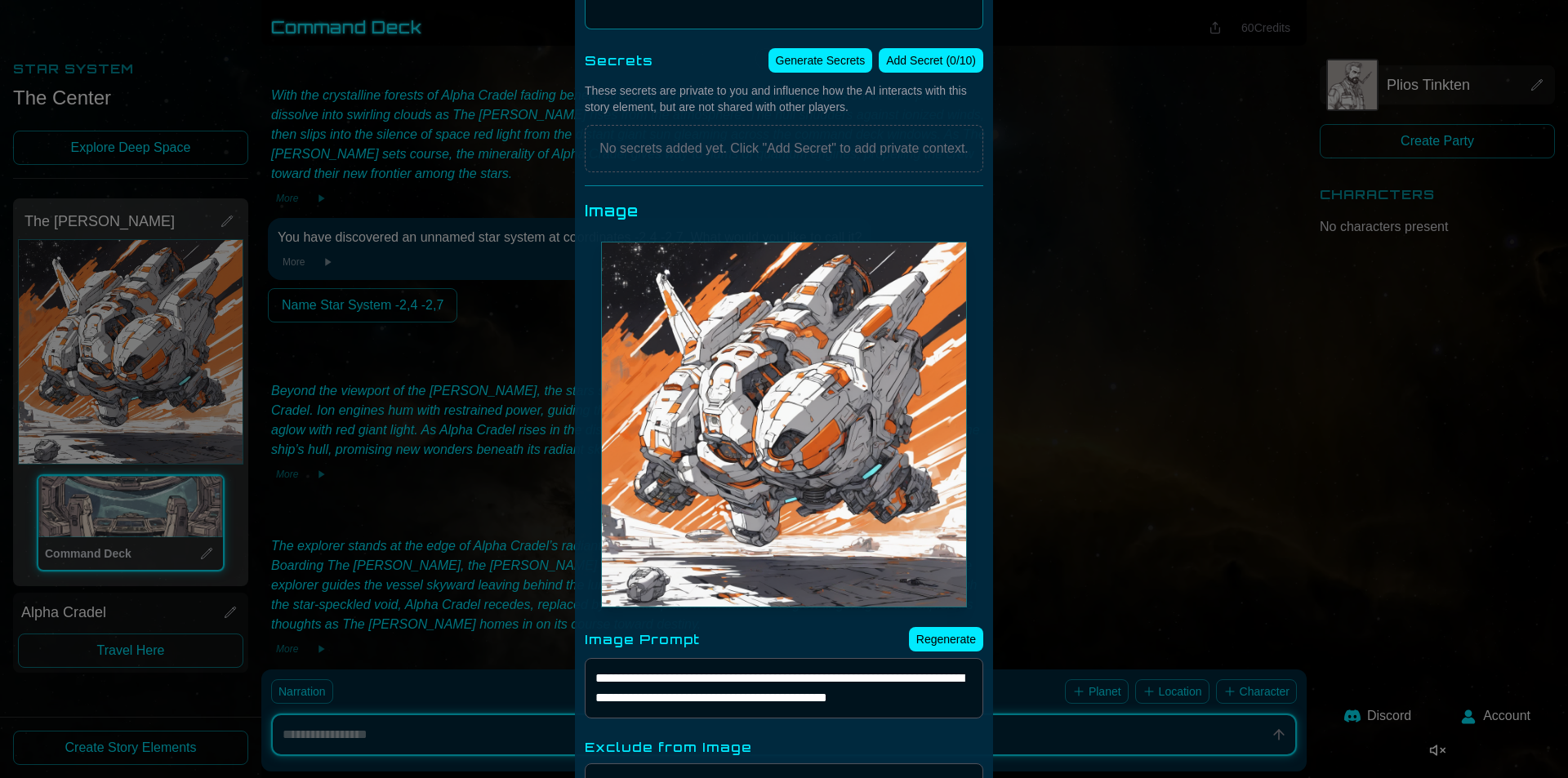
click at [799, 436] on button "The Kraker" at bounding box center [784, 424] width 364 height 364
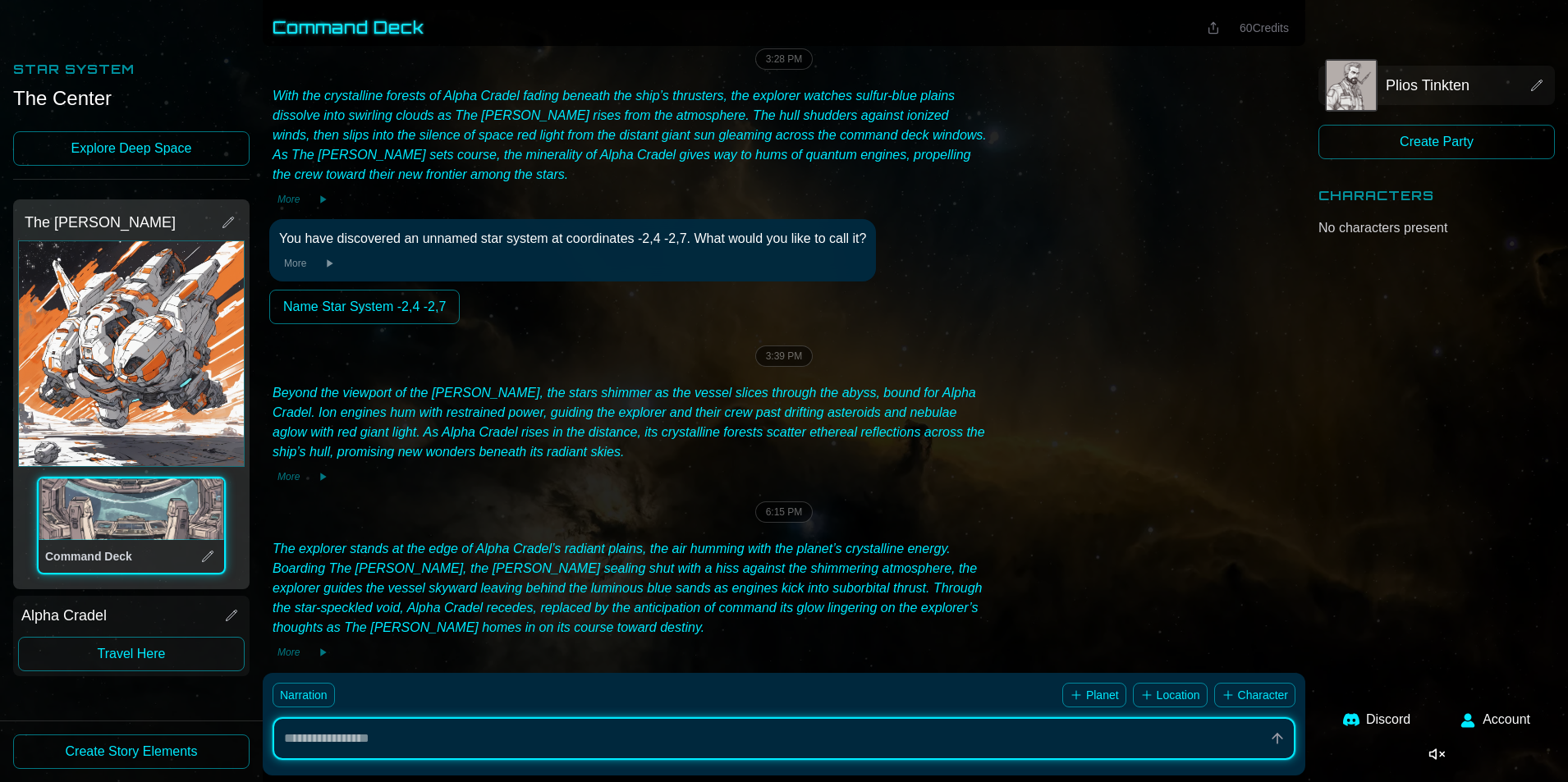
click at [167, 369] on button "The Kraker" at bounding box center [131, 354] width 225 height 225
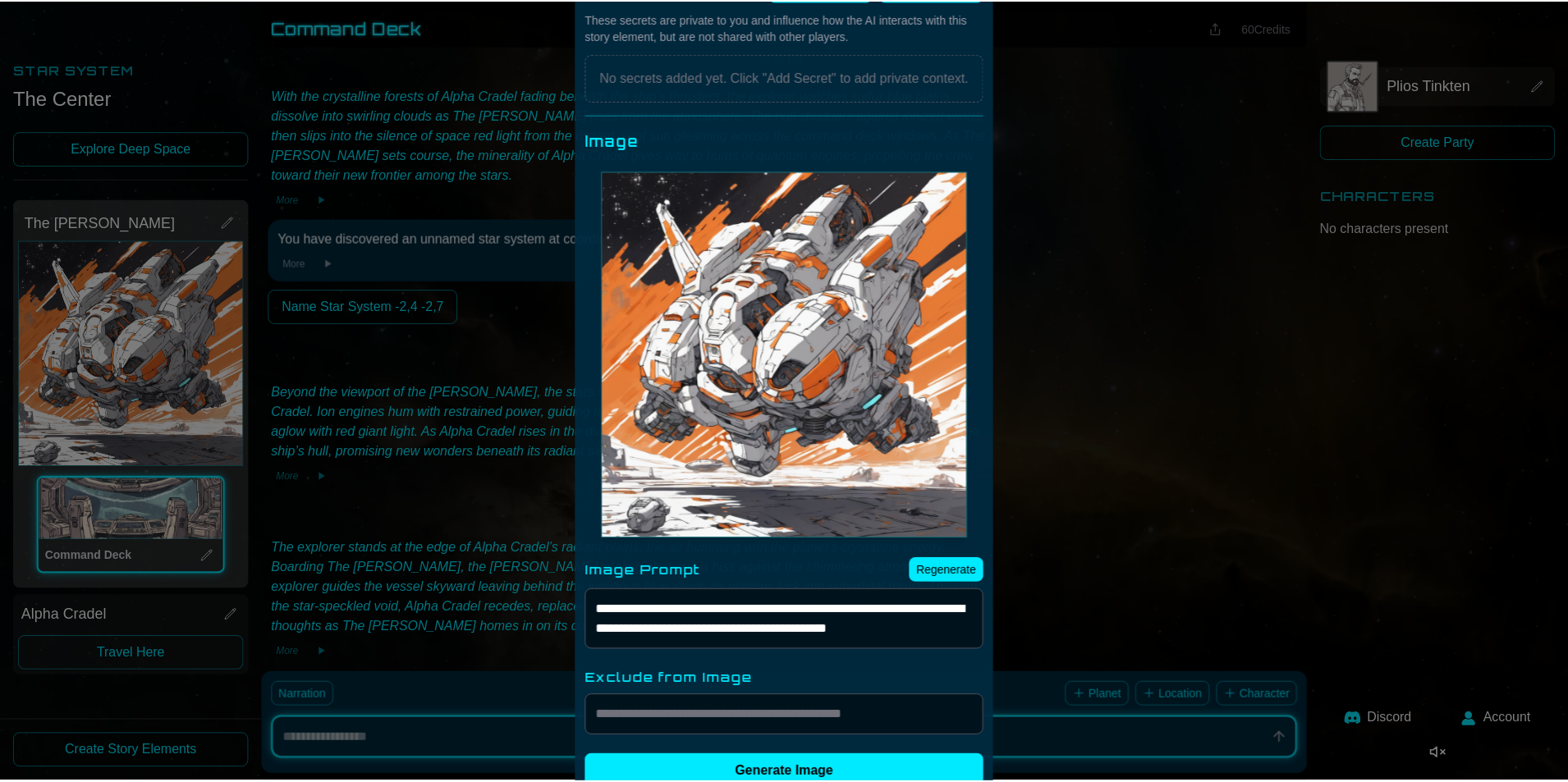
scroll to position [438, 0]
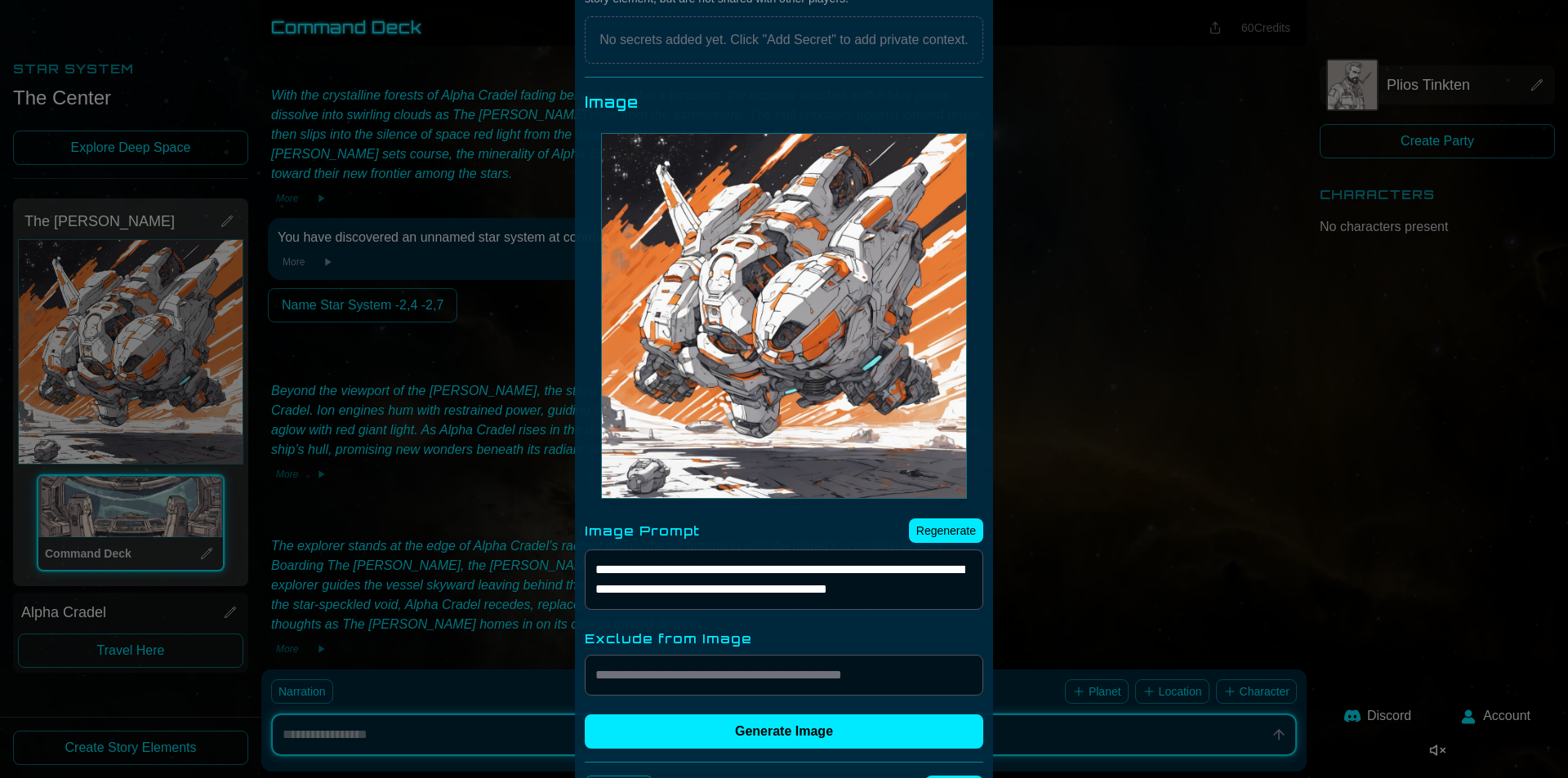
click at [1088, 463] on div at bounding box center [784, 389] width 1568 height 778
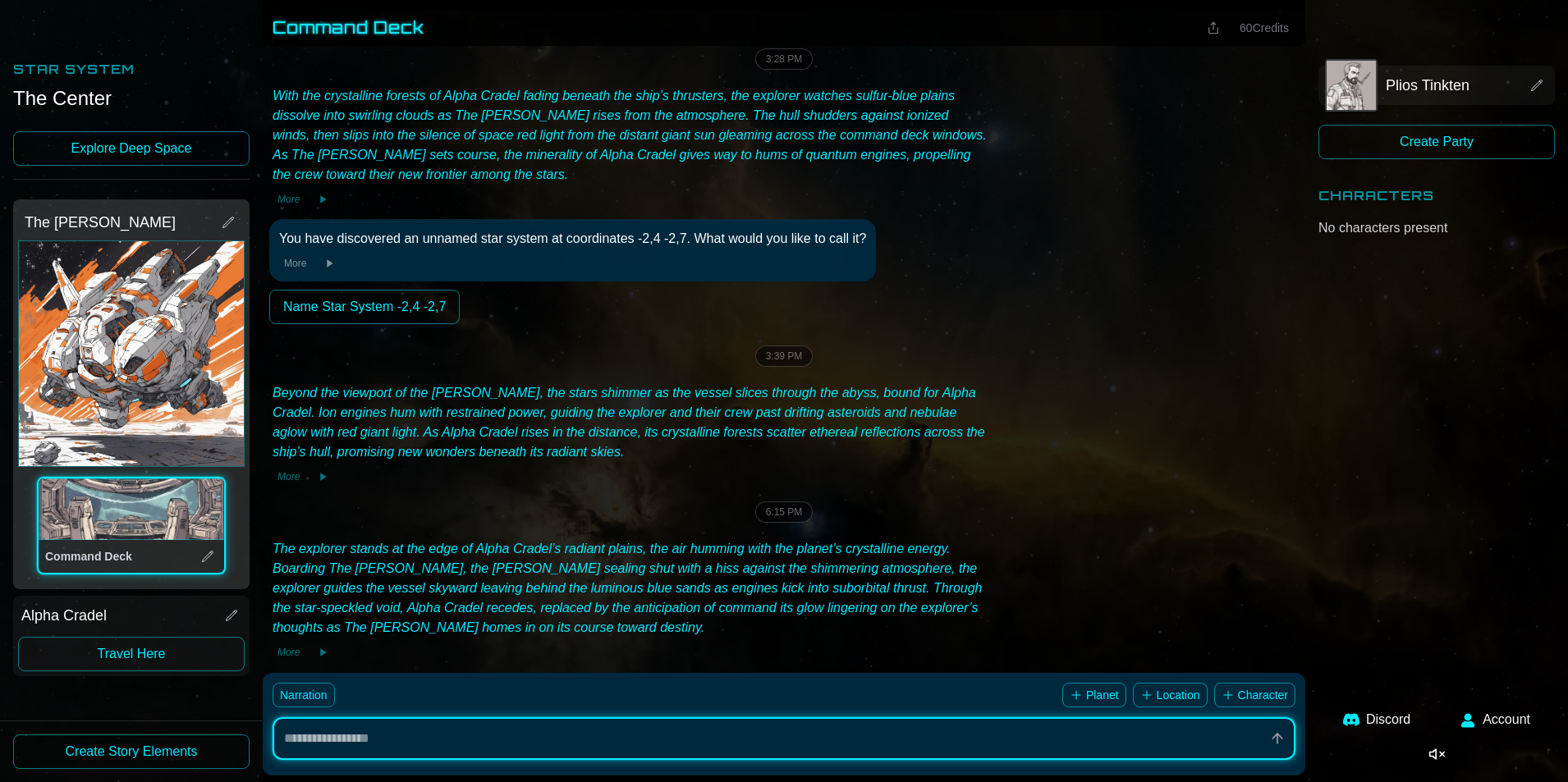
click at [1208, 30] on icon at bounding box center [1213, 27] width 13 height 13
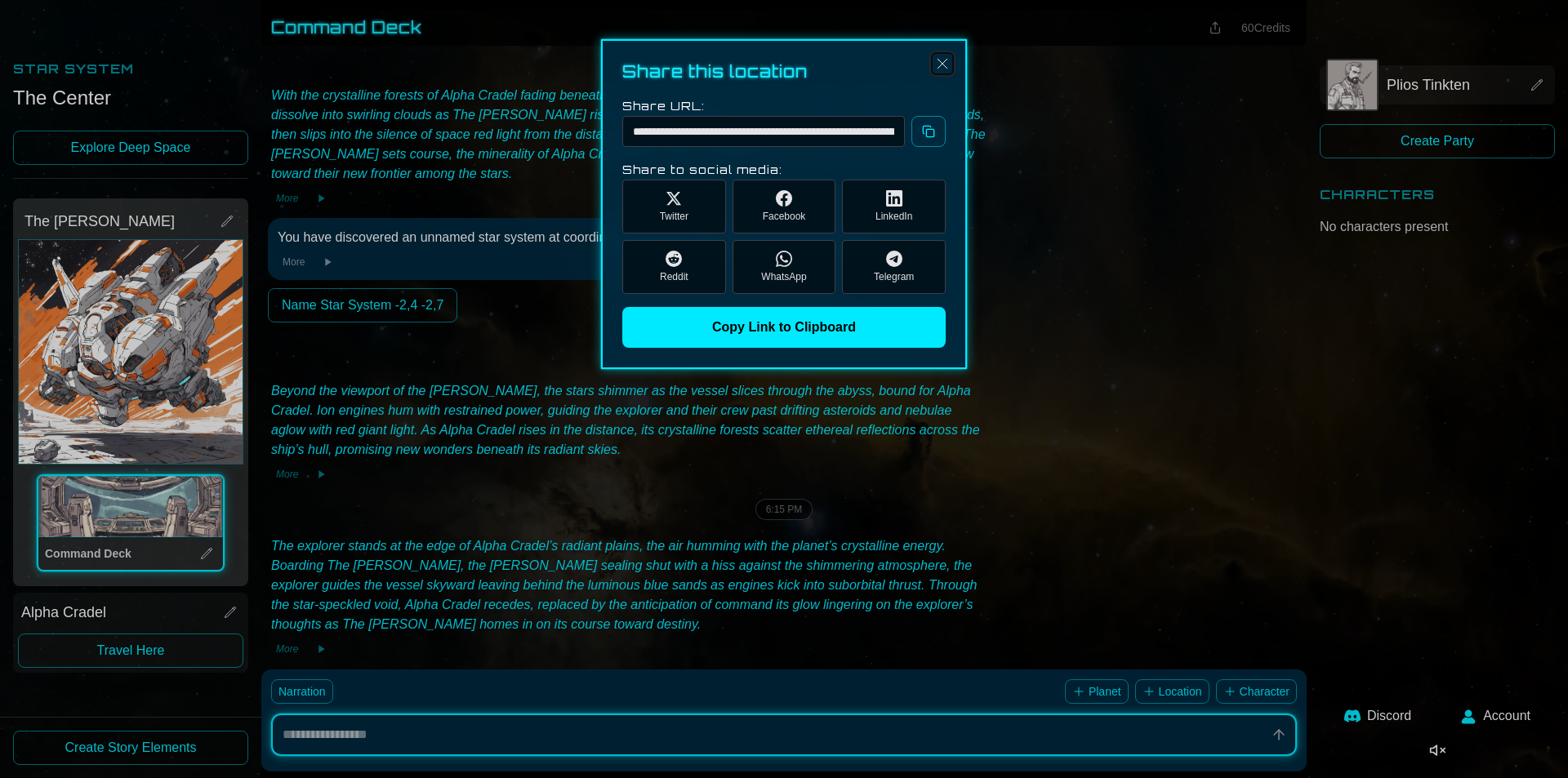
click at [941, 66] on img "Close" at bounding box center [942, 64] width 19 height 19
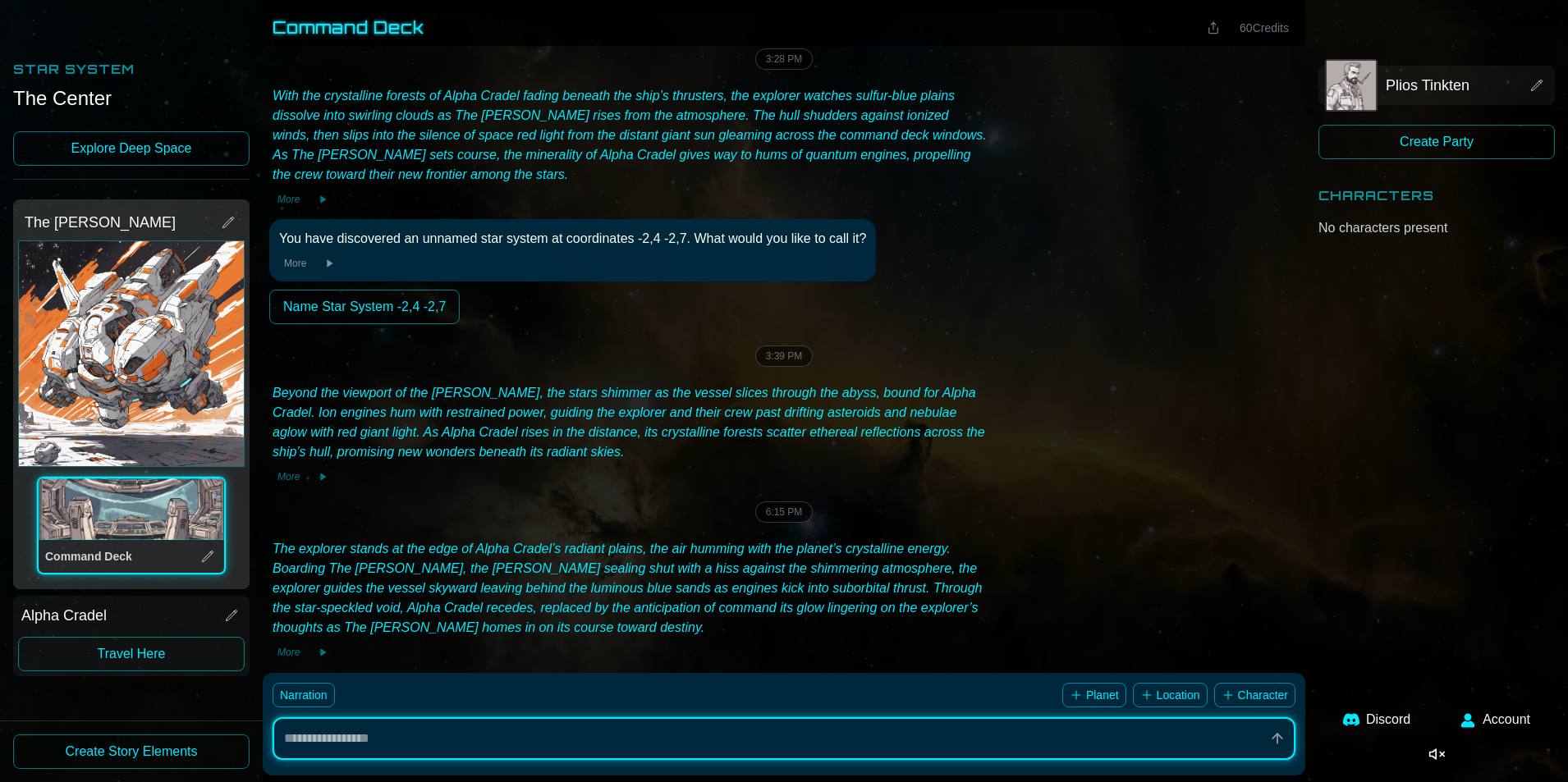
type textarea "*"
